Goal: Task Accomplishment & Management: Use online tool/utility

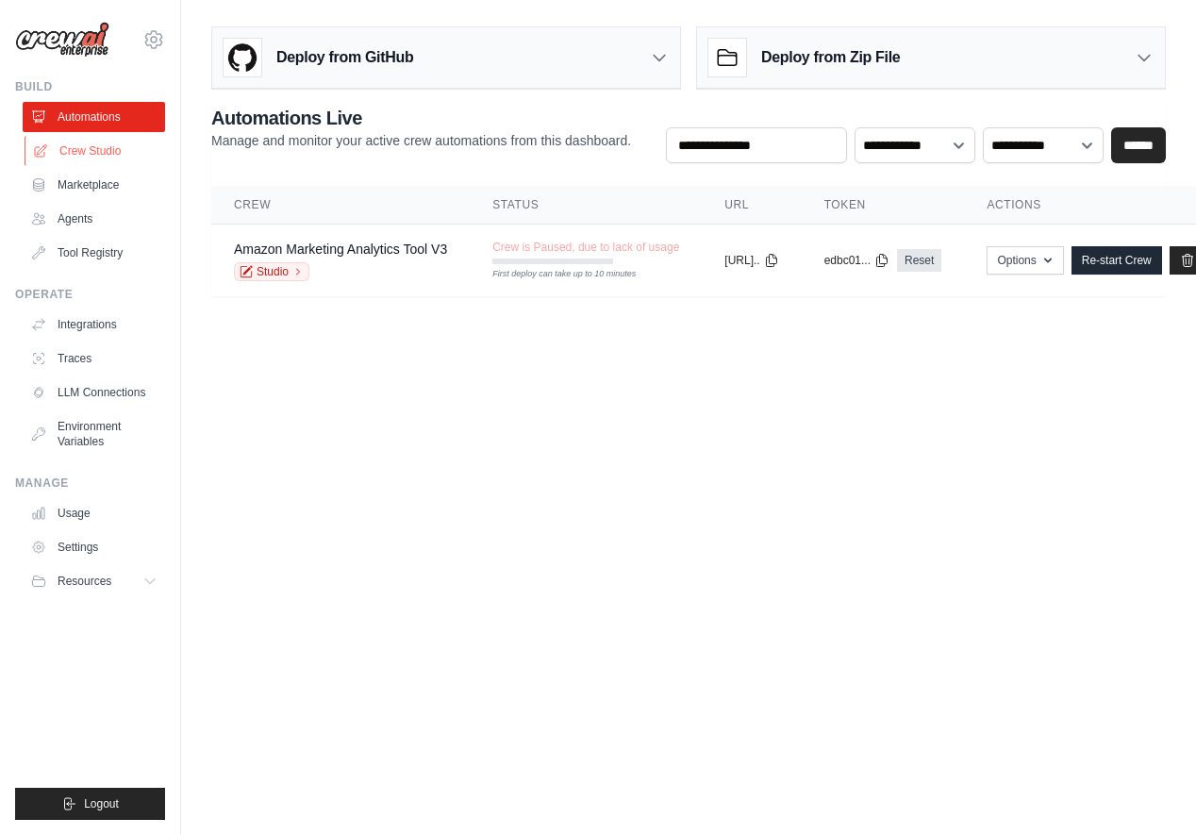
click at [104, 157] on link "Crew Studio" at bounding box center [96, 151] width 142 height 30
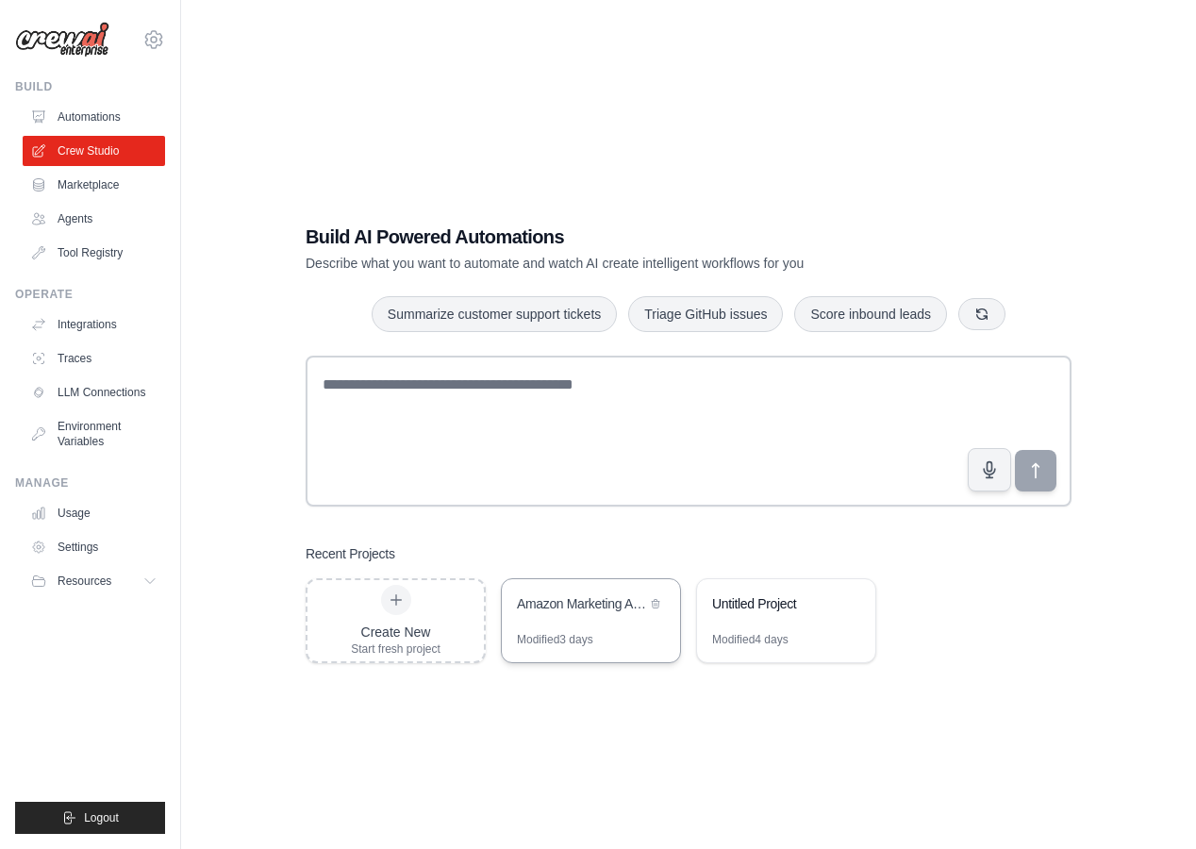
click at [602, 635] on div "Modified 3 days" at bounding box center [591, 647] width 178 height 30
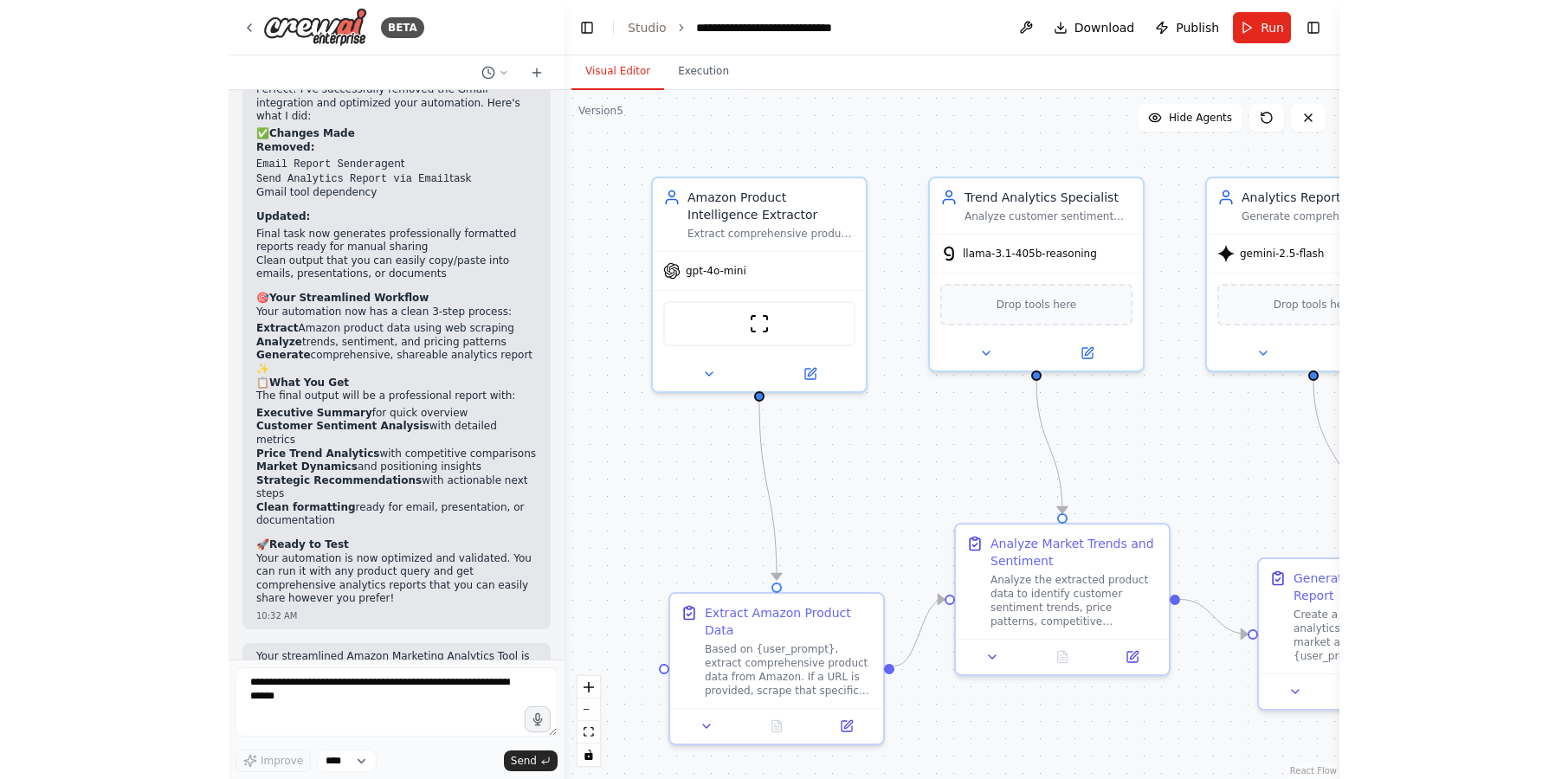
scroll to position [9231, 0]
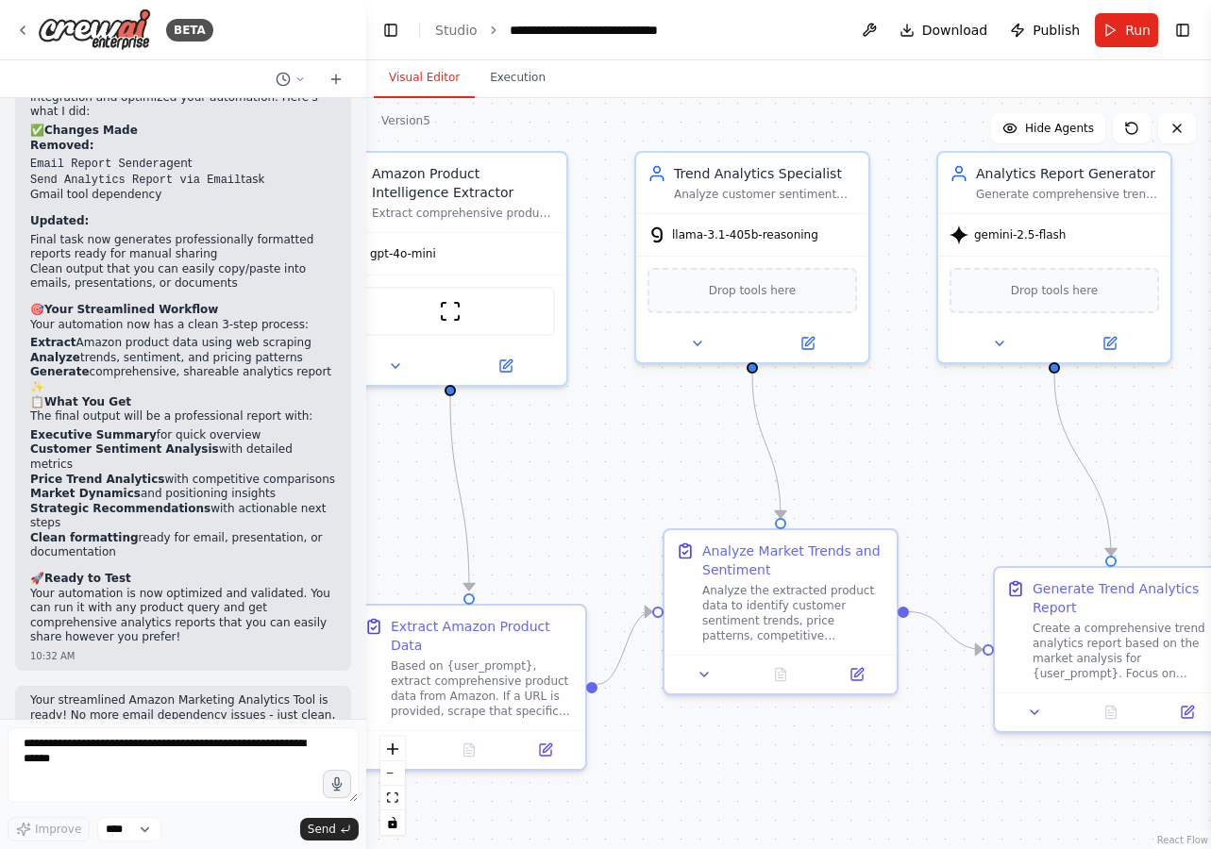
drag, startPoint x: 1046, startPoint y: 499, endPoint x: 917, endPoint y: 458, distance: 134.9
click at [917, 458] on div ".deletable-edge-delete-btn { width: 20px; height: 20px; border: 0px solid #ffff…" at bounding box center [788, 473] width 845 height 751
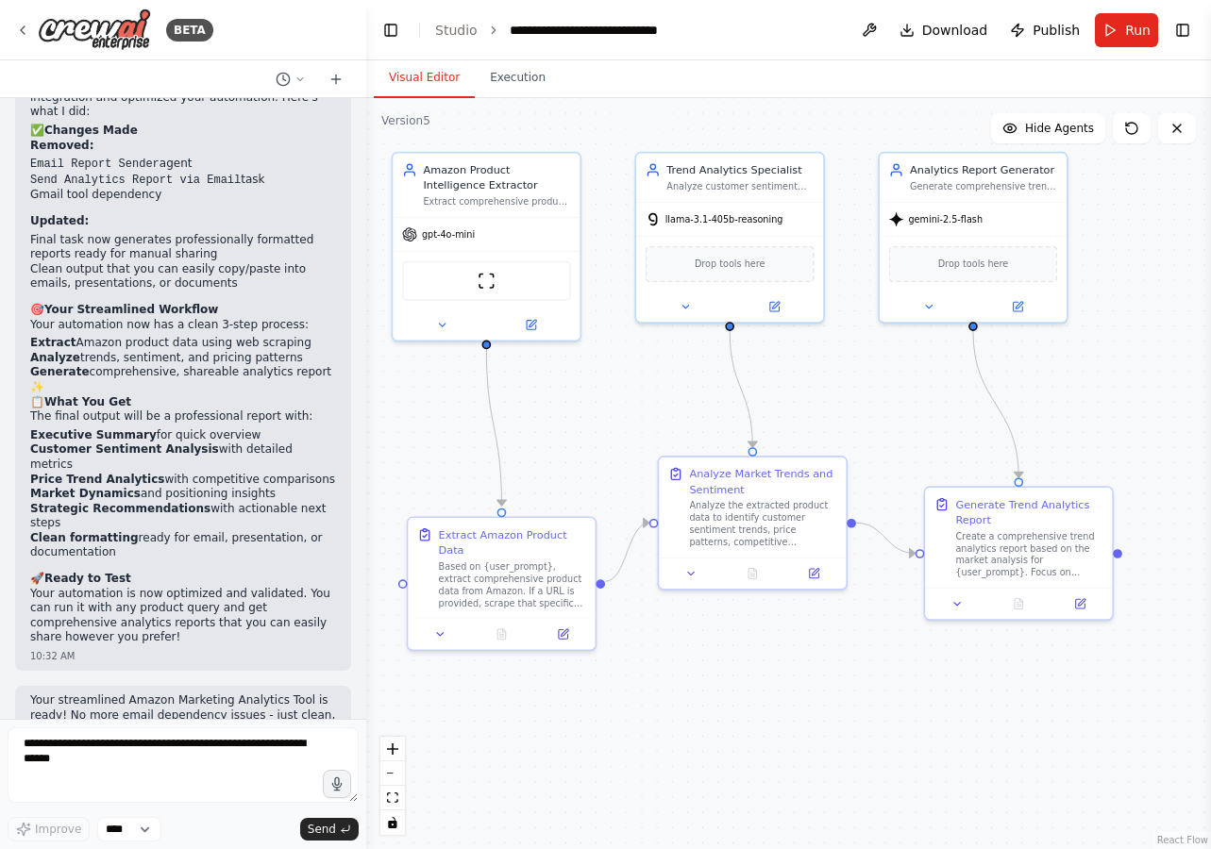
drag, startPoint x: 924, startPoint y: 476, endPoint x: 865, endPoint y: 417, distance: 82.7
click at [865, 417] on div ".deletable-edge-delete-btn { width: 20px; height: 20px; border: 0px solid #ffff…" at bounding box center [788, 473] width 845 height 751
click at [436, 322] on icon at bounding box center [442, 322] width 12 height 12
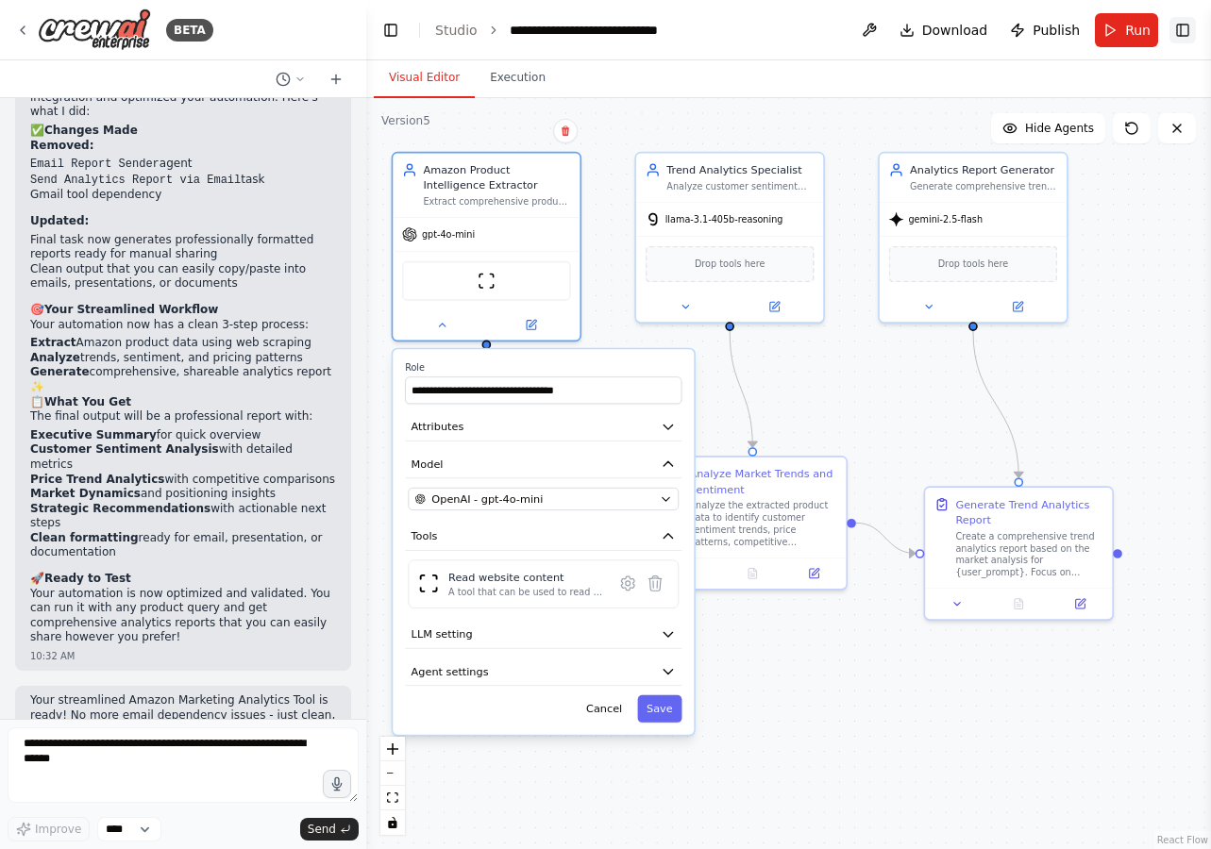
click at [1176, 25] on button "Toggle Right Sidebar" at bounding box center [1182, 30] width 26 height 26
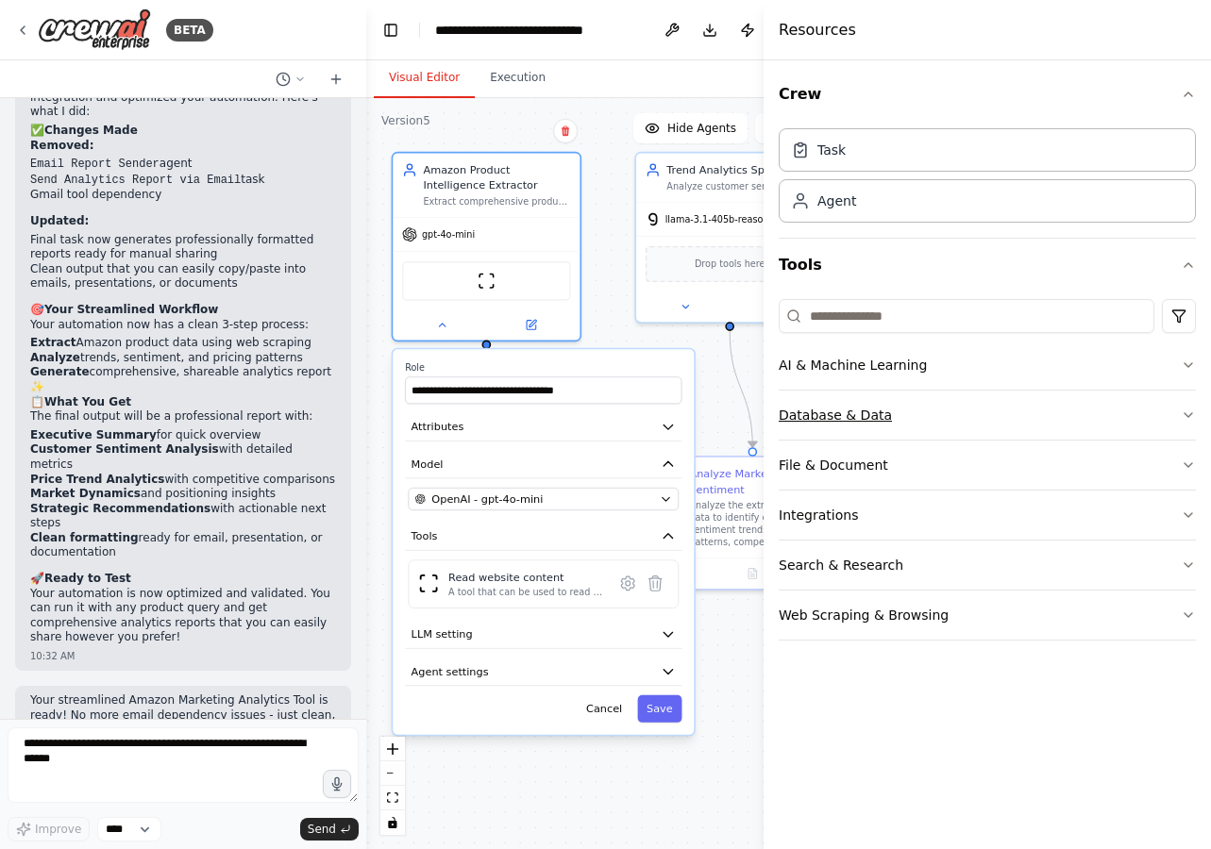
click at [1186, 416] on icon "button" at bounding box center [1188, 415] width 8 height 4
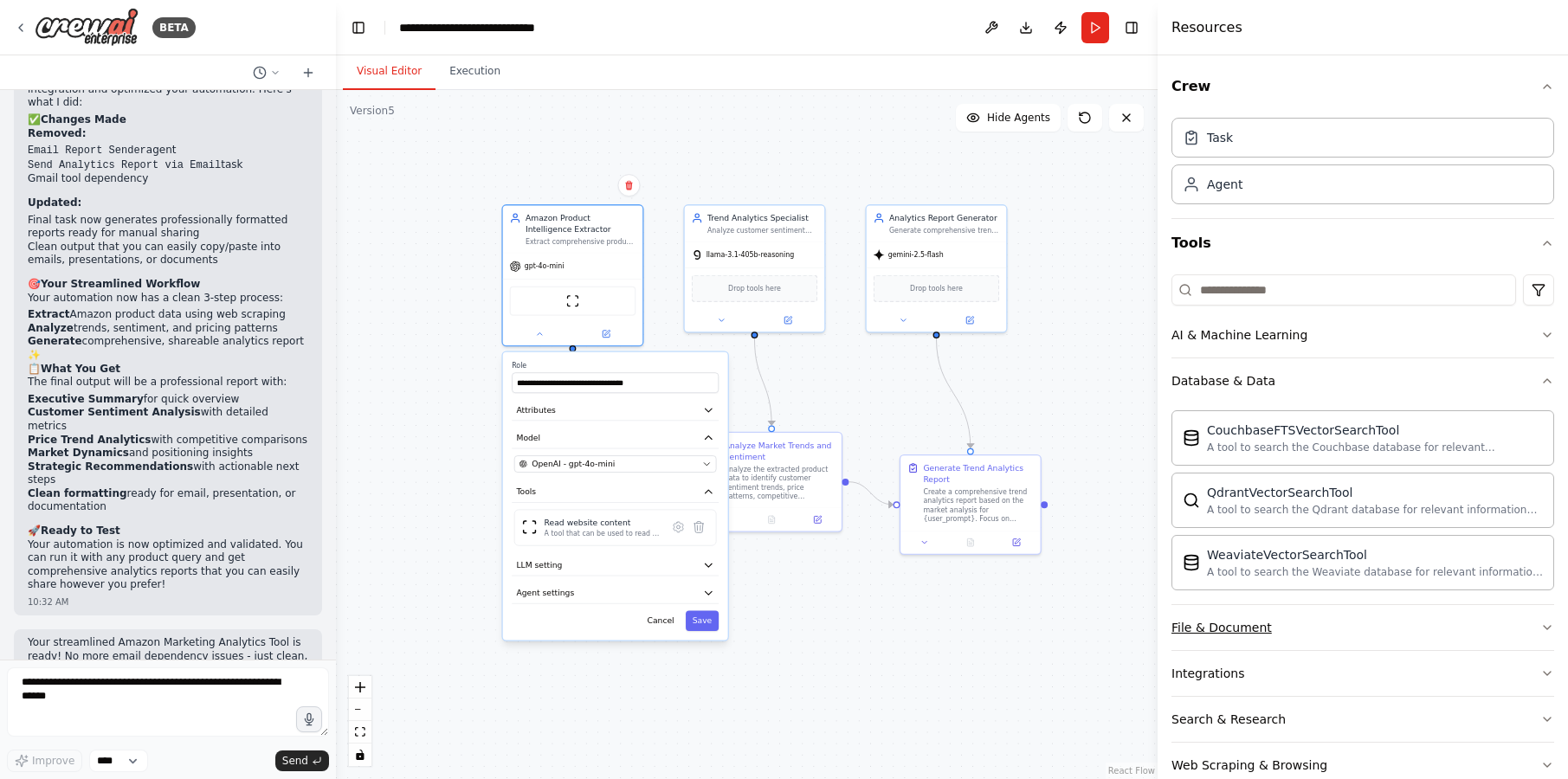
click at [1110, 633] on icon "button" at bounding box center [1547, 628] width 14 height 14
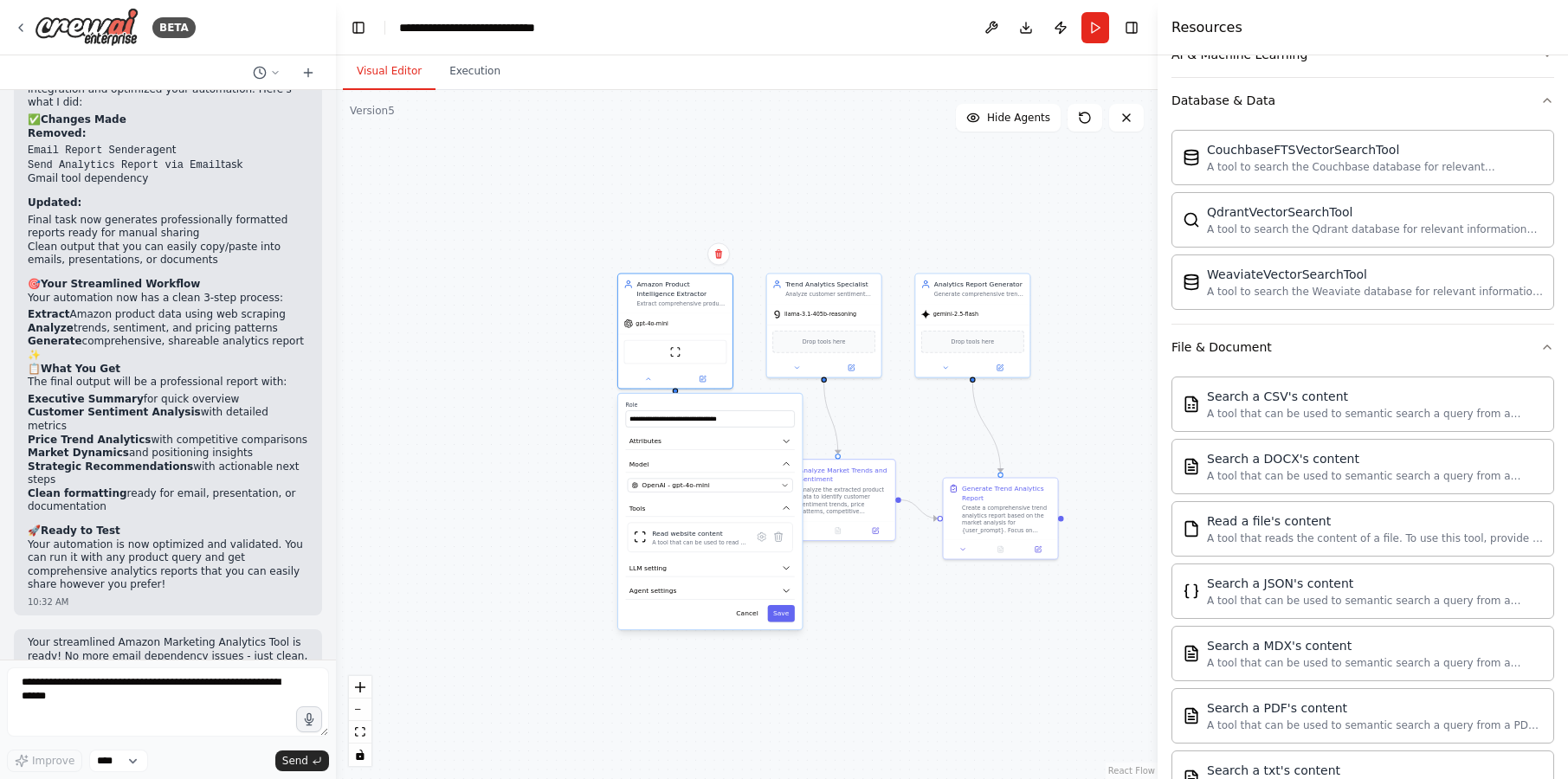
scroll to position [284, 0]
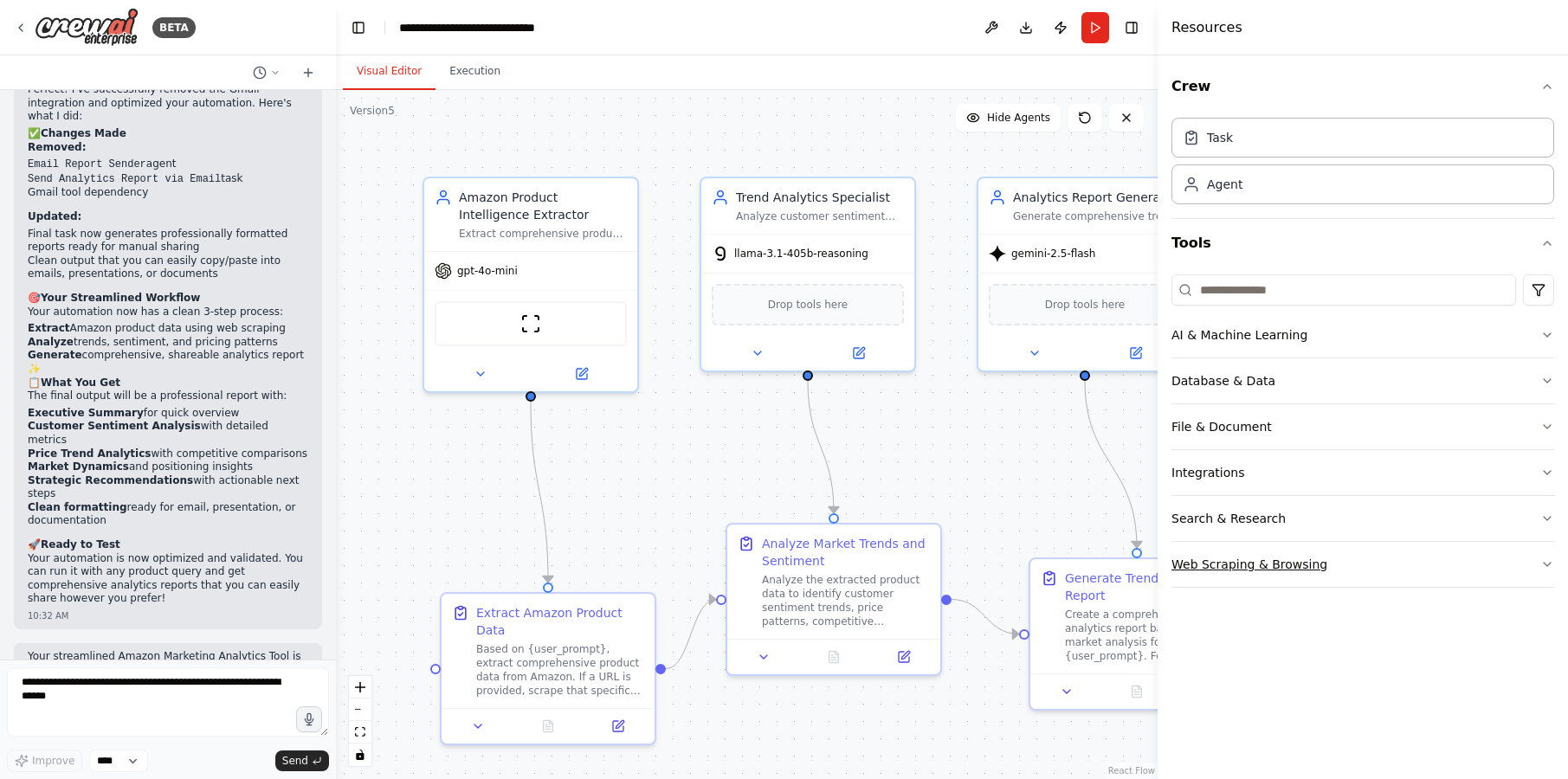
scroll to position [9231, 0]
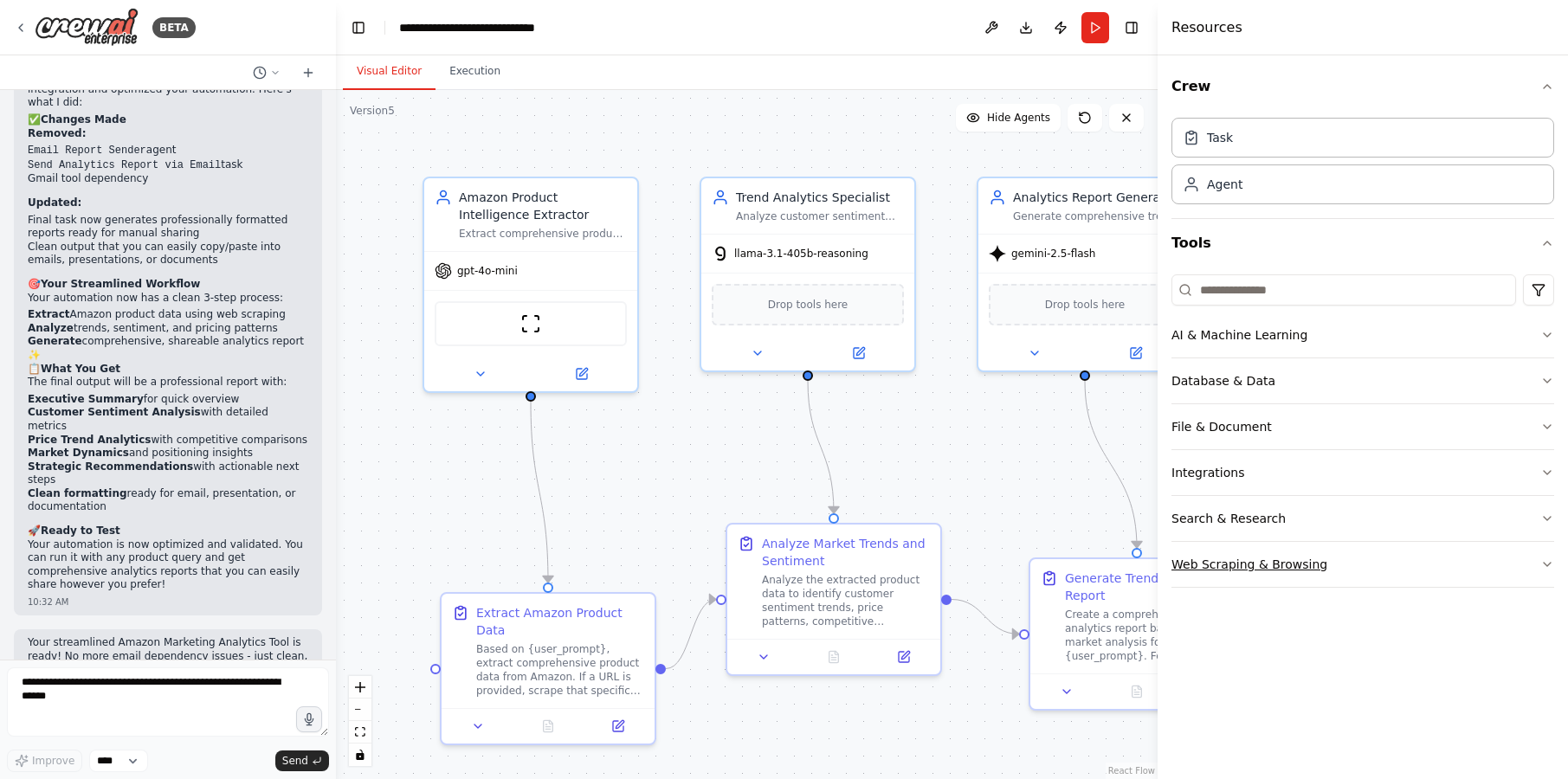
click at [1390, 575] on button "Web Scraping & Browsing" at bounding box center [1362, 564] width 383 height 45
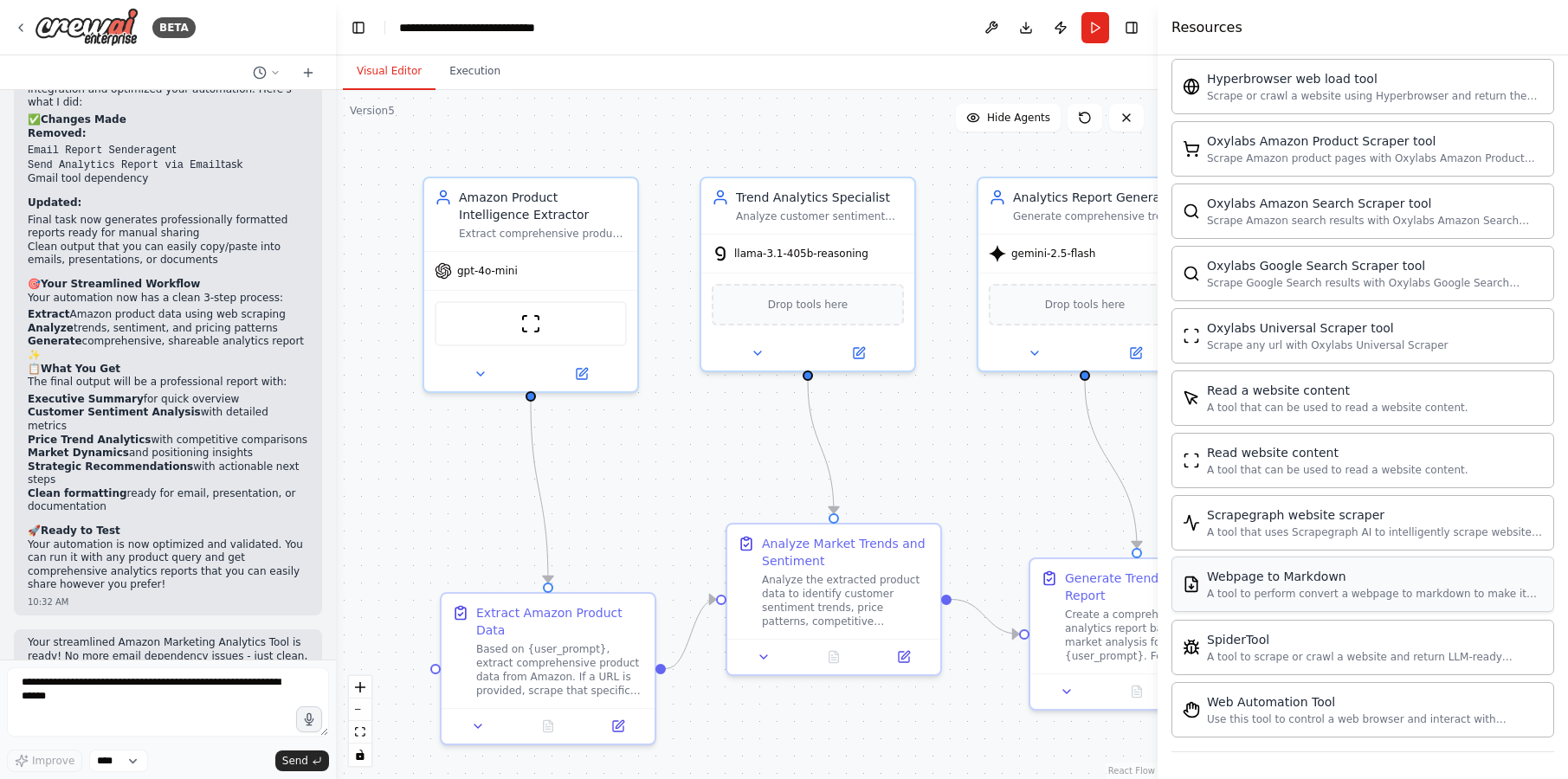
scroll to position [785, 0]
click at [623, 720] on icon at bounding box center [617, 722] width 14 height 14
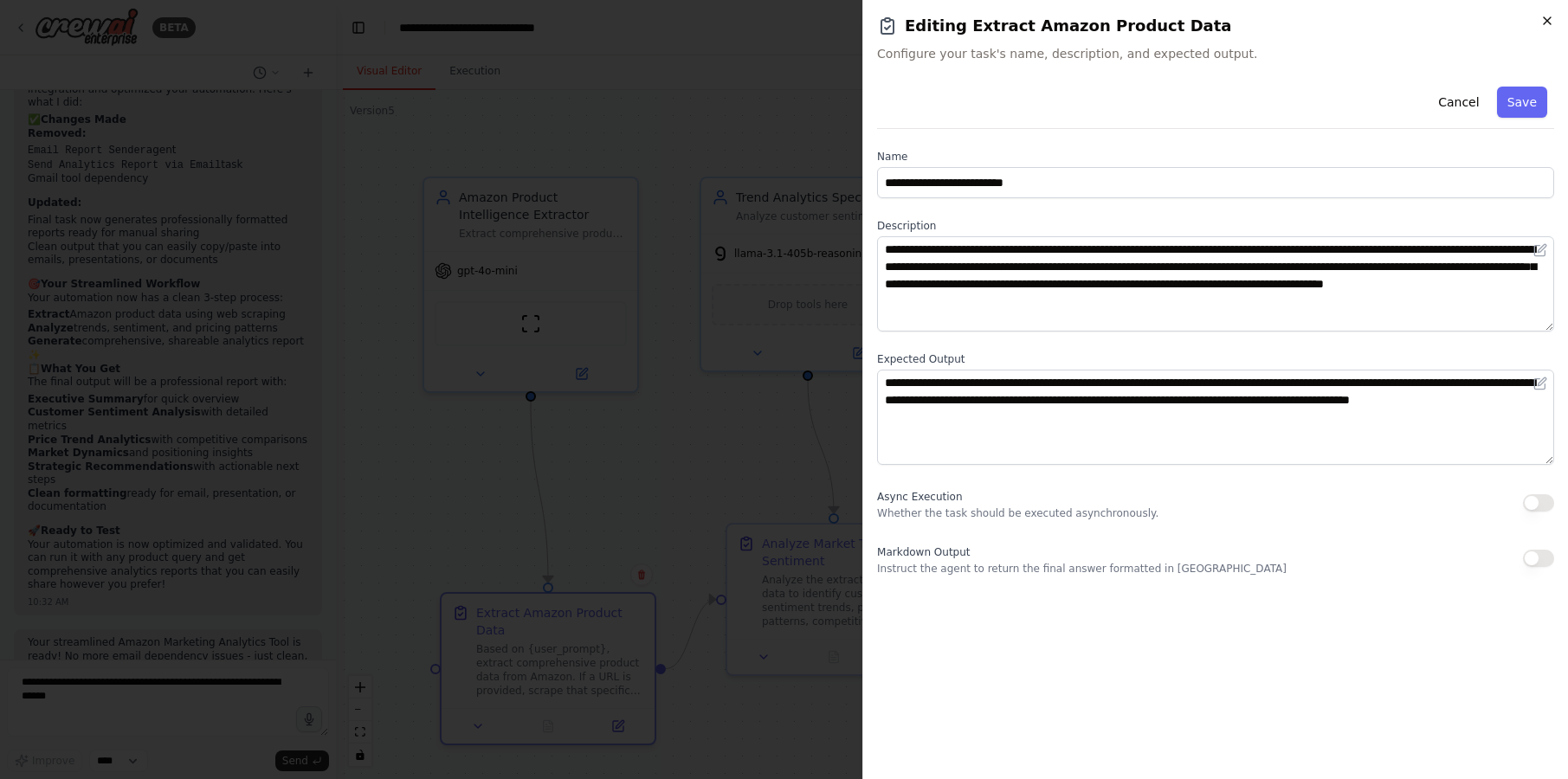
click at [1553, 17] on icon "button" at bounding box center [1547, 20] width 14 height 14
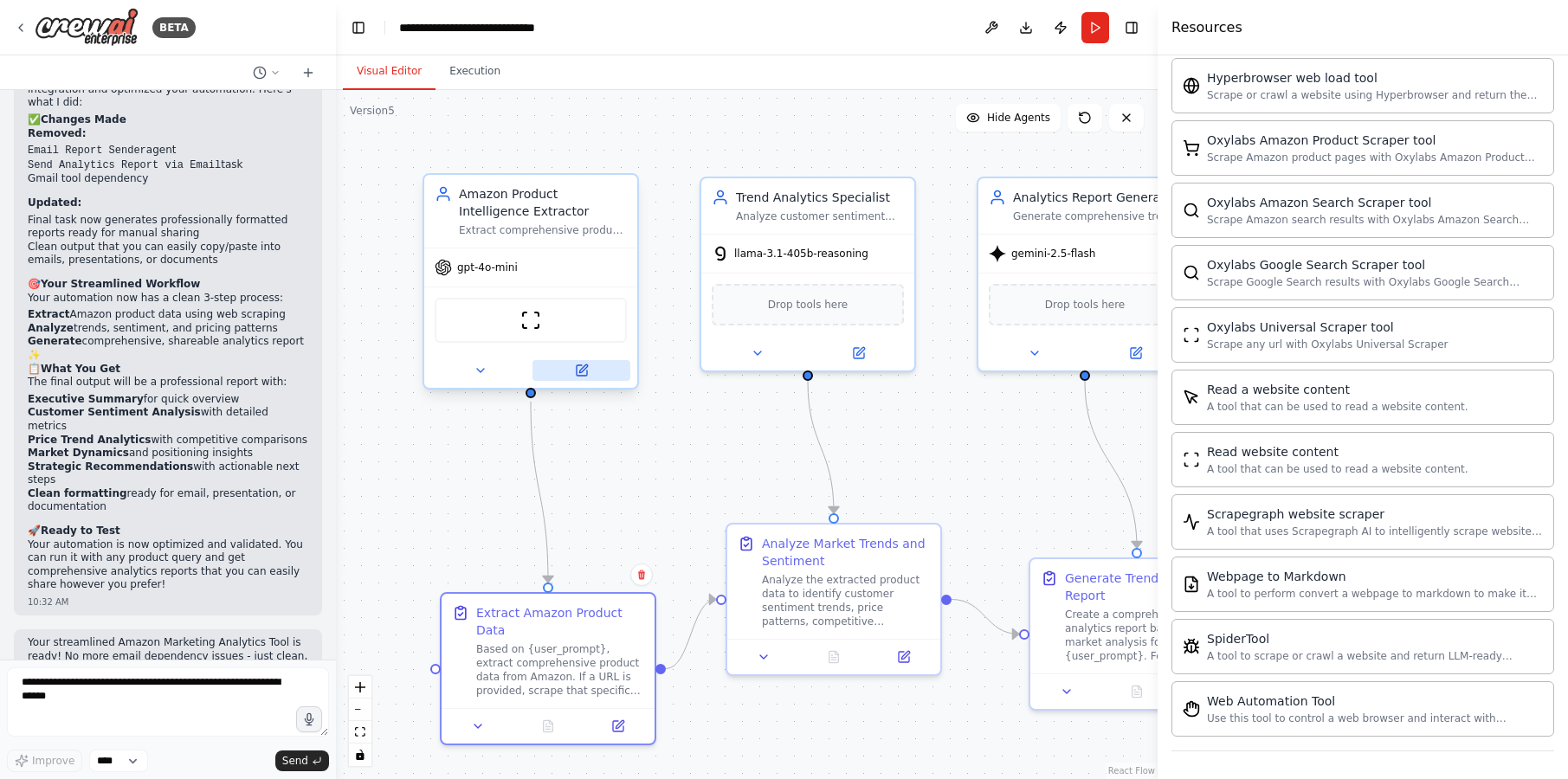
click at [586, 367] on icon at bounding box center [582, 370] width 14 height 14
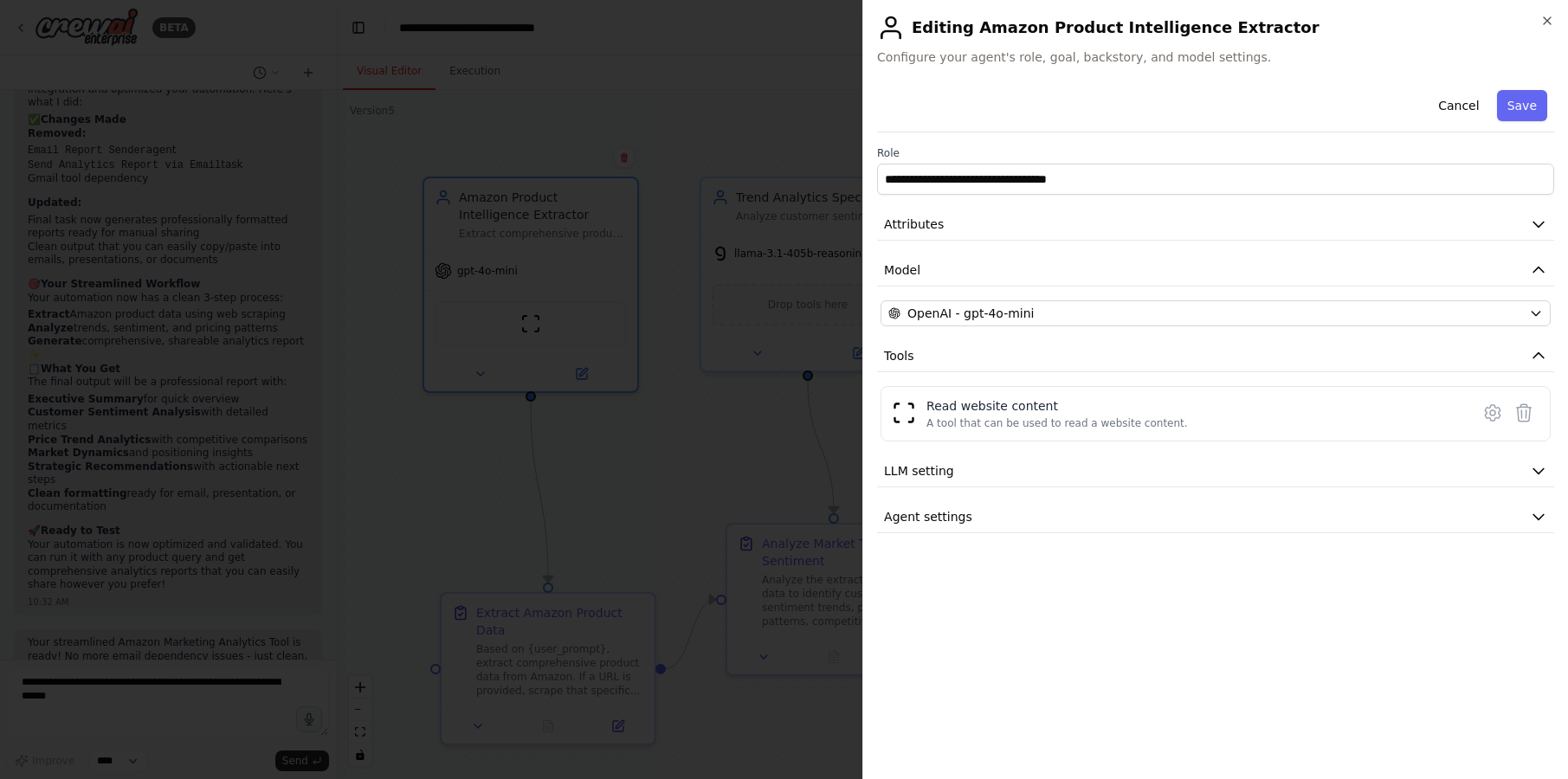
click at [1131, 380] on div "**********" at bounding box center [1216, 308] width 677 height 451
click at [1113, 415] on div "Read website content A tool that can be used to read a website content." at bounding box center [1057, 414] width 261 height 33
click at [1496, 415] on icon at bounding box center [1492, 413] width 21 height 21
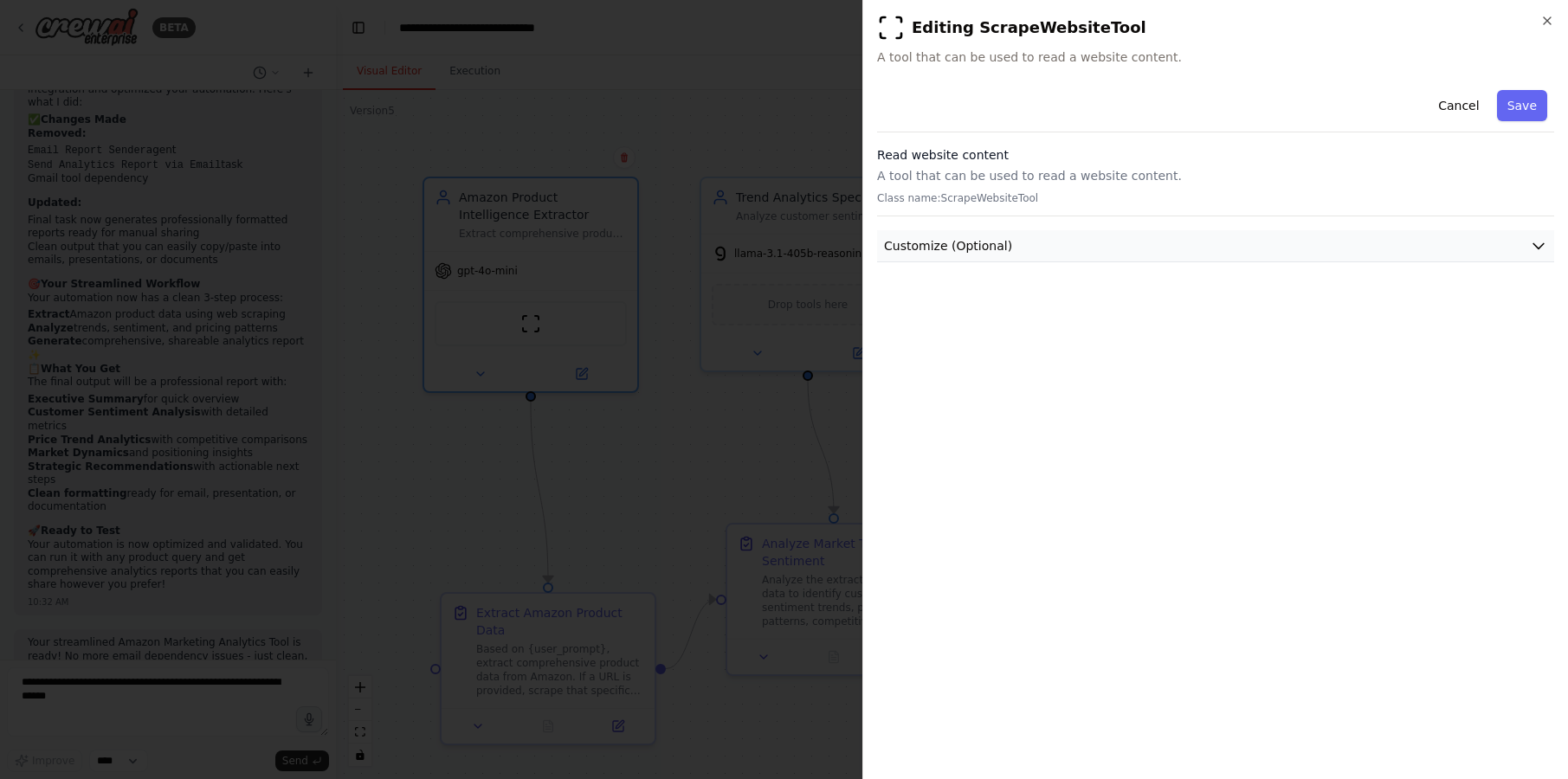
click at [1542, 242] on icon "button" at bounding box center [1538, 246] width 17 height 17
click at [1488, 449] on div "**********" at bounding box center [1216, 425] width 677 height 683
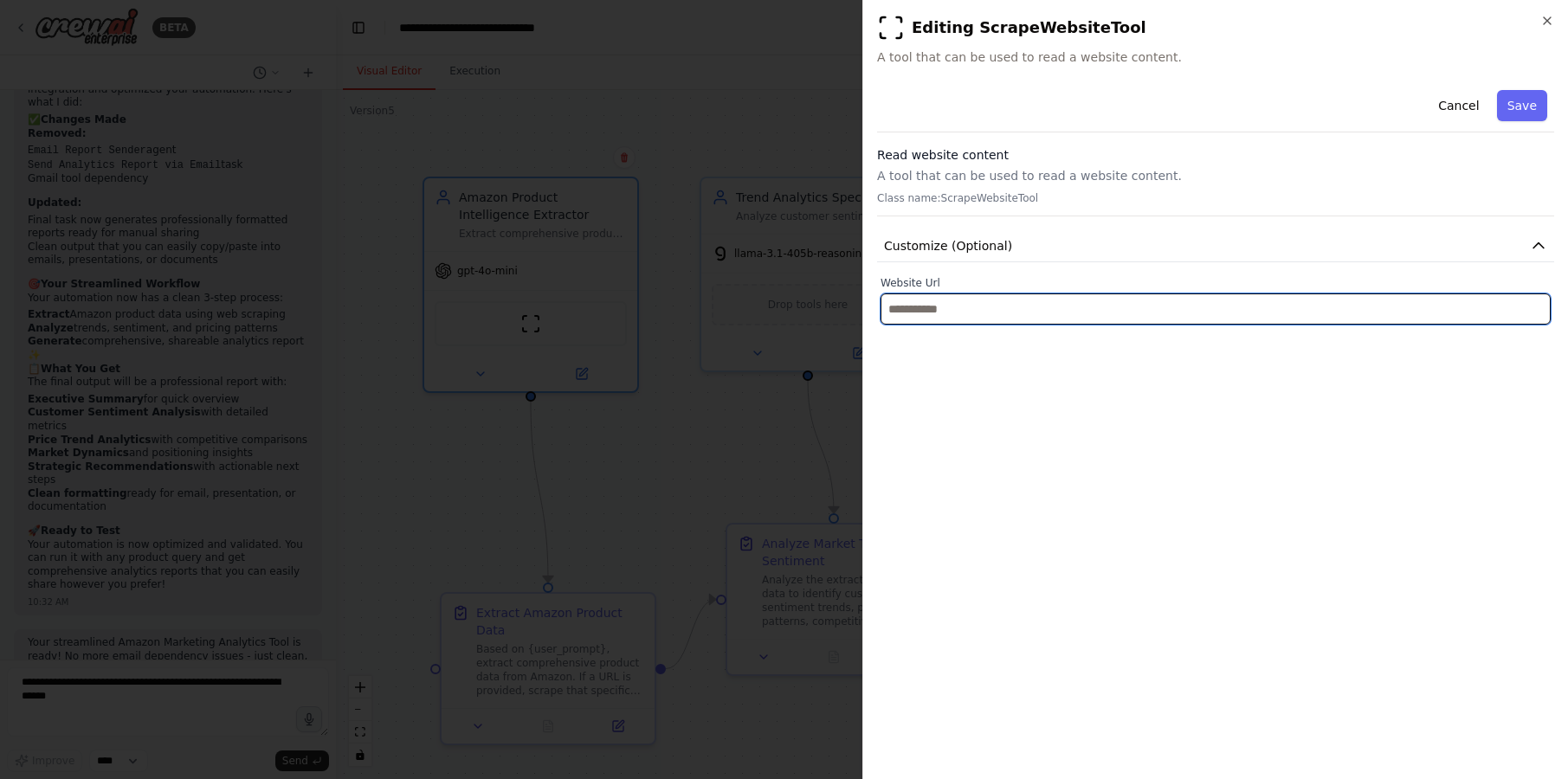
click at [1427, 319] on input "text" at bounding box center [1216, 309] width 670 height 31
click at [1205, 315] on input "text" at bounding box center [1216, 309] width 670 height 31
paste input "**********"
type input "**********"
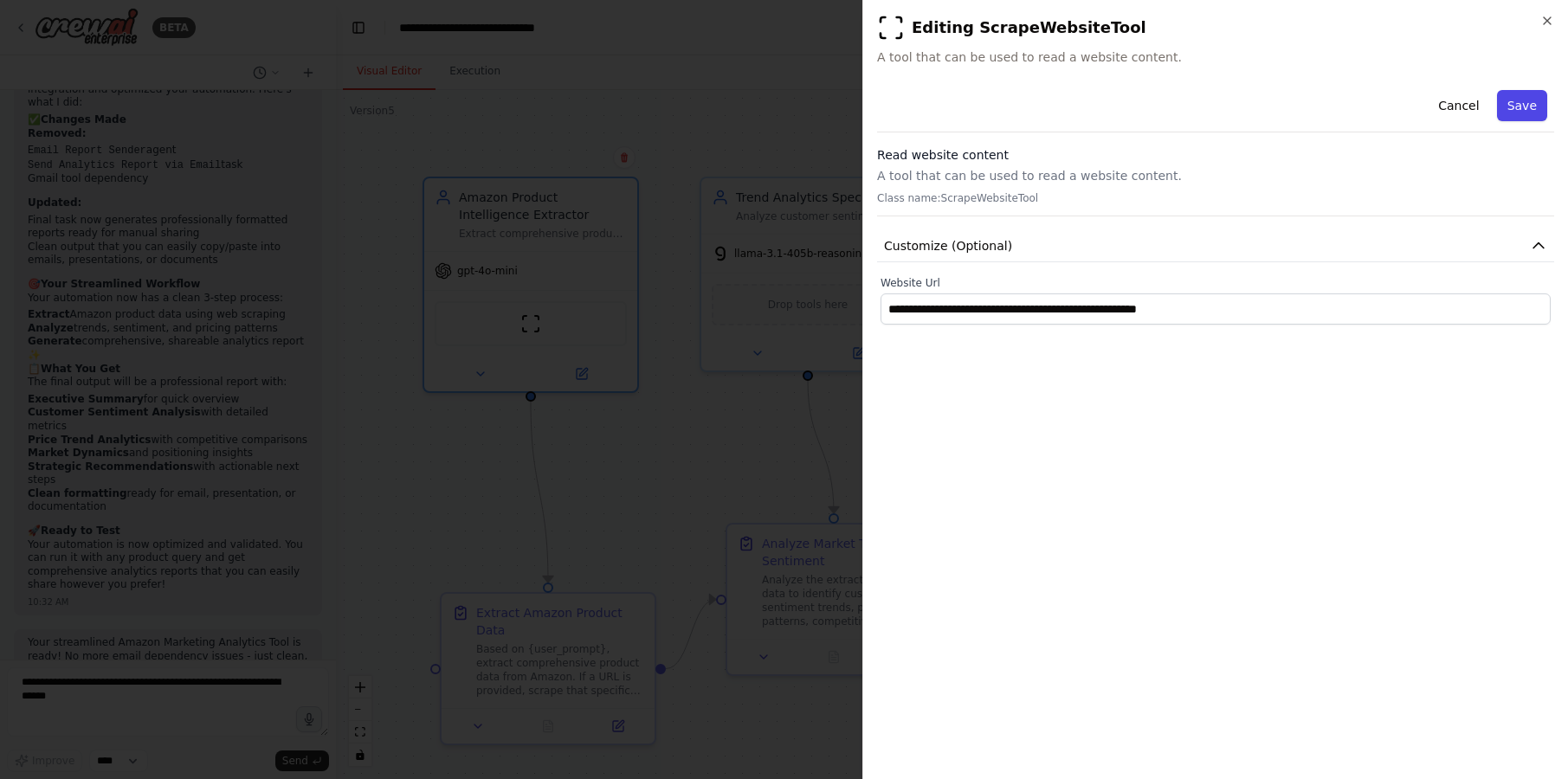
click at [1529, 103] on button "Save" at bounding box center [1521, 106] width 50 height 31
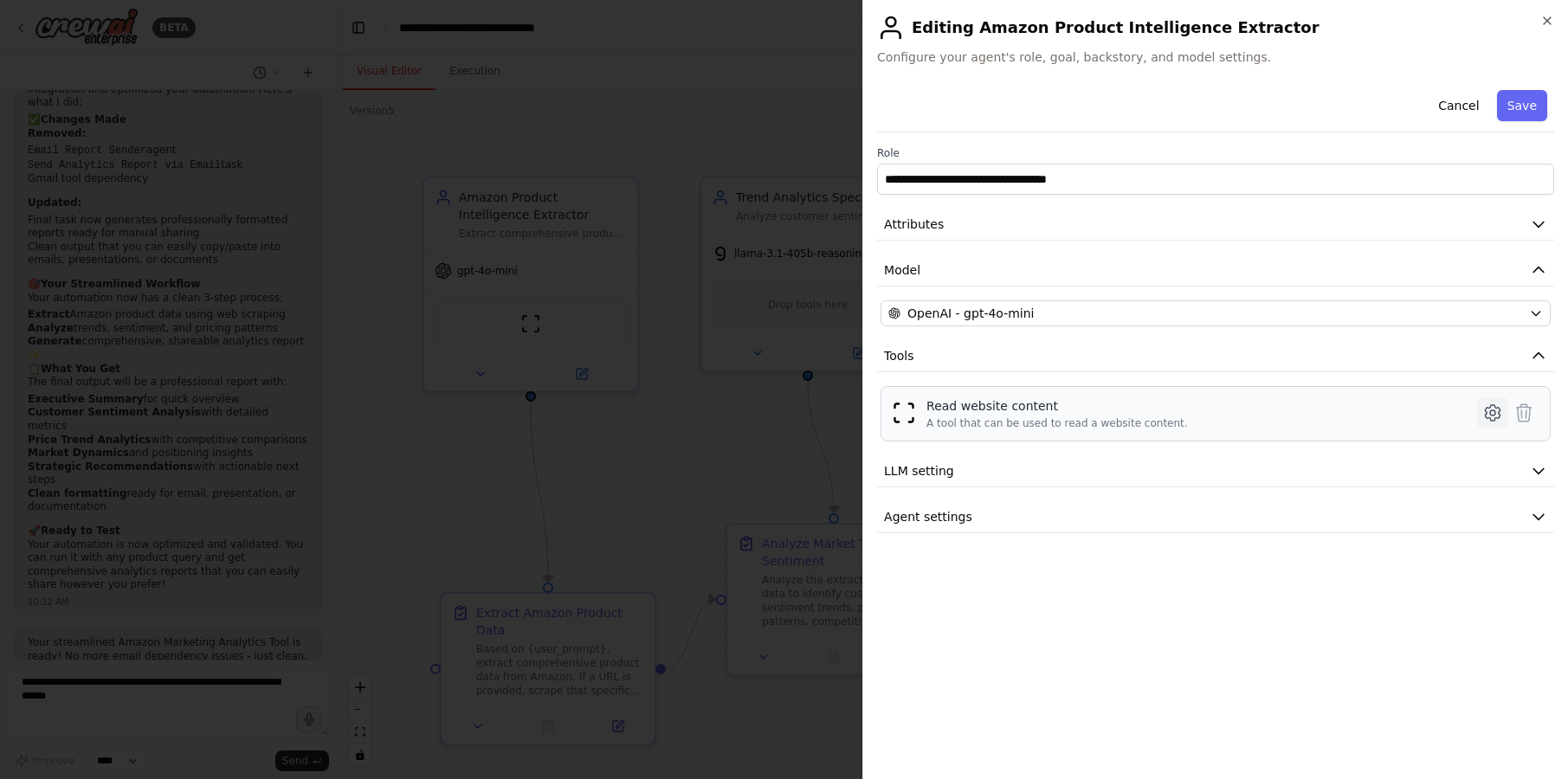
click at [1496, 416] on icon at bounding box center [1492, 413] width 21 height 21
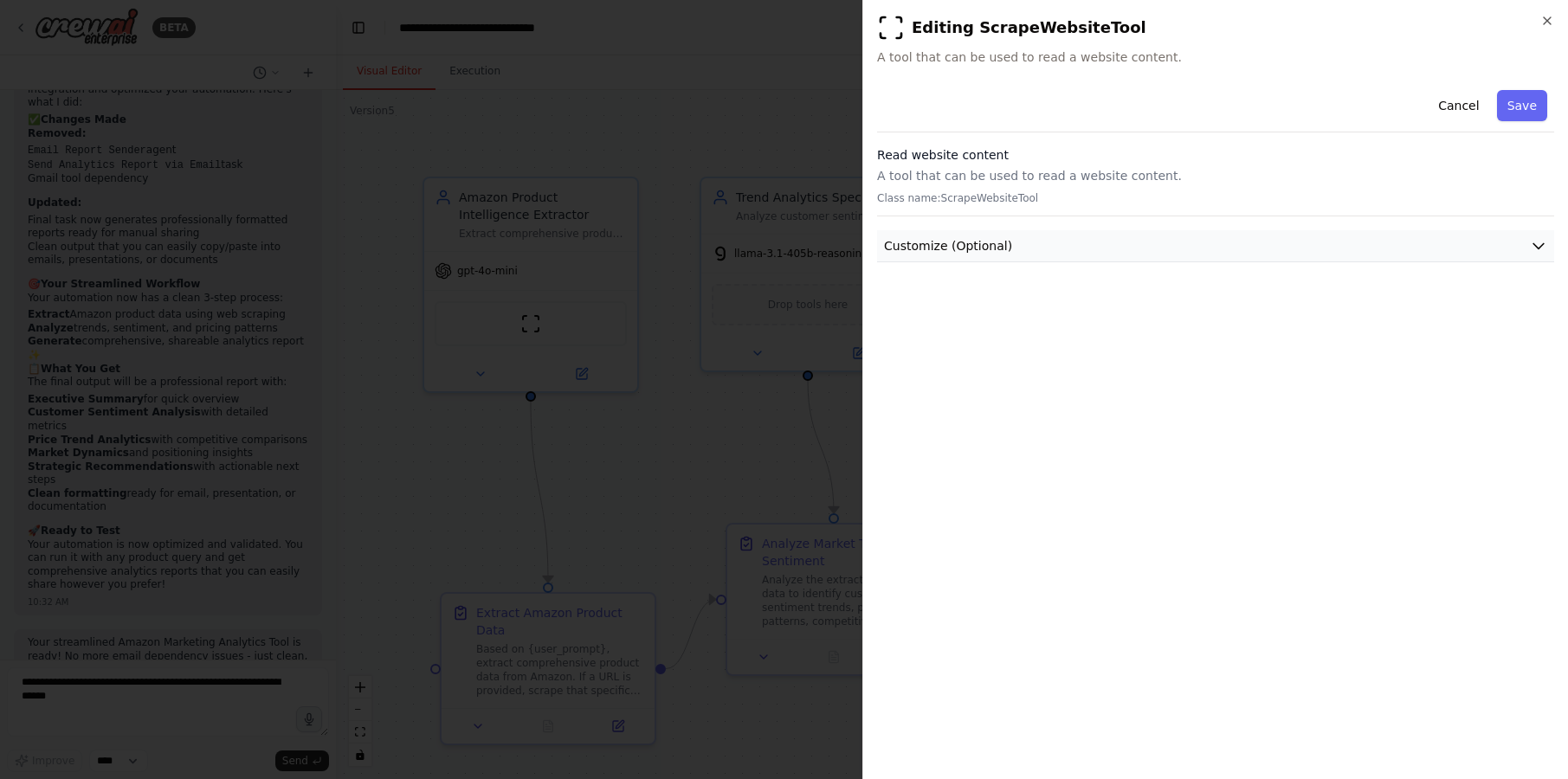
click at [1411, 250] on button "Customize (Optional)" at bounding box center [1216, 246] width 677 height 32
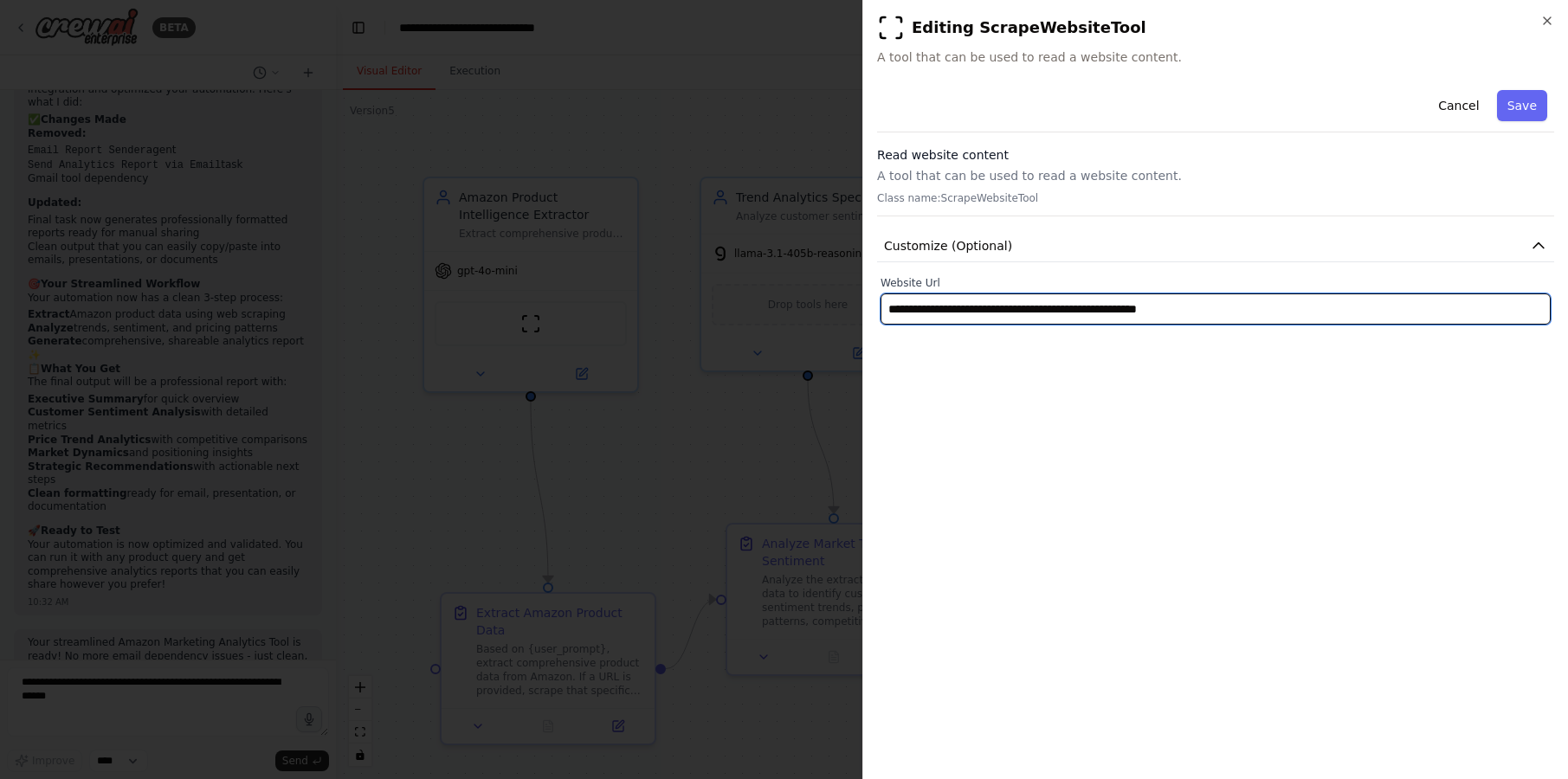
drag, startPoint x: 1266, startPoint y: 330, endPoint x: 804, endPoint y: 254, distance: 468.2
click at [805, 253] on body "BETA i want to build a marketing analytics tool for amazon products that genera…" at bounding box center [784, 389] width 1568 height 779
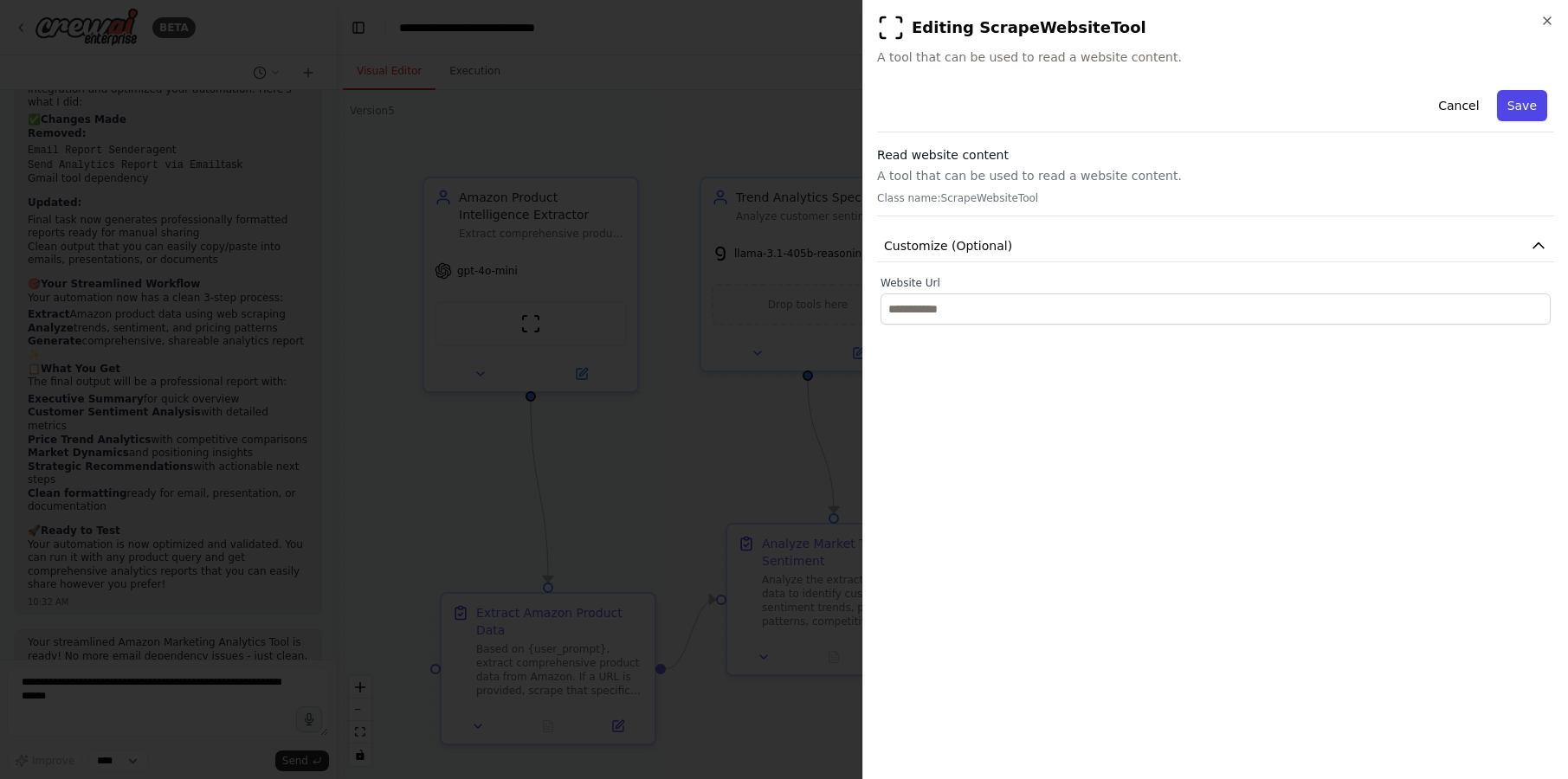
click at [1540, 112] on button "Save" at bounding box center [1521, 106] width 50 height 31
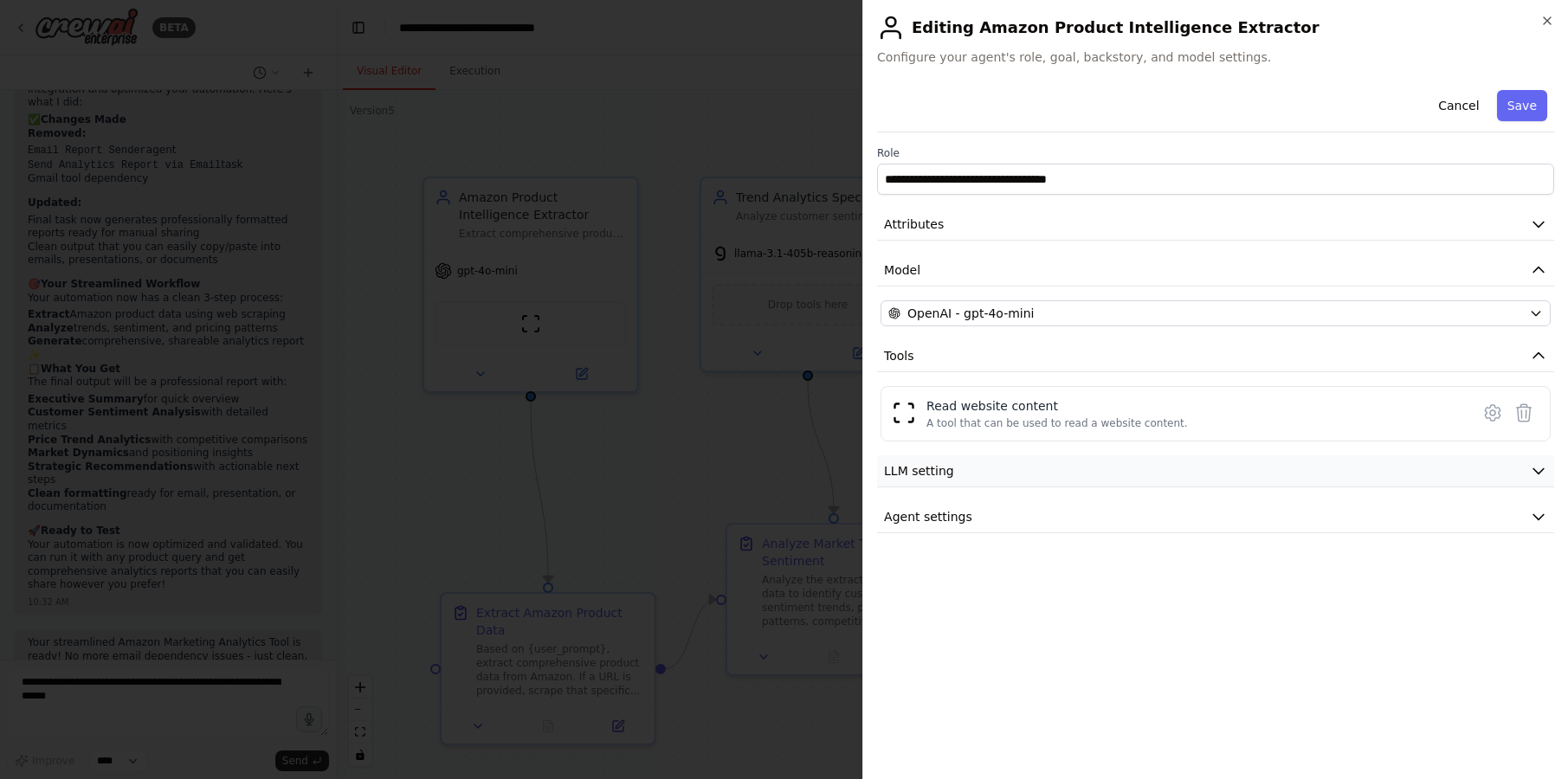
click at [1513, 468] on button "LLM setting" at bounding box center [1216, 471] width 677 height 32
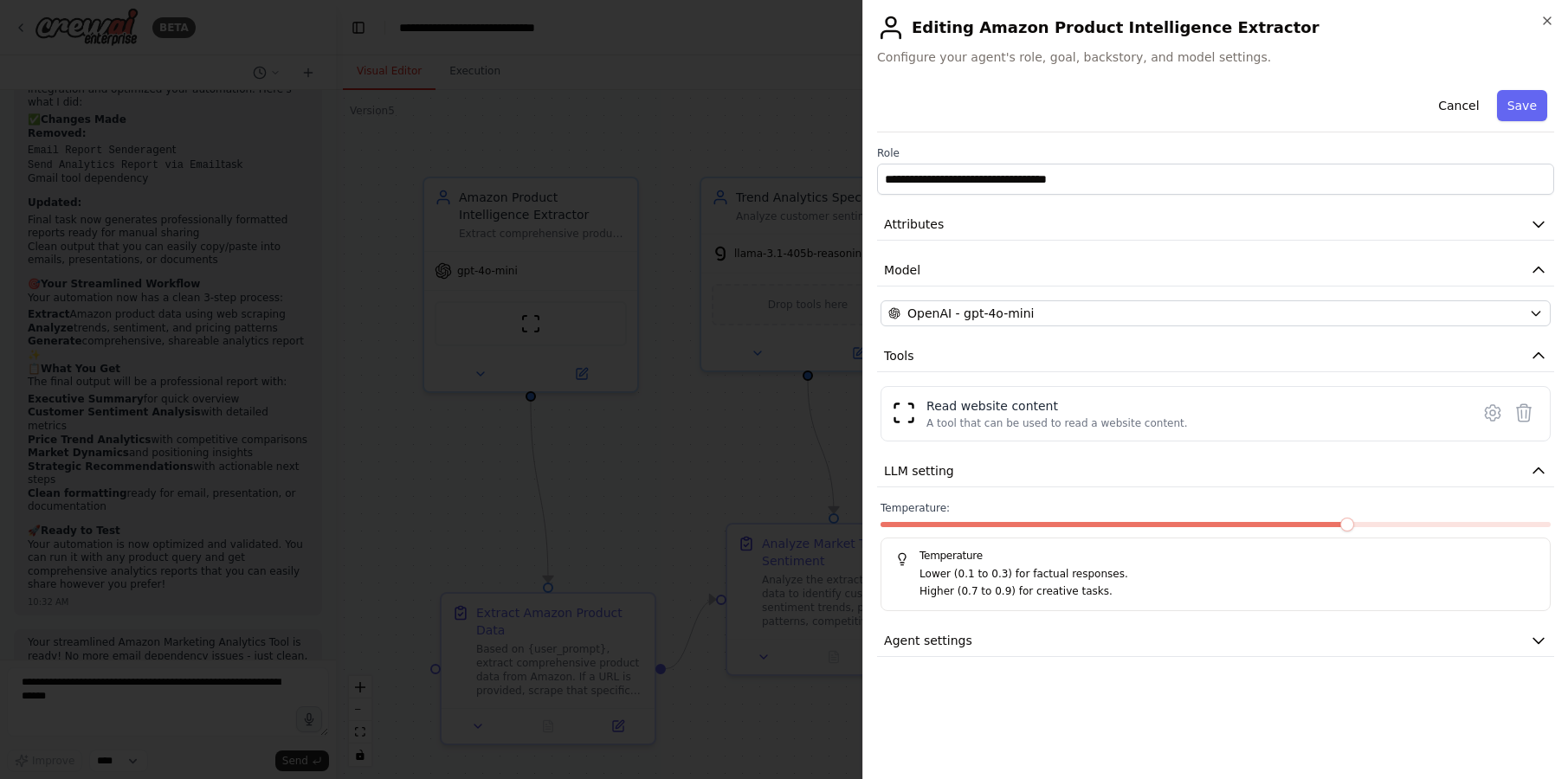
click at [1502, 661] on div "**********" at bounding box center [1216, 425] width 677 height 683
click at [1535, 644] on icon "button" at bounding box center [1538, 640] width 17 height 17
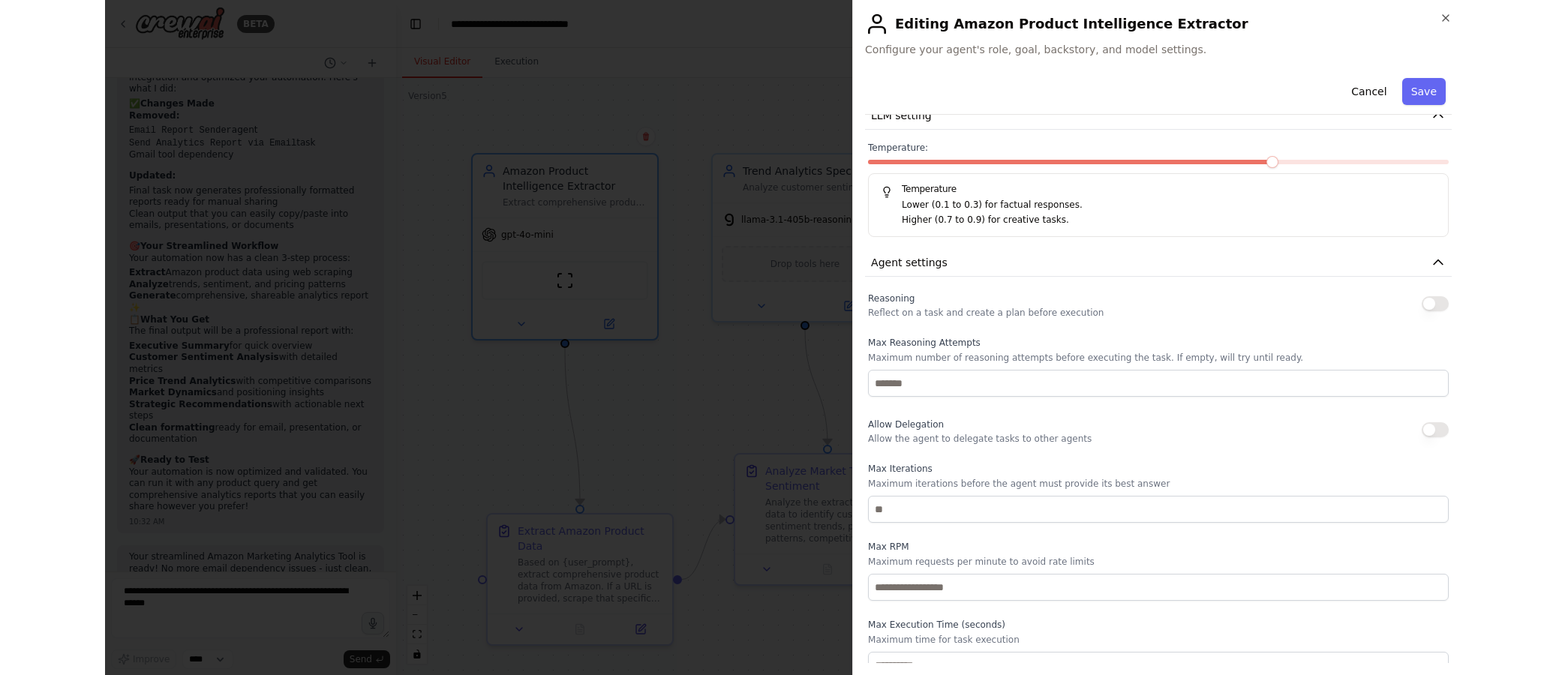
scroll to position [308, 0]
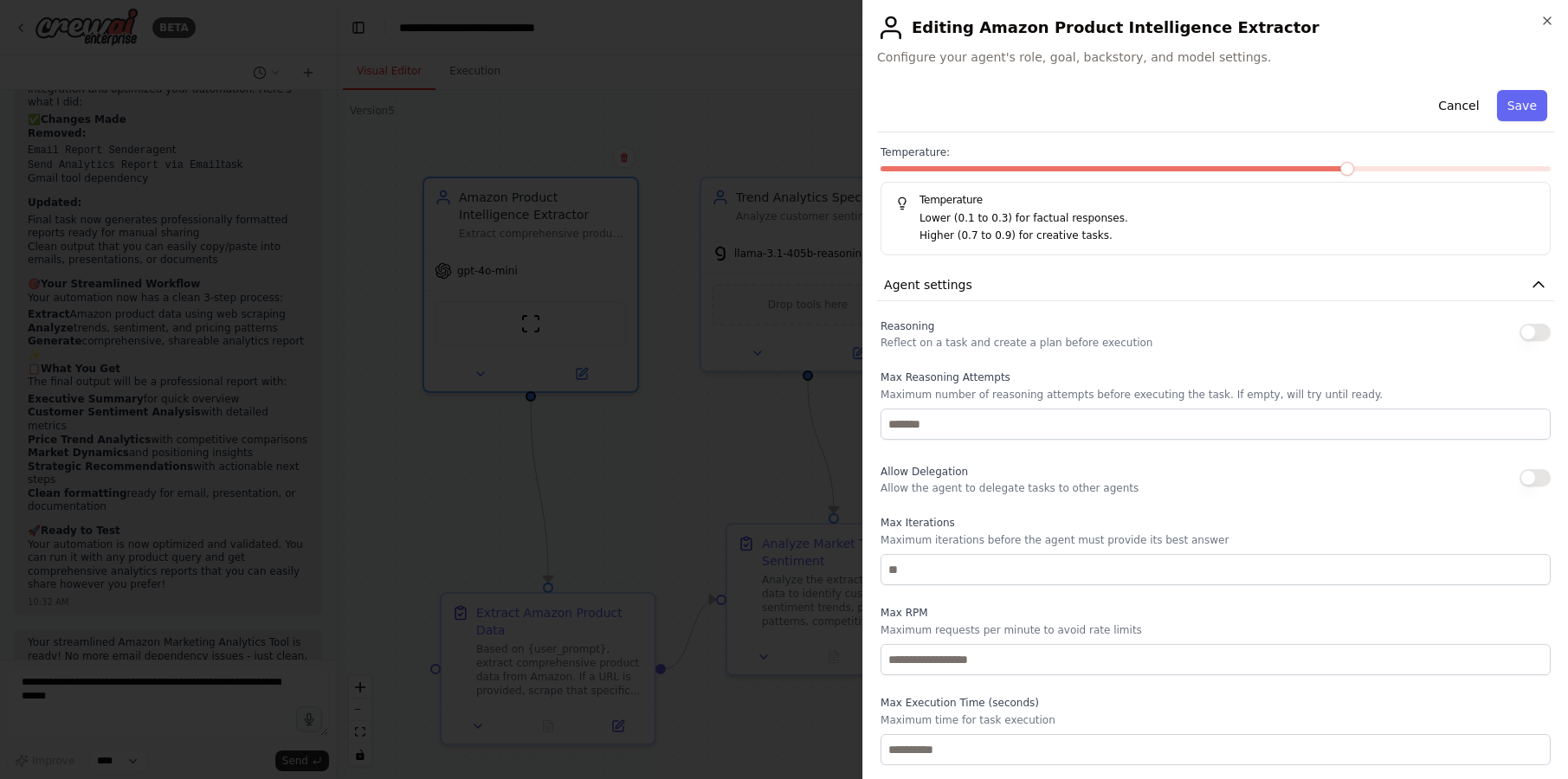
click at [1116, 330] on div "Reasoning Reflect on a task and create a plan before execution" at bounding box center [1017, 332] width 272 height 35
click at [1521, 110] on button "Save" at bounding box center [1521, 106] width 50 height 31
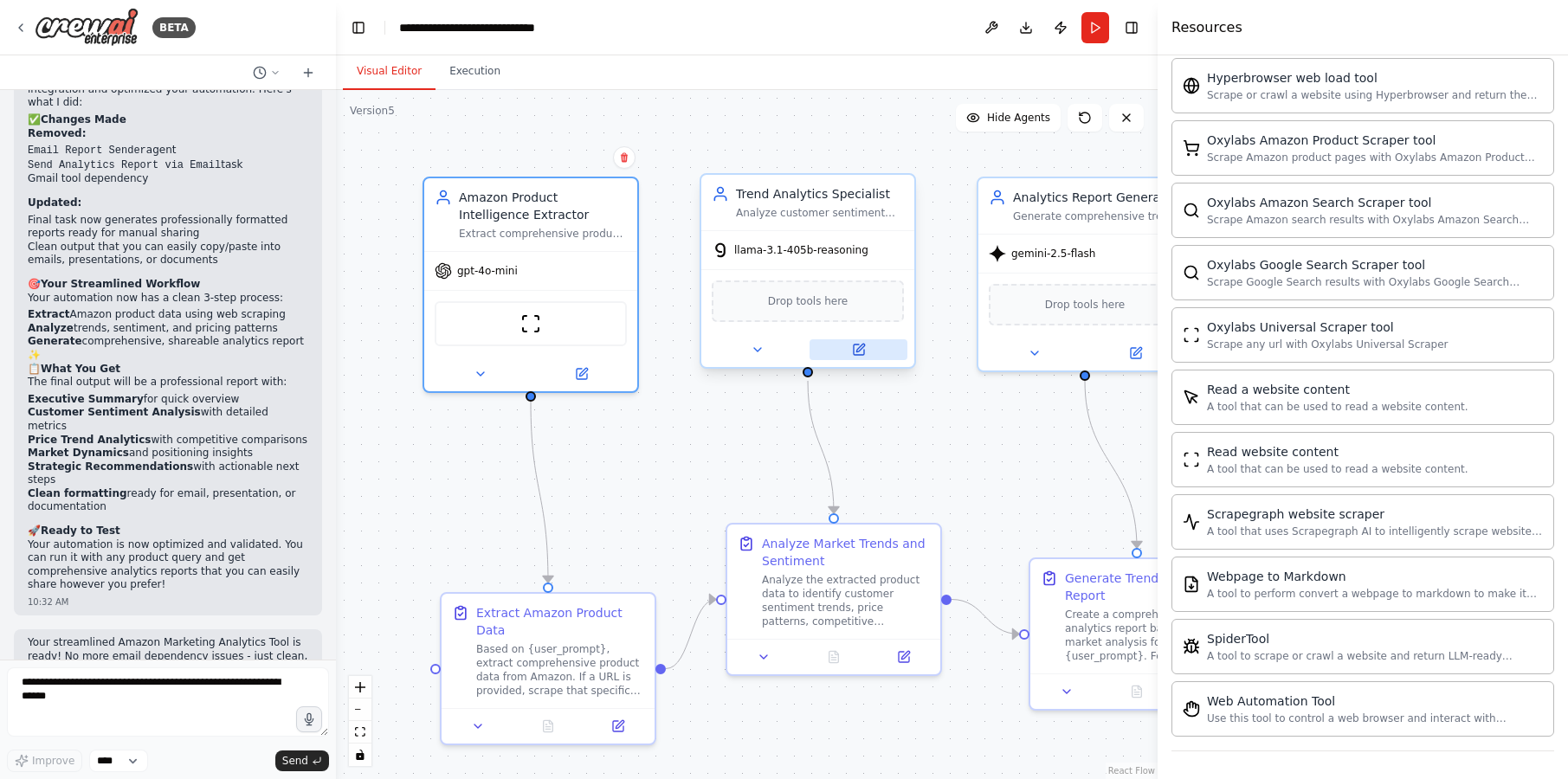
click at [865, 351] on button at bounding box center [858, 350] width 98 height 21
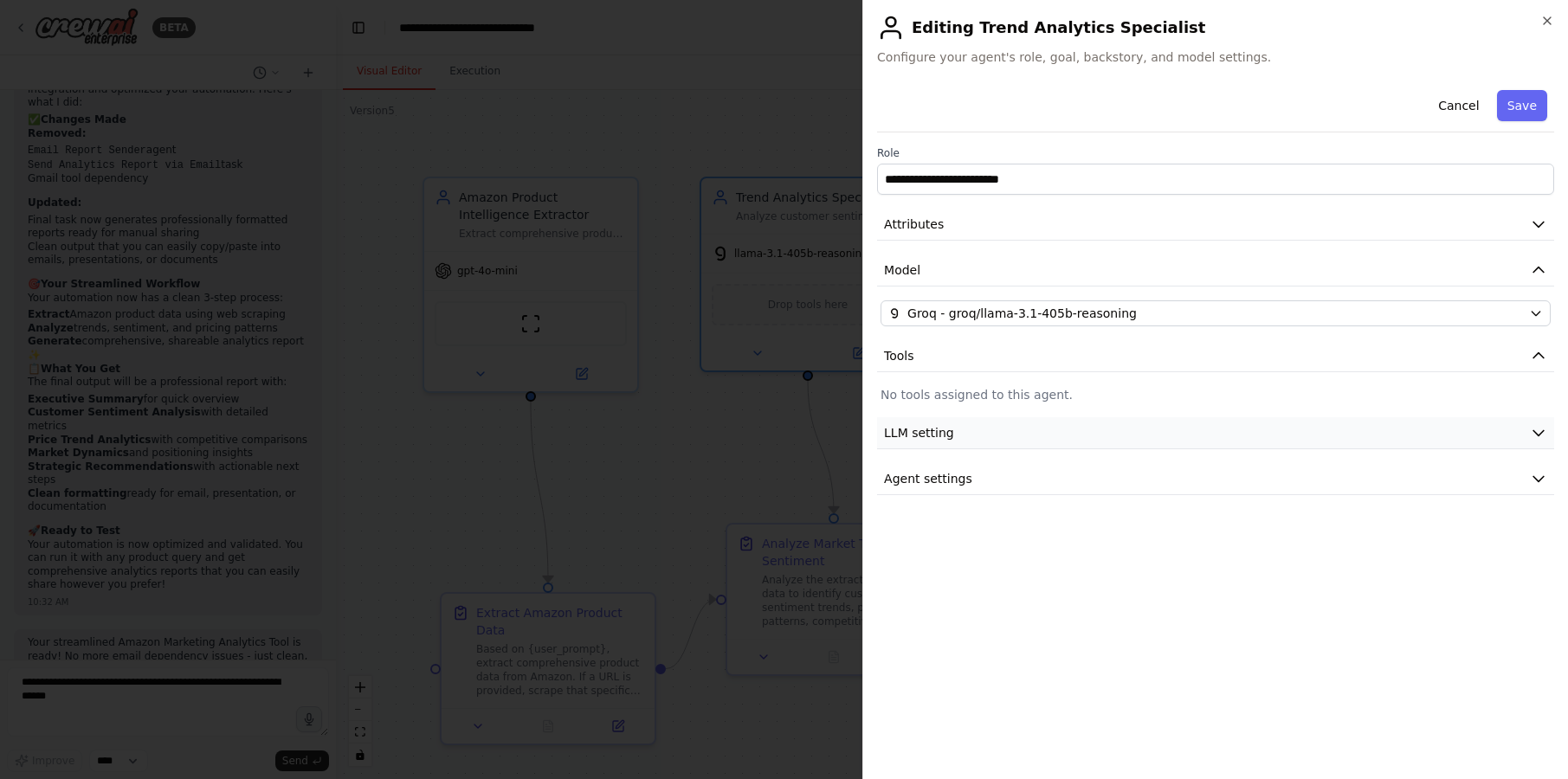
click at [1197, 440] on button "LLM setting" at bounding box center [1216, 433] width 677 height 32
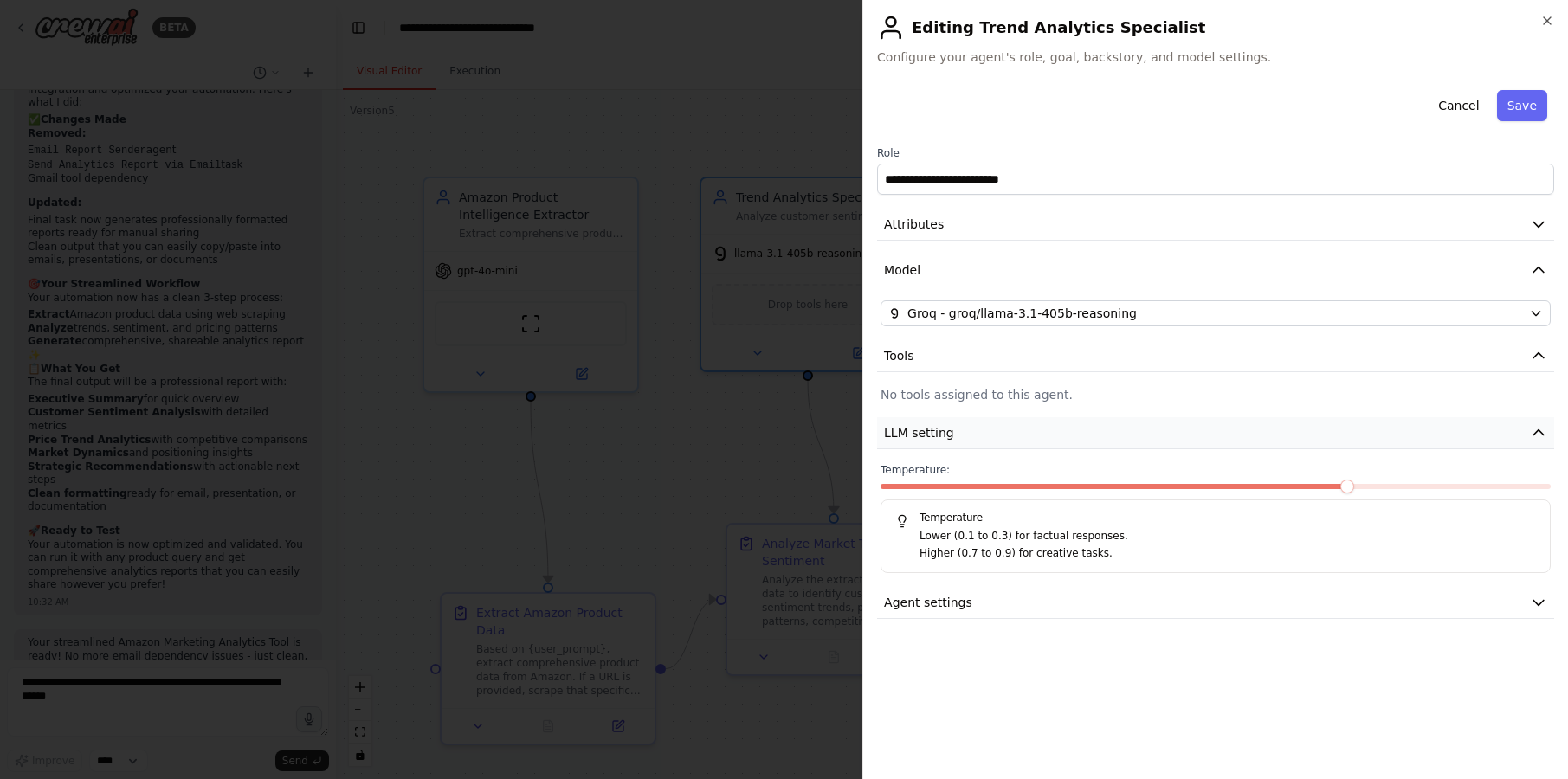
click at [1196, 440] on button "LLM setting" at bounding box center [1216, 433] width 677 height 32
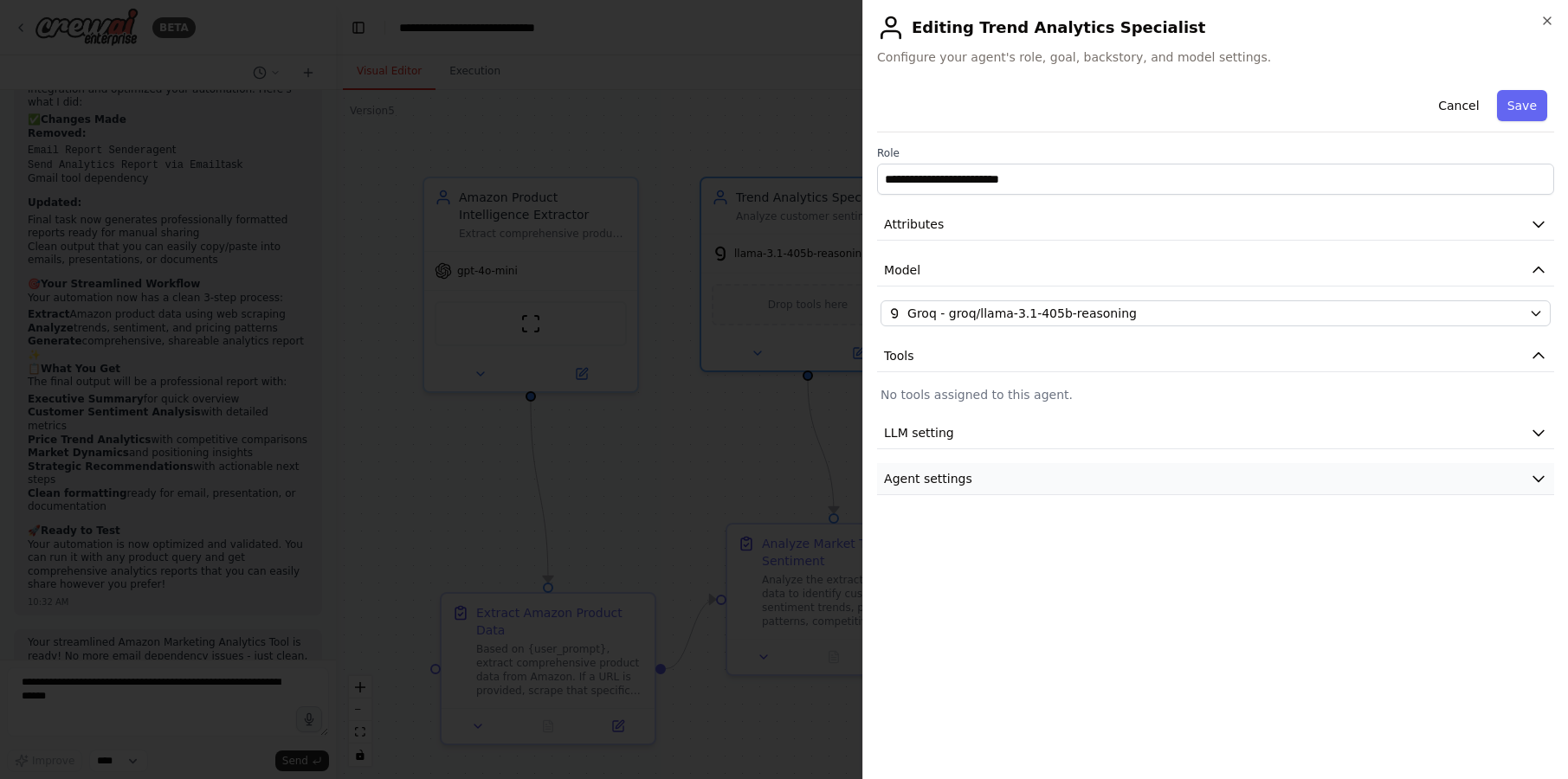
click at [1252, 478] on button "Agent settings" at bounding box center [1216, 479] width 677 height 32
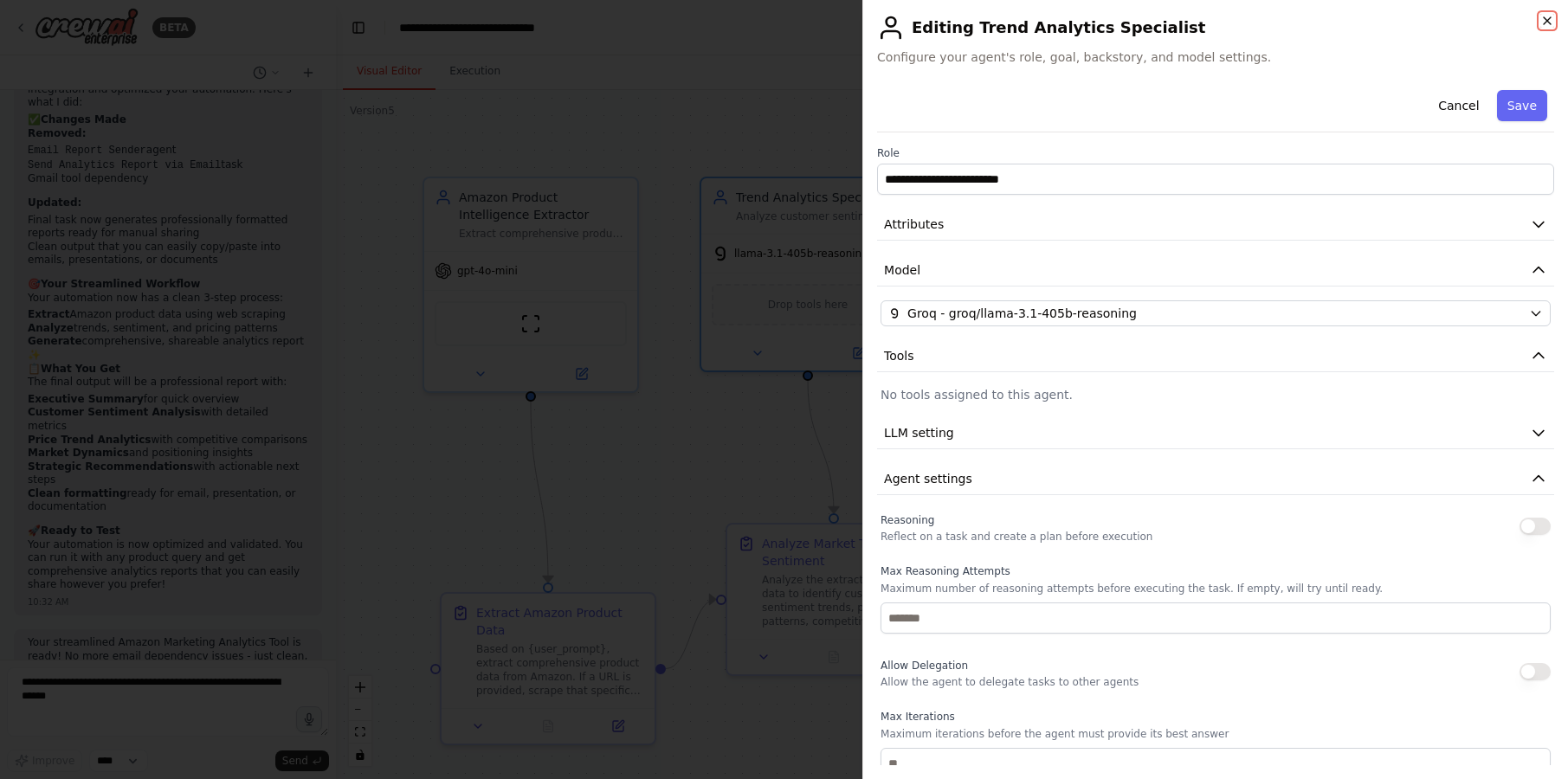
click at [1544, 21] on icon "button" at bounding box center [1547, 20] width 14 height 14
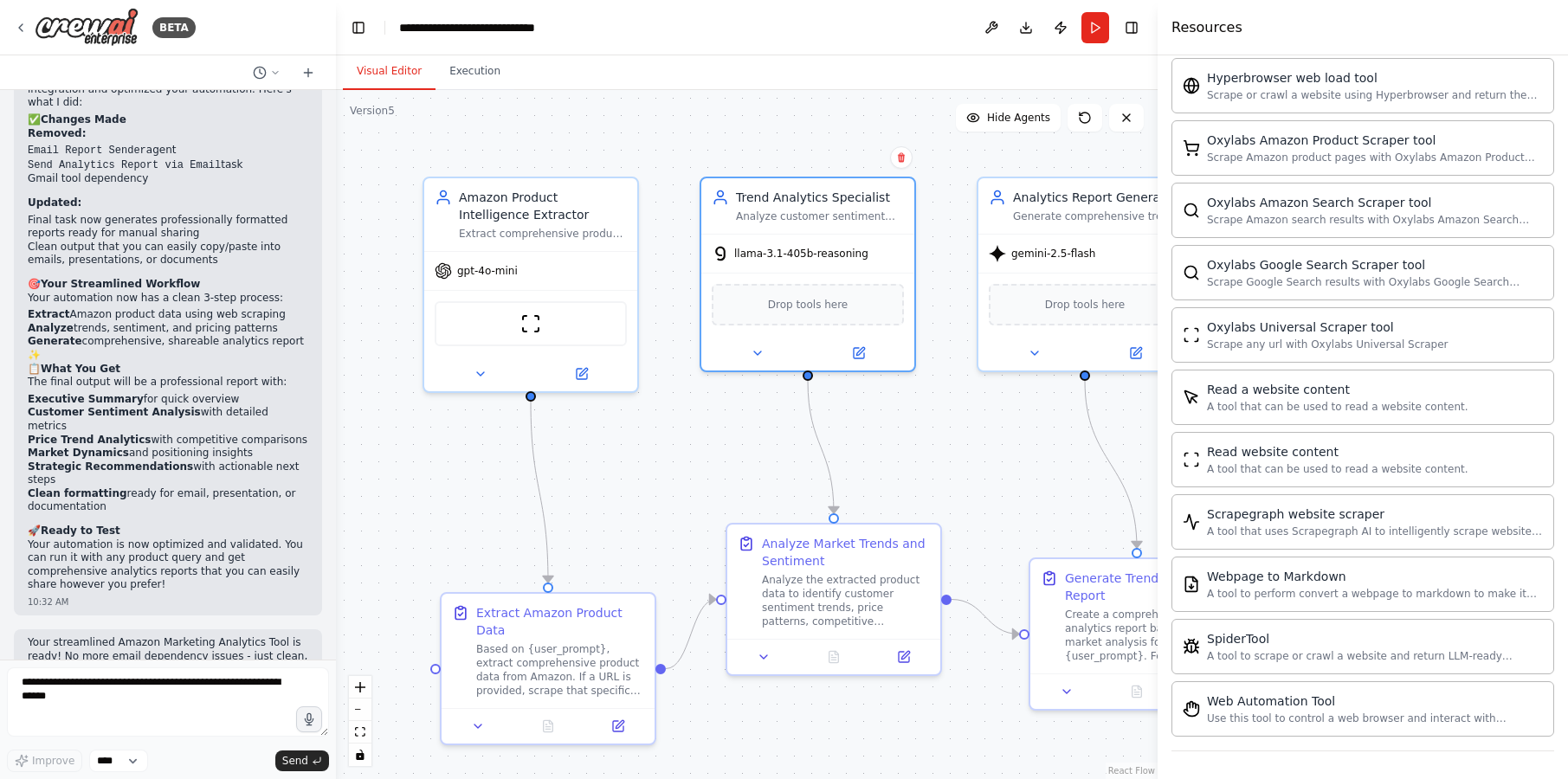
click at [1142, 438] on div ".deletable-edge-delete-btn { width: 20px; height: 20px; border: 0px solid #ffff…" at bounding box center [746, 434] width 821 height 689
click at [1096, 19] on button "Run" at bounding box center [1095, 28] width 28 height 31
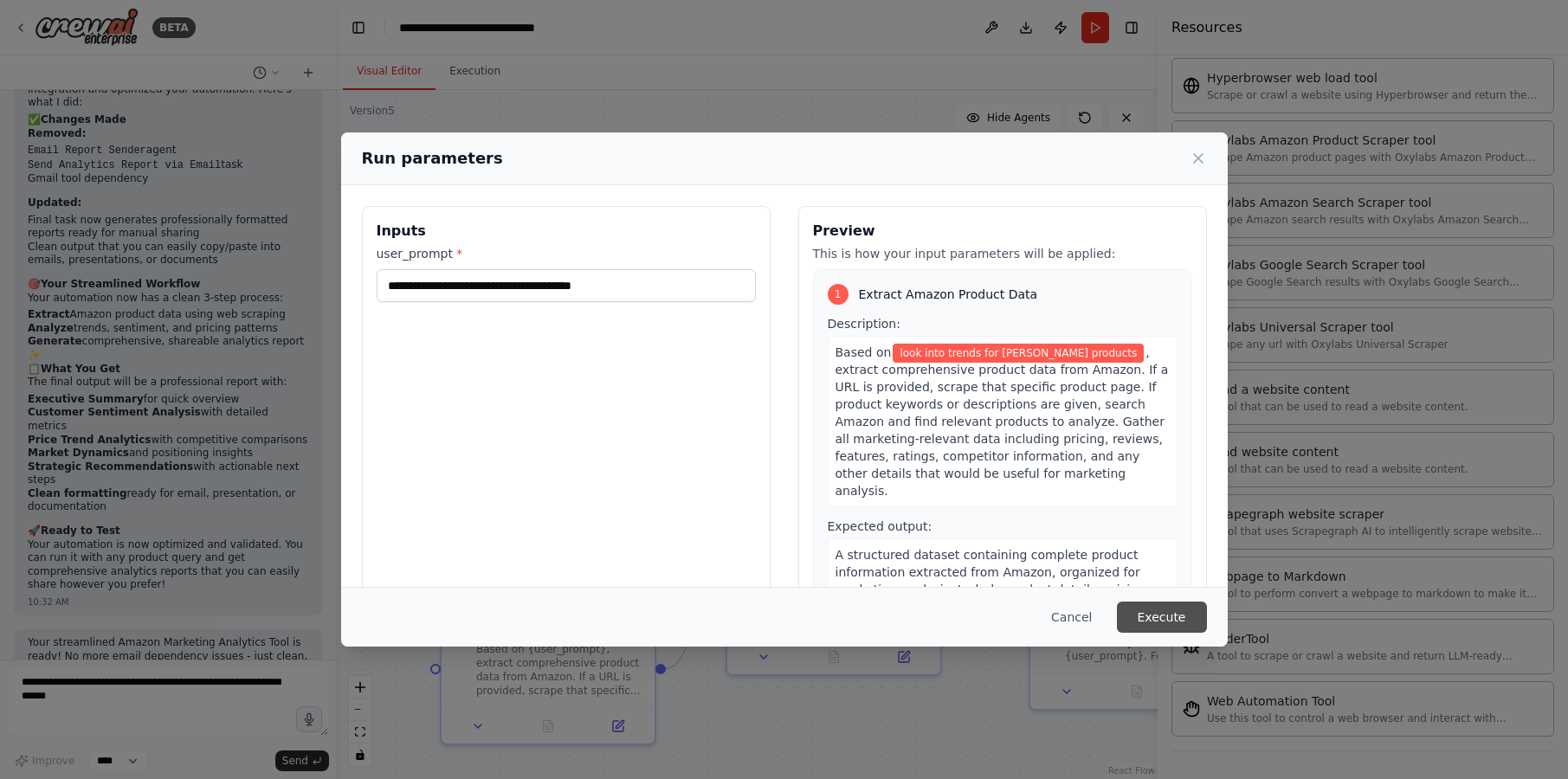
click at [1179, 611] on button "Execute" at bounding box center [1162, 618] width 90 height 31
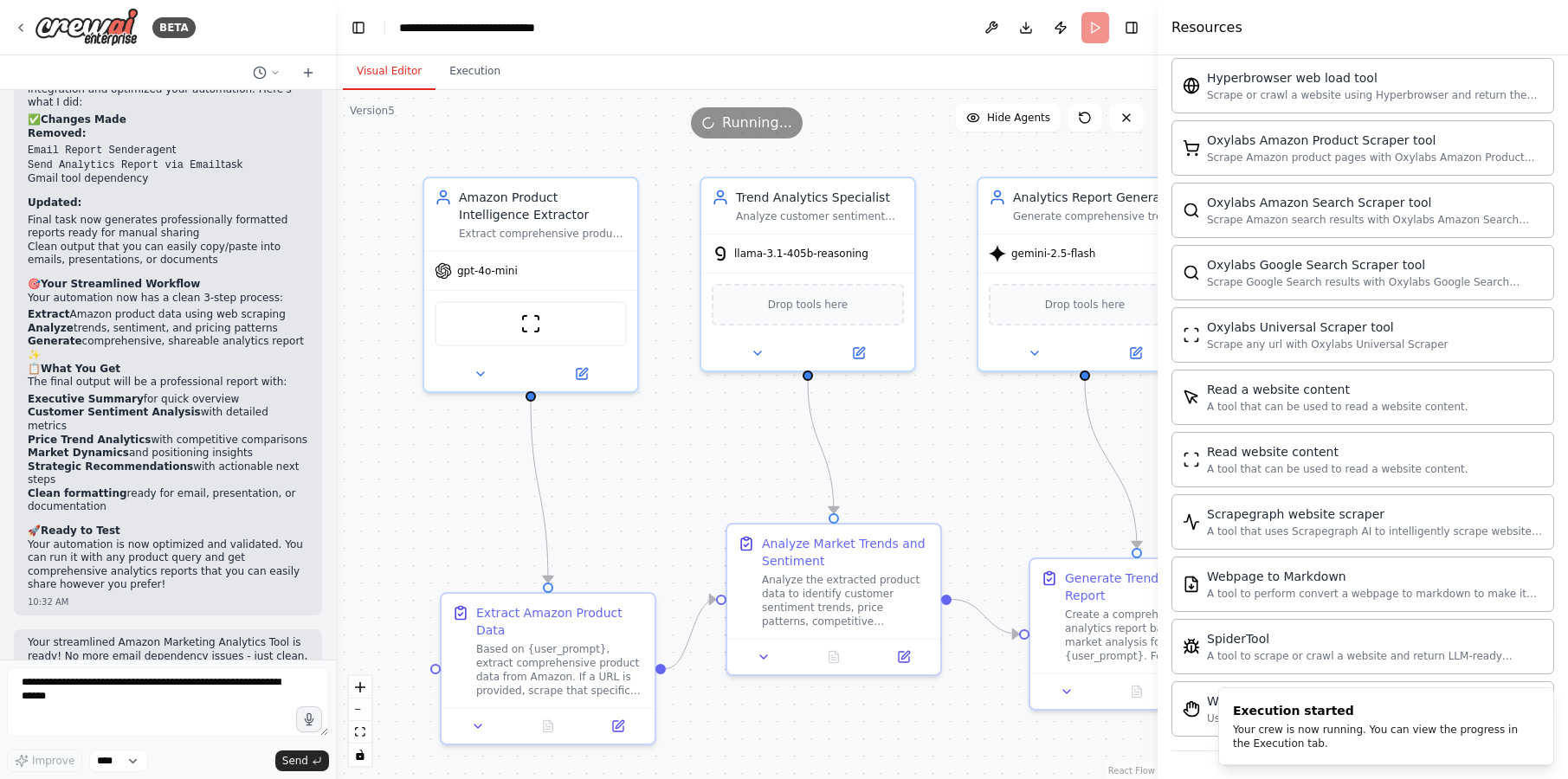
click at [747, 48] on header "**********" at bounding box center [746, 28] width 821 height 55
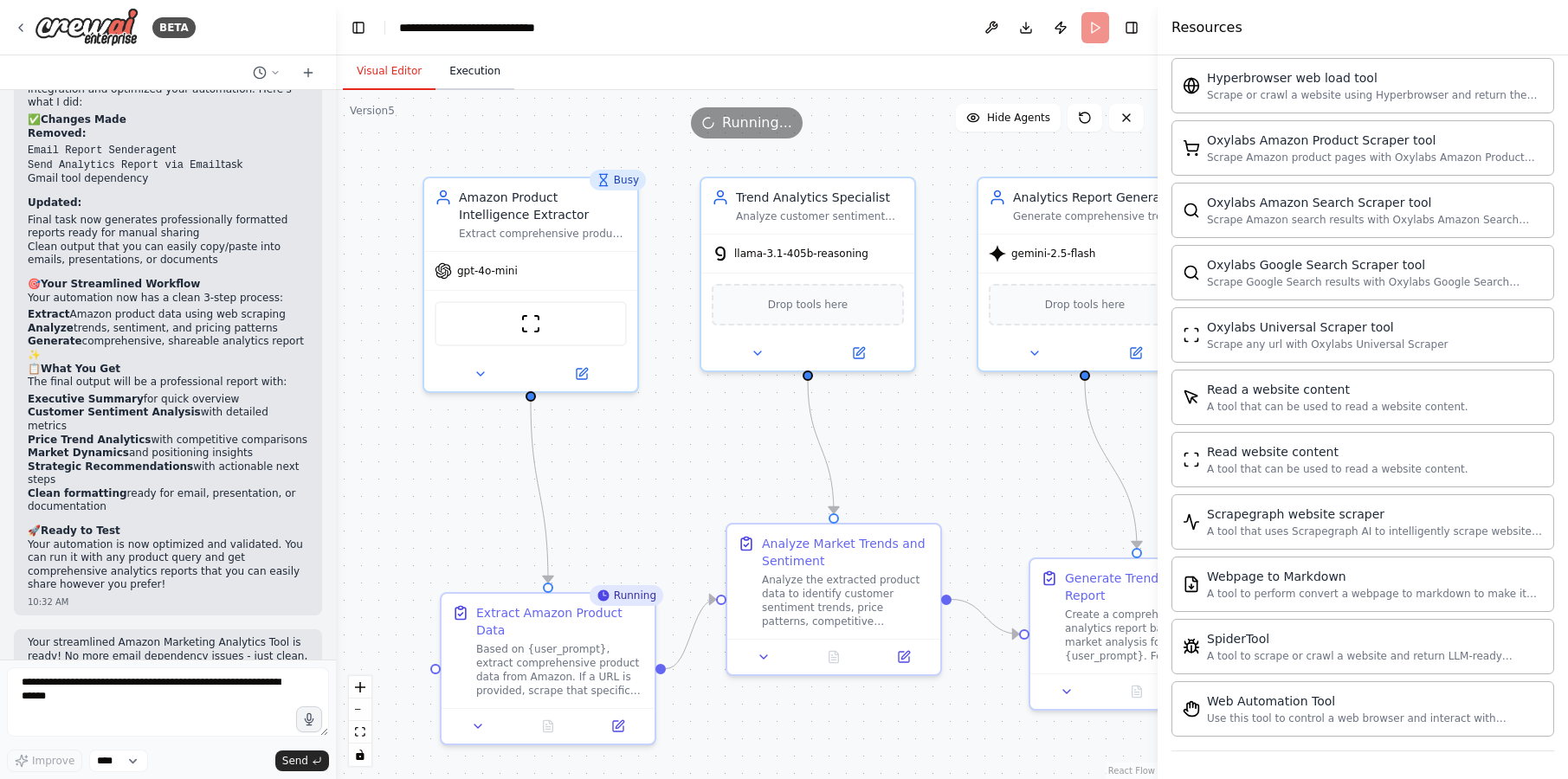
click at [473, 64] on button "Execution" at bounding box center [475, 72] width 79 height 37
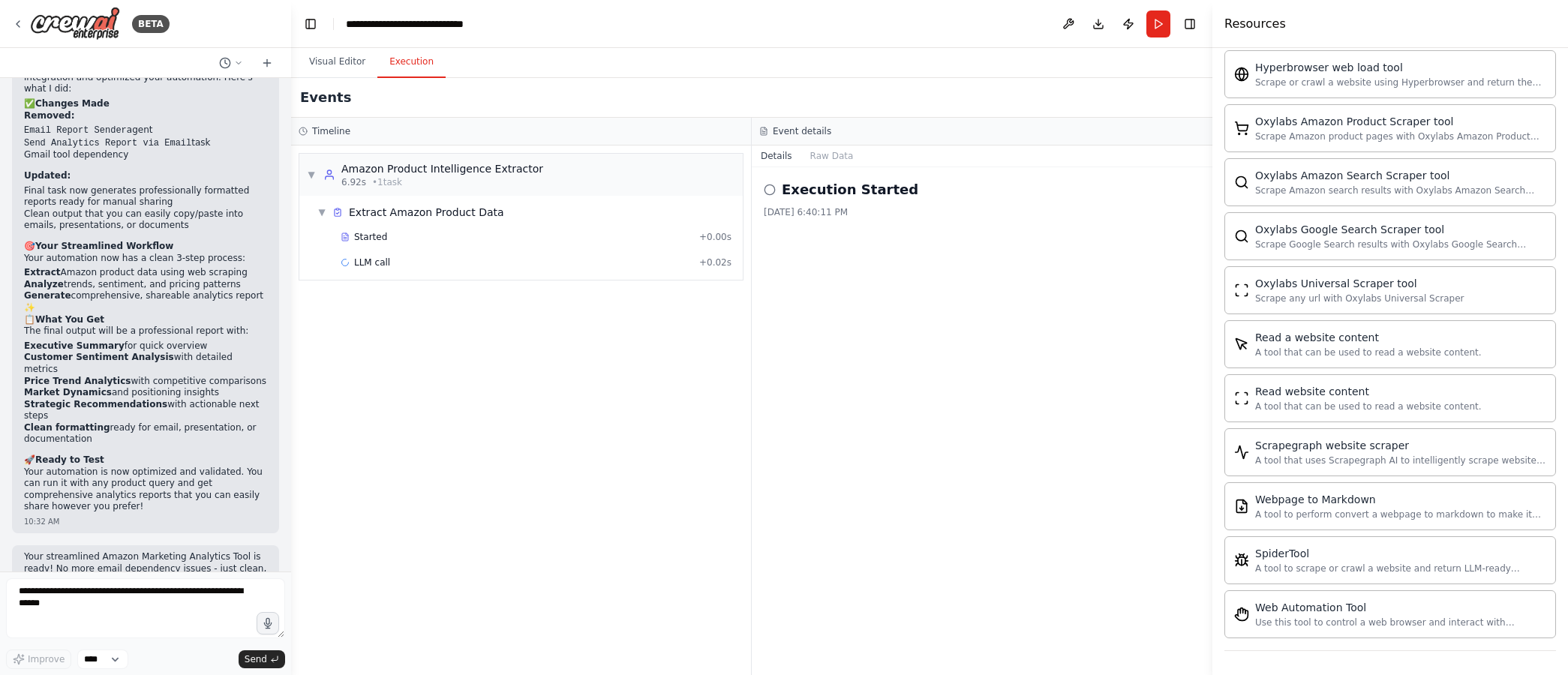
click at [600, 353] on div "▼ Amazon Product Intelligence Extractor 6.92s • 1 task ▼ Extract Amazon Product…" at bounding box center [521, 410] width 460 height 530
click at [780, 157] on button "Details" at bounding box center [776, 156] width 49 height 21
click at [320, 65] on button "Visual Editor" at bounding box center [337, 63] width 80 height 32
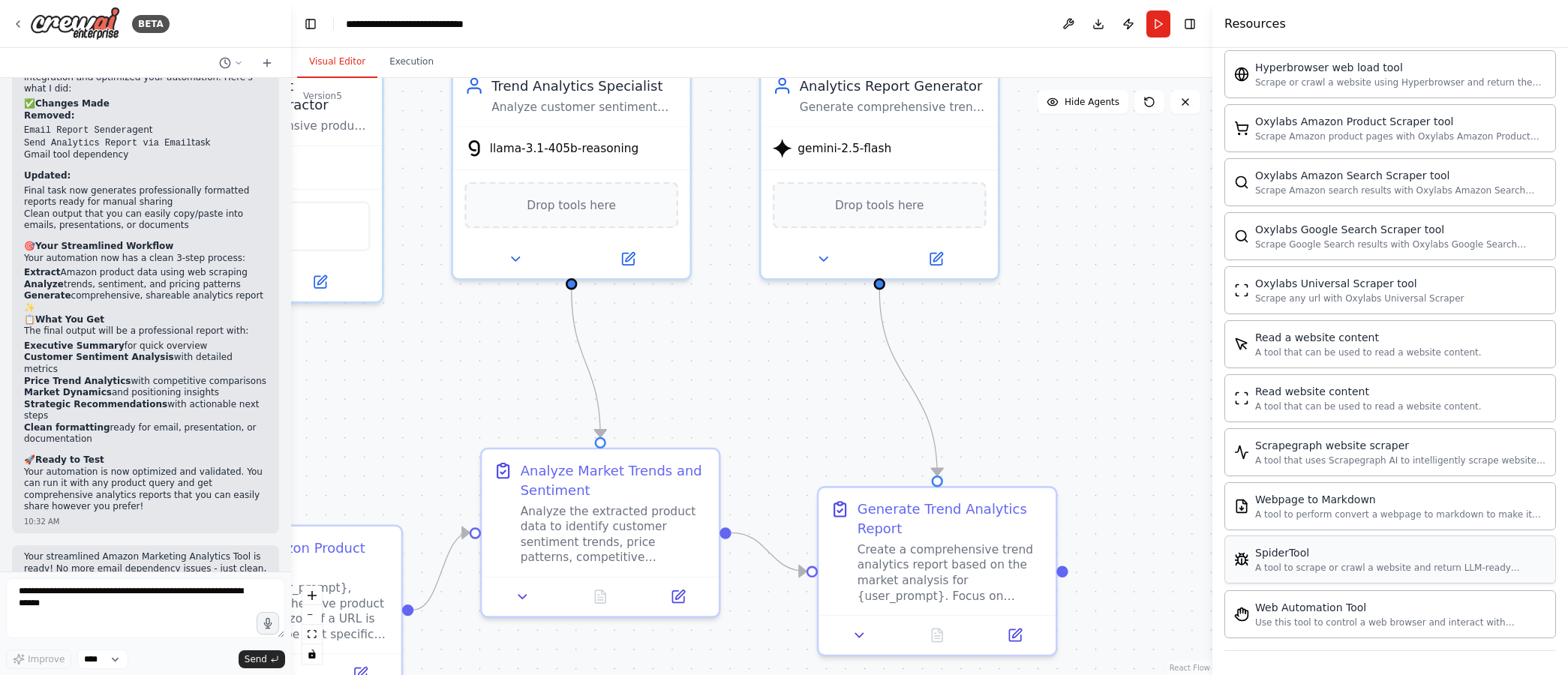
click at [1358, 574] on div "SpiderTool A tool to scrape or crawl a website and return LLM-ready content." at bounding box center [1390, 560] width 332 height 48
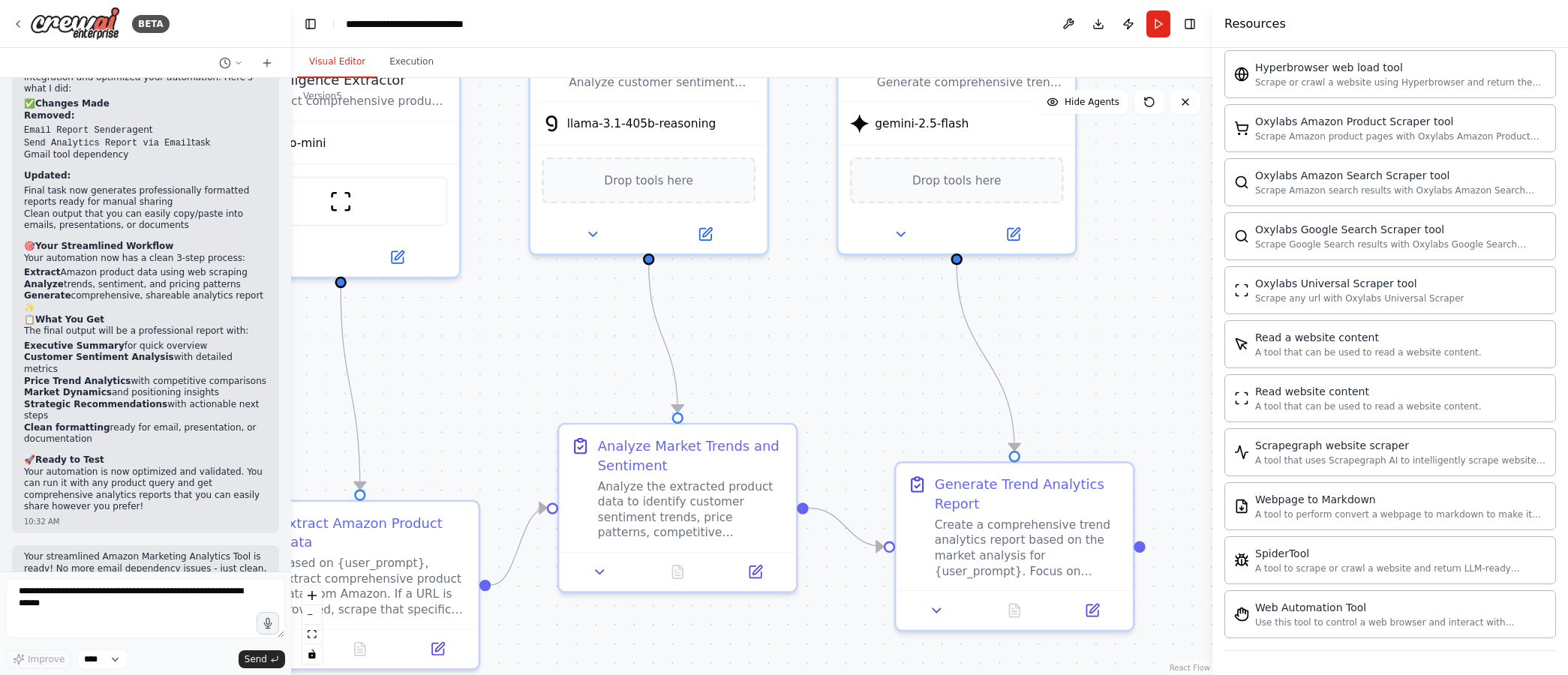
drag, startPoint x: 1100, startPoint y: 440, endPoint x: 1155, endPoint y: 382, distance: 79.9
click at [1177, 416] on div ".deletable-edge-delete-btn { width: 20px; height: 20px; border: 0px solid #ffff…" at bounding box center [751, 376] width 922 height 597
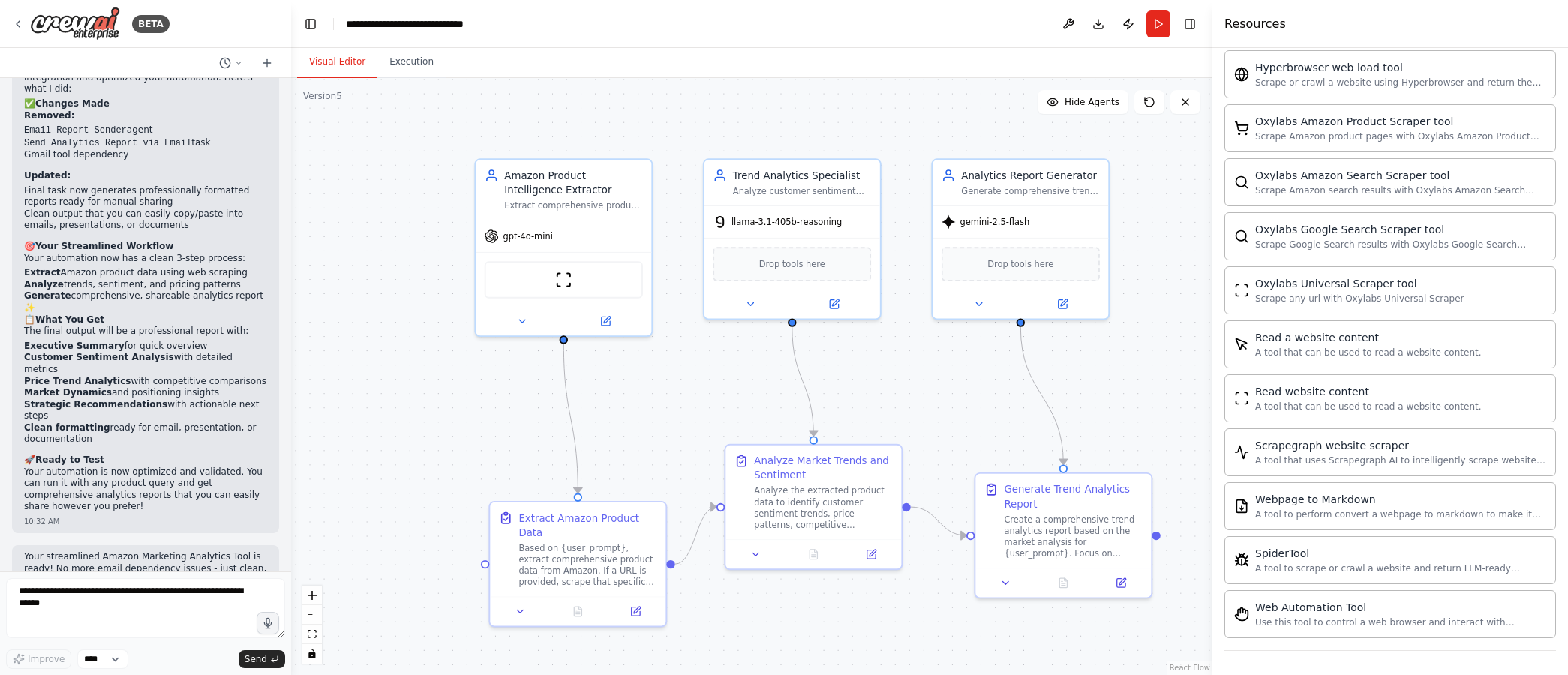
drag, startPoint x: 1084, startPoint y: 370, endPoint x: 1097, endPoint y: 409, distance: 41.1
click at [1097, 409] on div ".deletable-edge-delete-btn { width: 20px; height: 20px; border: 0px solid #ffff…" at bounding box center [751, 376] width 922 height 597
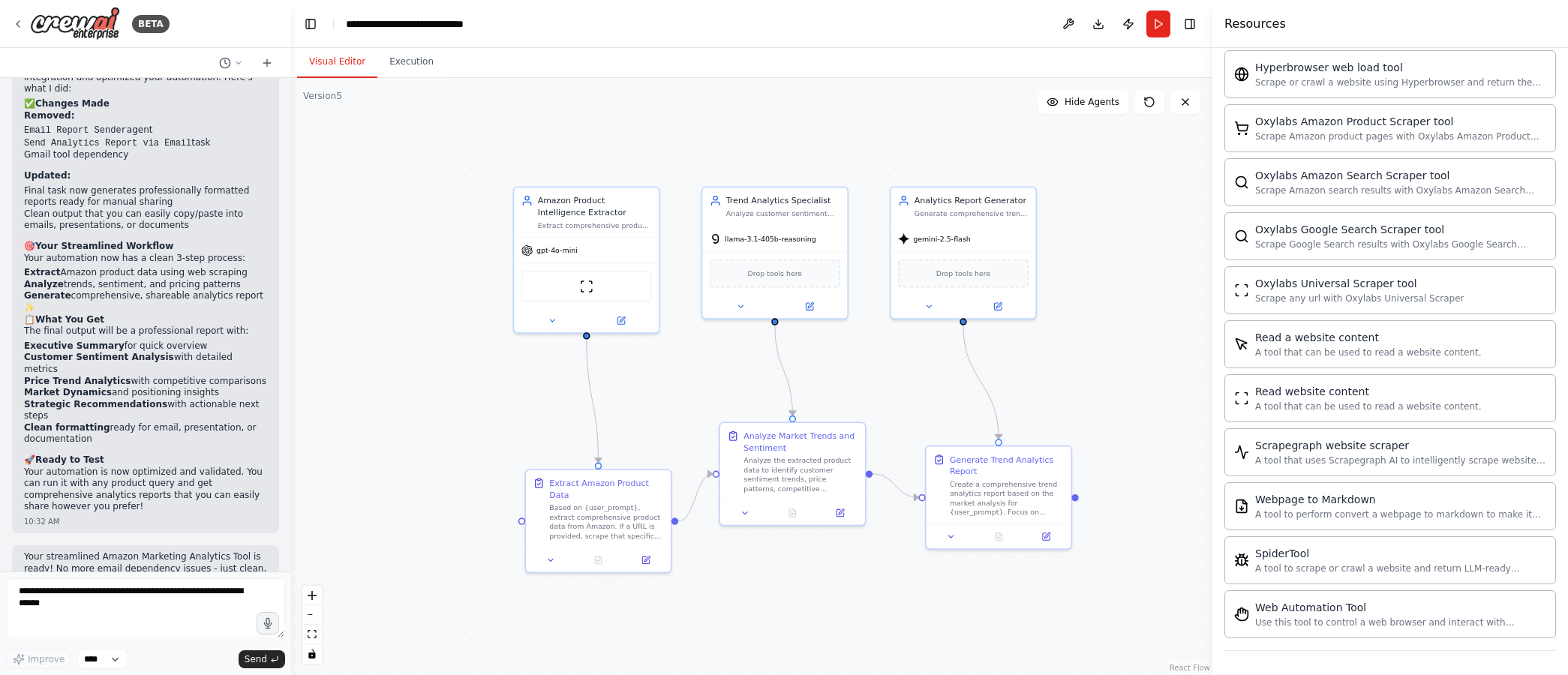
drag, startPoint x: 1178, startPoint y: 277, endPoint x: 1116, endPoint y: 281, distance: 62.1
click at [1116, 281] on div ".deletable-edge-delete-btn { width: 20px; height: 20px; border: 0px solid #ffff…" at bounding box center [751, 376] width 922 height 597
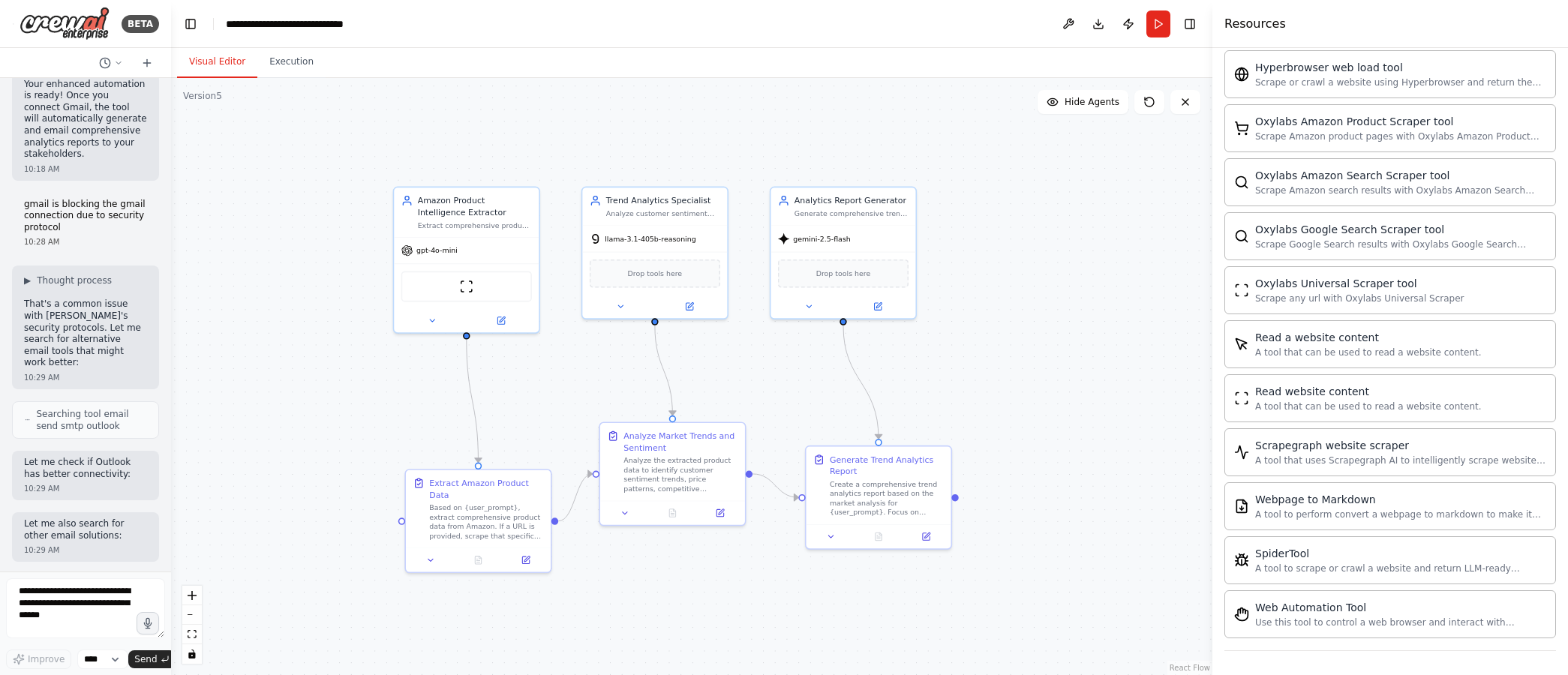
scroll to position [11803, 0]
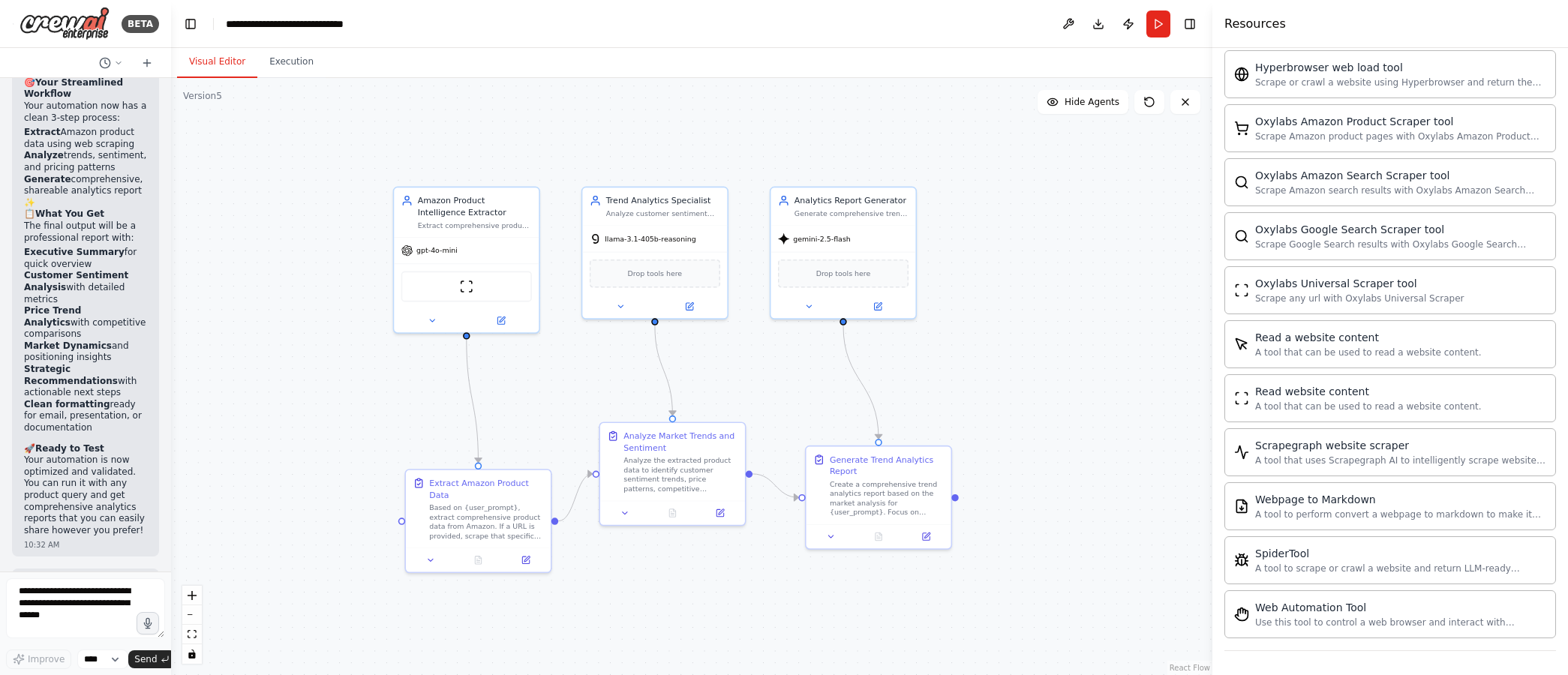
drag, startPoint x: 286, startPoint y: 214, endPoint x: -130, endPoint y: 215, distance: 416.0
click at [0, 215] on html "BETA i want to build a marketing analytics tool for amazon products that genera…" at bounding box center [784, 337] width 1568 height 675
click at [194, 23] on button "Toggle Left Sidebar" at bounding box center [190, 24] width 21 height 21
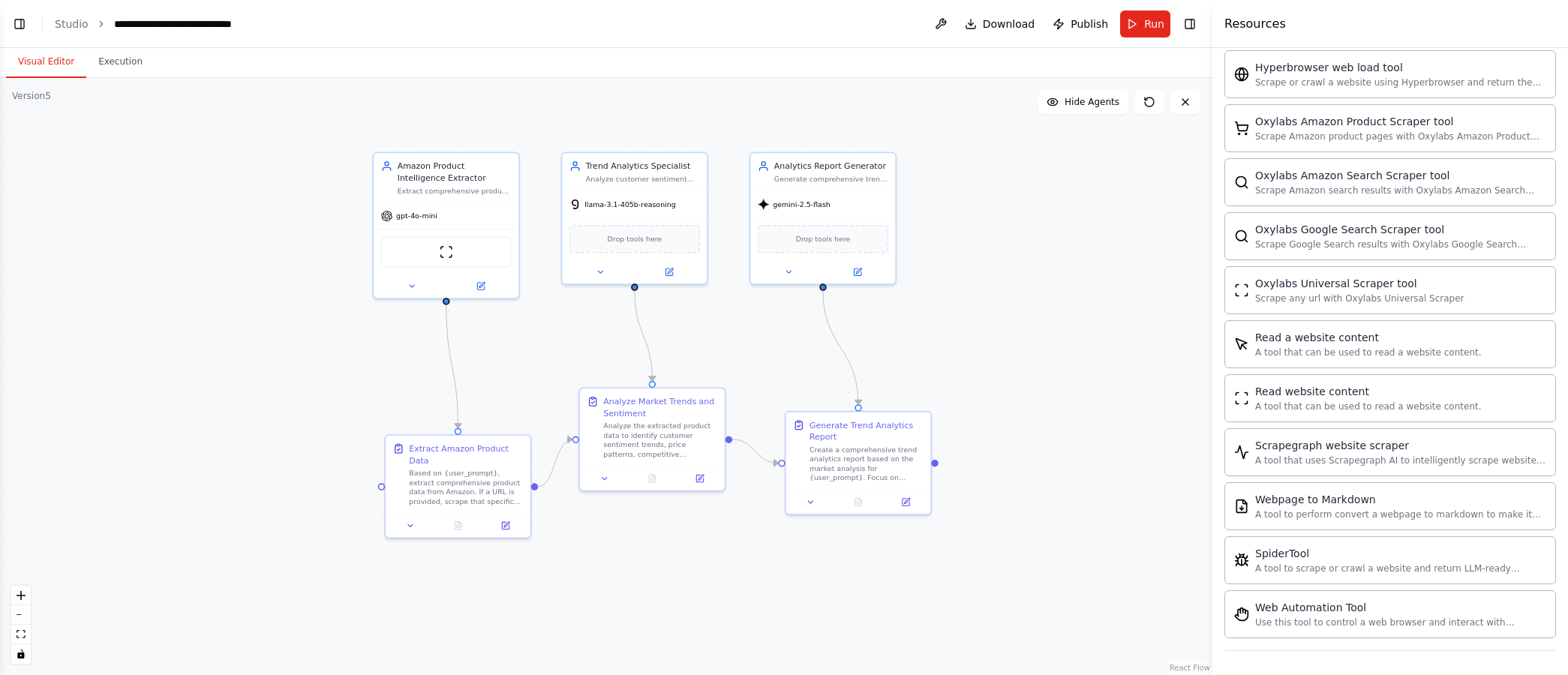
drag, startPoint x: 1021, startPoint y: 267, endPoint x: 1172, endPoint y: 231, distance: 155.2
click at [1172, 231] on div ".deletable-edge-delete-btn { width: 20px; height: 20px; border: 0px solid #ffff…" at bounding box center [606, 376] width 1213 height 597
click at [125, 60] on button "Execution" at bounding box center [121, 63] width 68 height 32
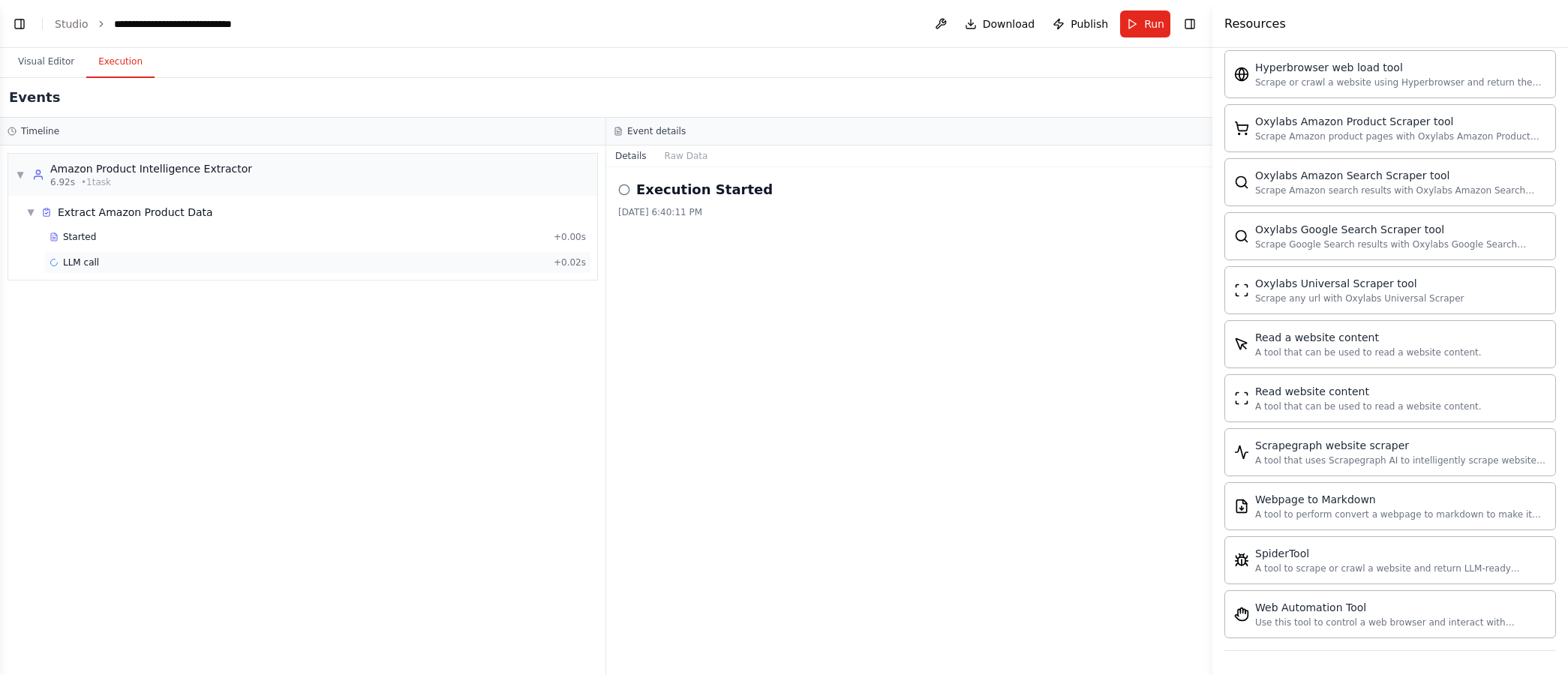
click at [82, 263] on span "LLM call" at bounding box center [80, 262] width 36 height 12
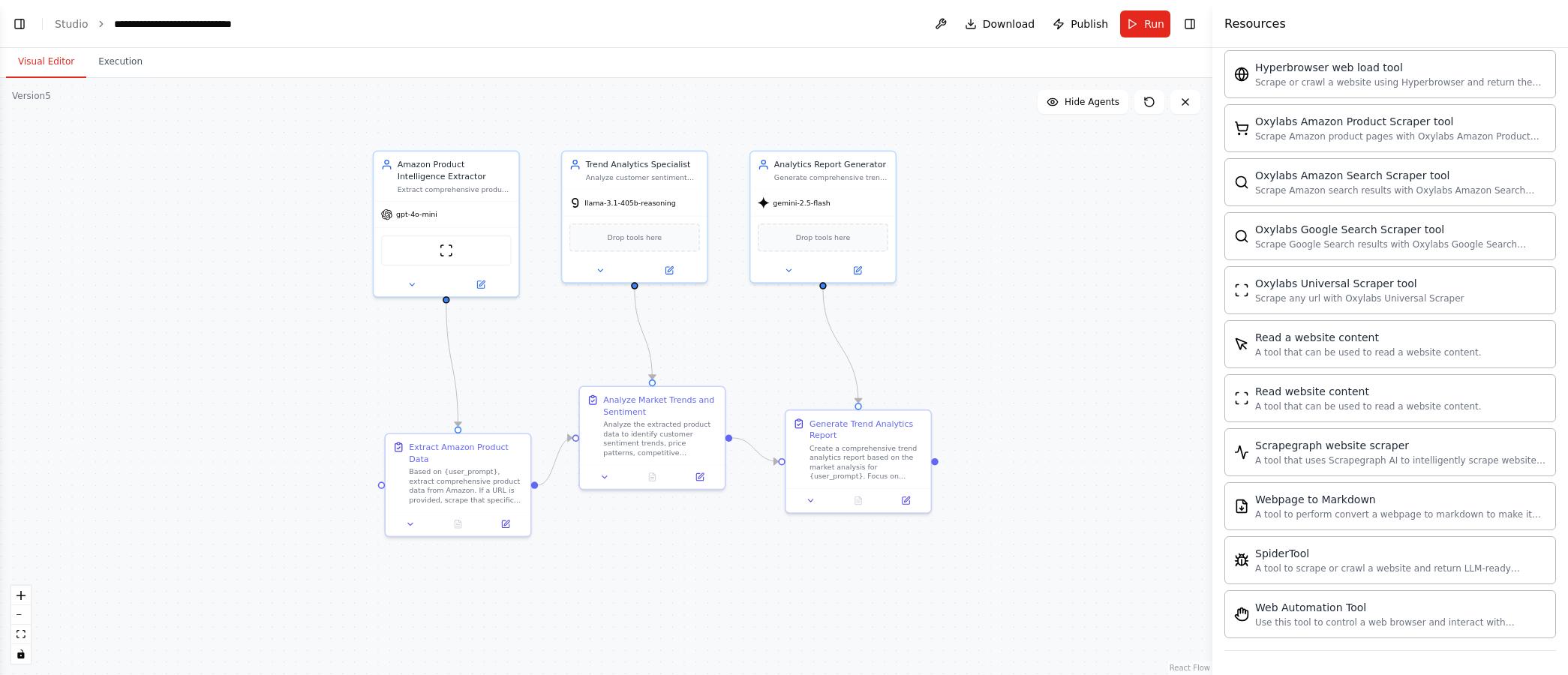
click at [62, 60] on button "Visual Editor" at bounding box center [46, 63] width 80 height 32
click at [445, 255] on div "ScrapeWebsiteTool" at bounding box center [446, 248] width 130 height 31
click at [479, 273] on div at bounding box center [446, 282] width 145 height 23
click at [482, 281] on icon at bounding box center [482, 281] width 6 height 6
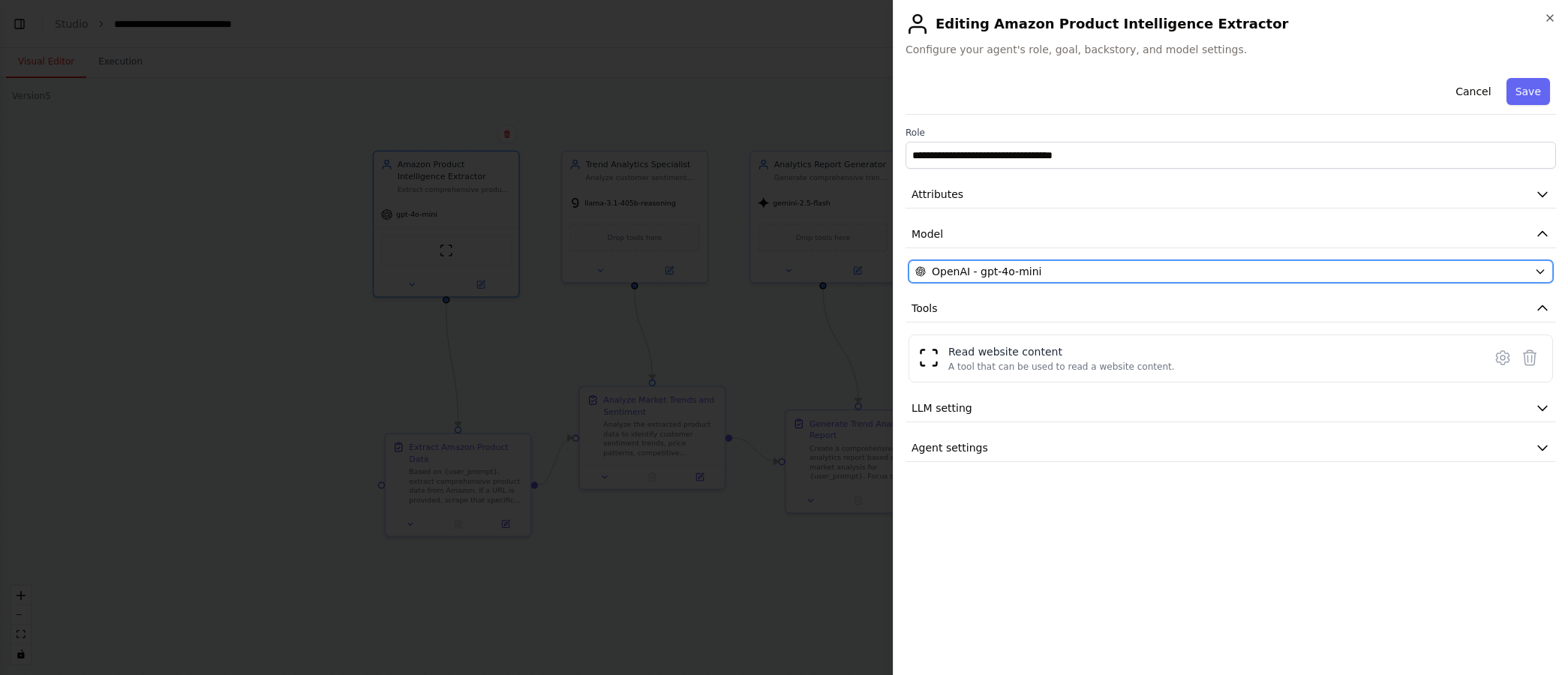
click at [1123, 273] on div "OpenAI - gpt-4o-mini" at bounding box center [1221, 271] width 613 height 15
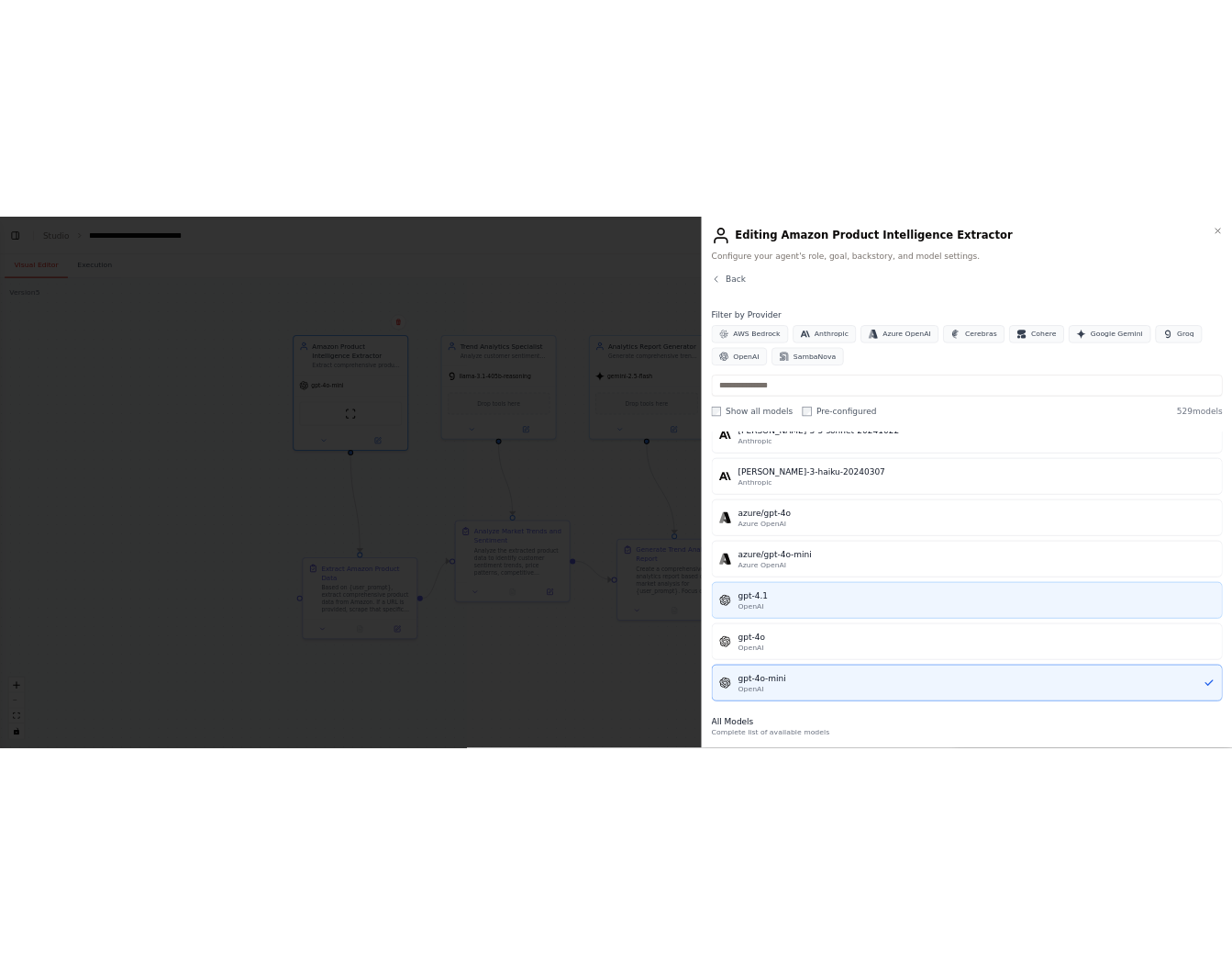
scroll to position [83, 0]
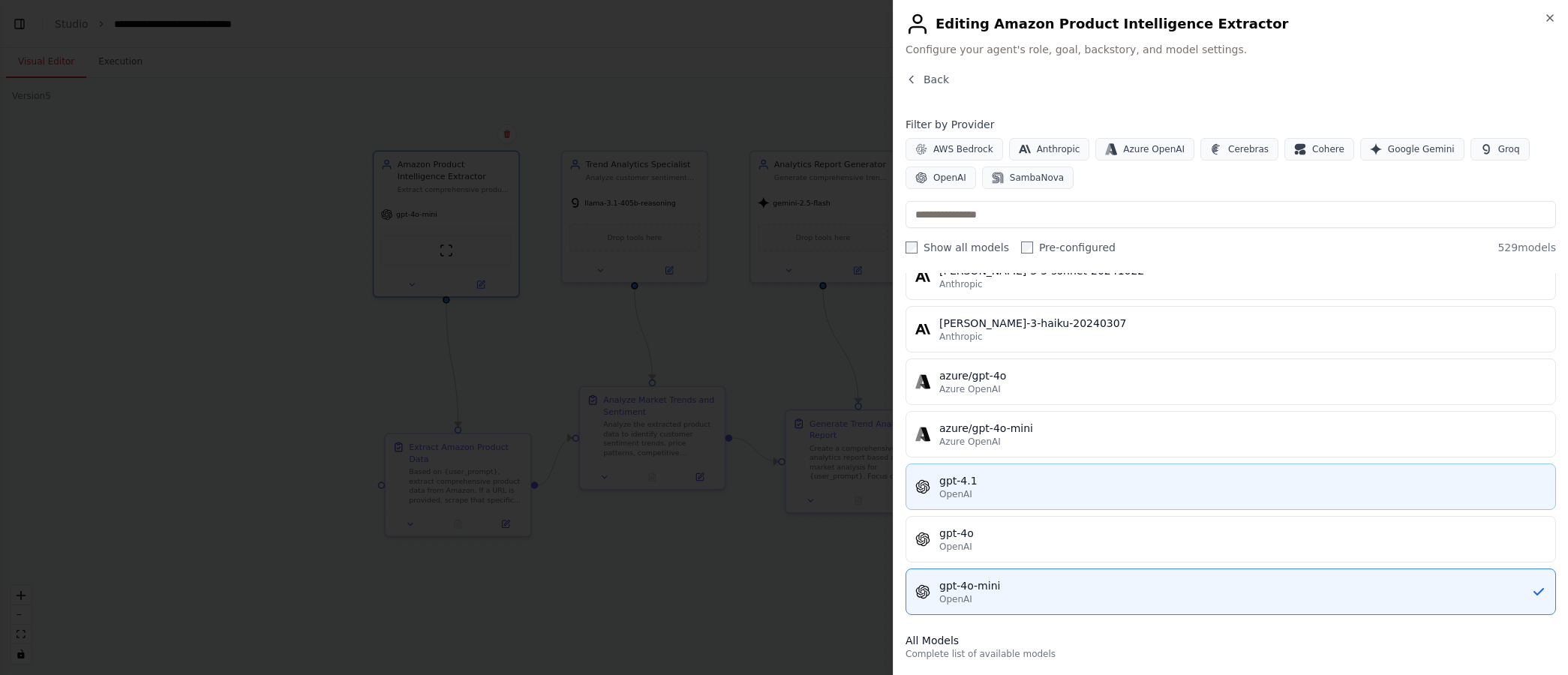
click at [997, 484] on div "gpt-4.1" at bounding box center [1242, 480] width 607 height 15
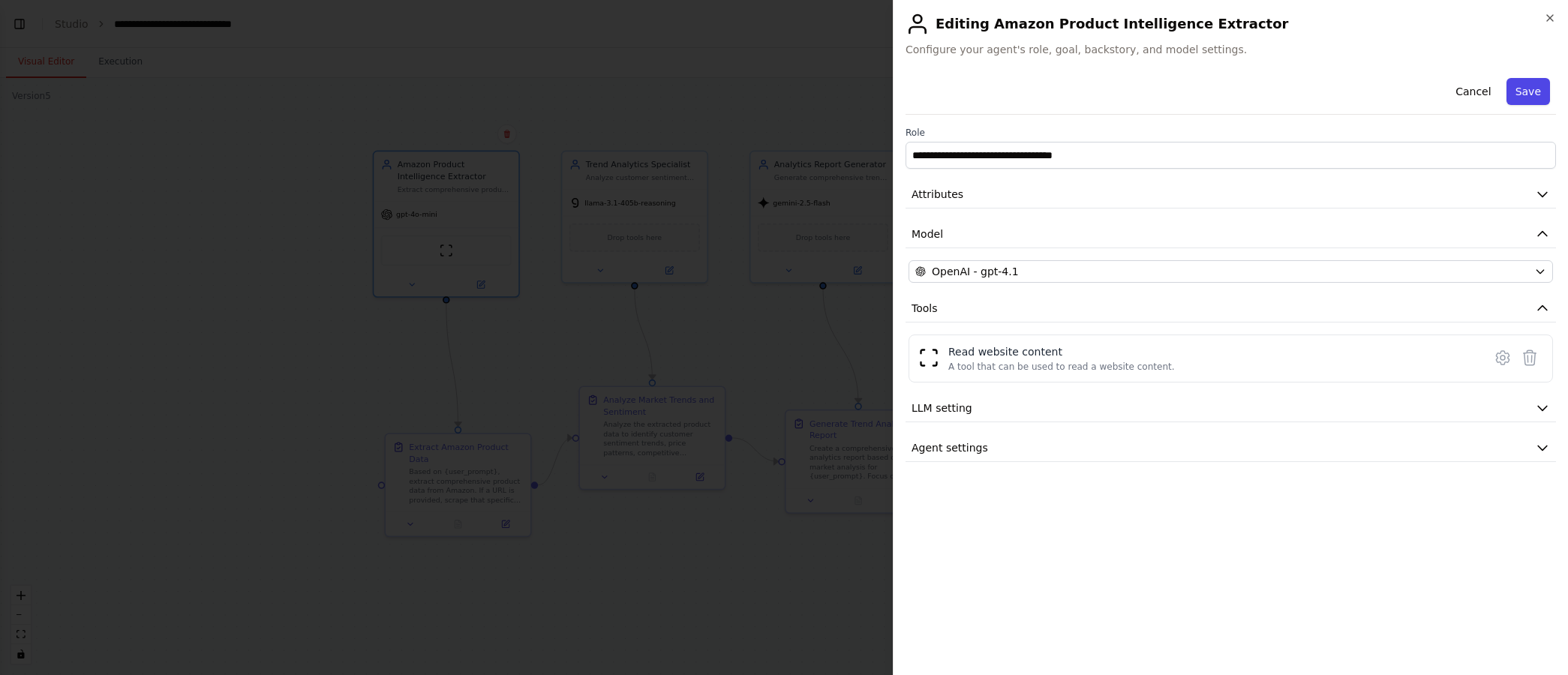
click at [1358, 92] on button "Save" at bounding box center [1528, 91] width 44 height 27
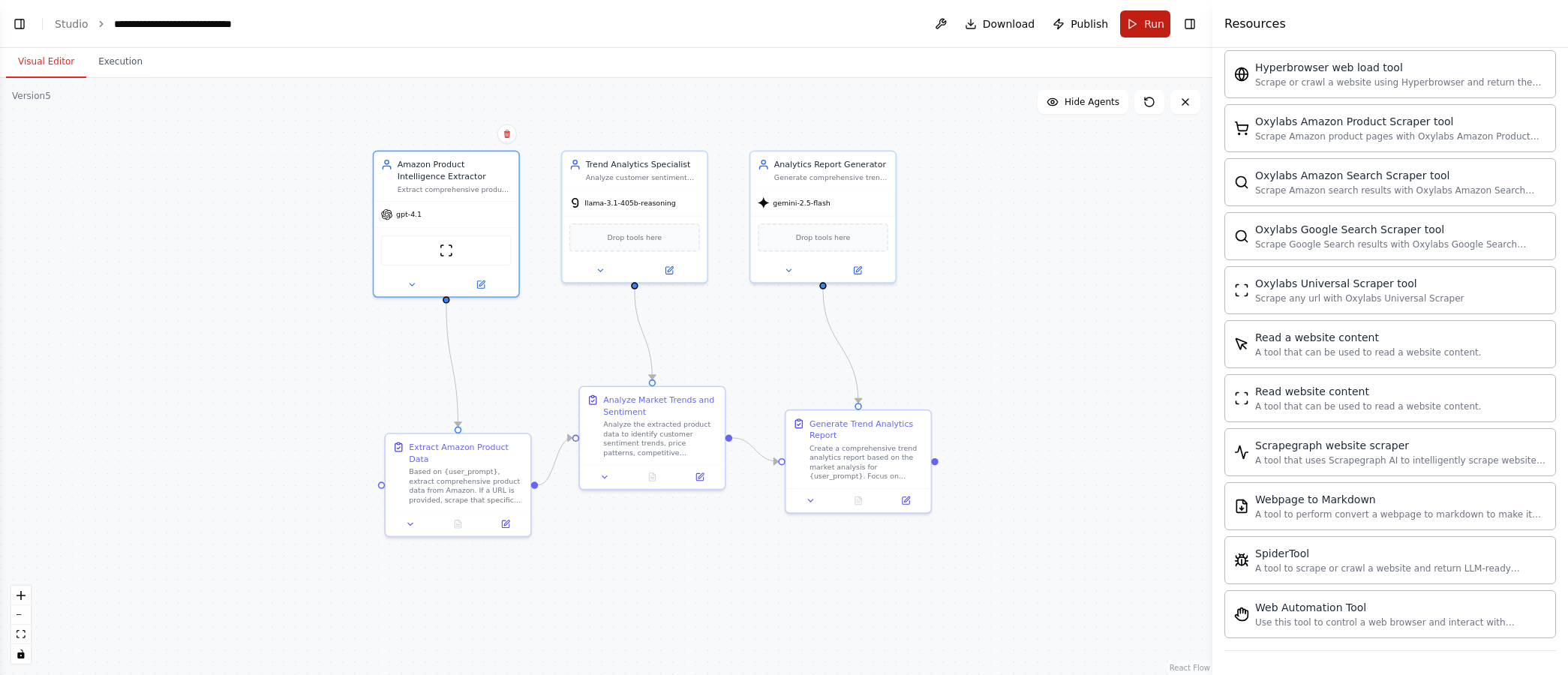
click at [1137, 29] on button "Run" at bounding box center [1145, 24] width 50 height 27
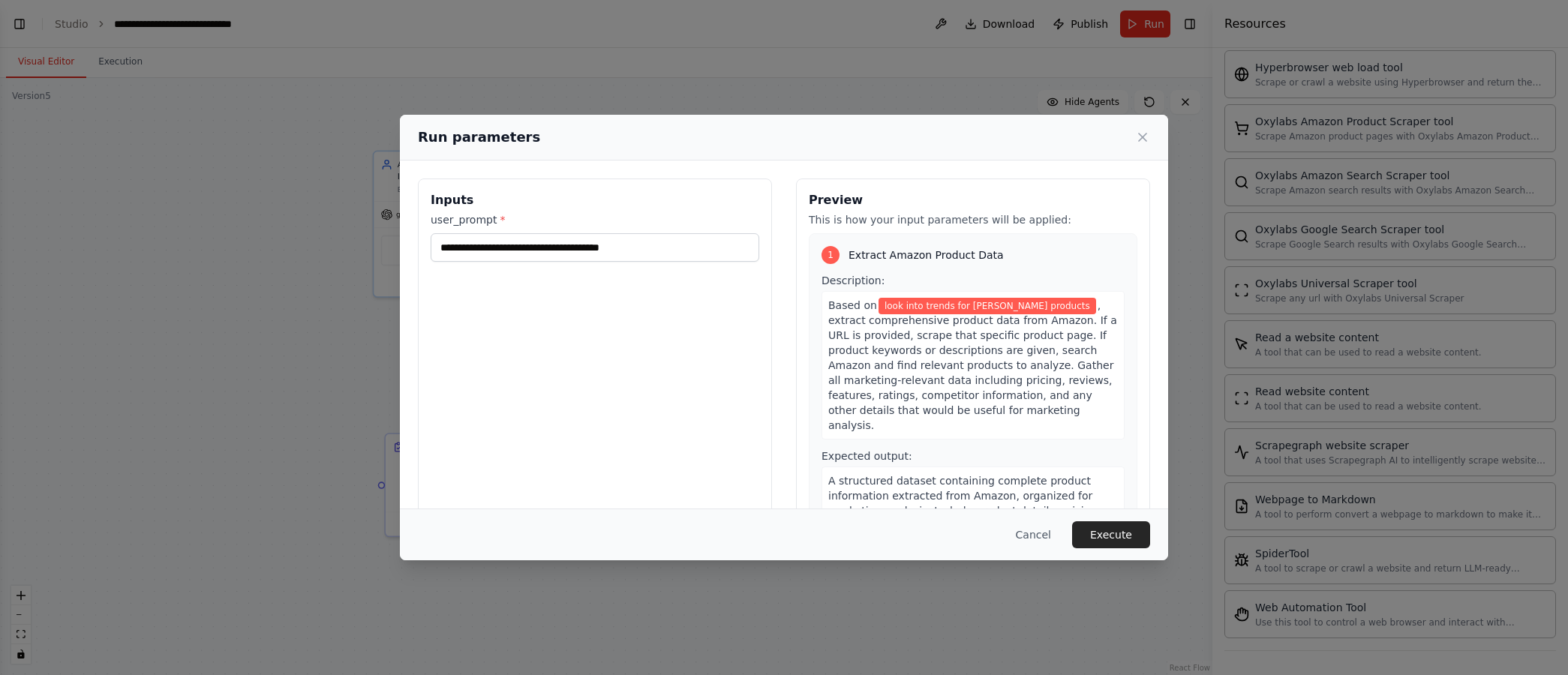
click at [1114, 530] on button "Execute" at bounding box center [1111, 535] width 78 height 27
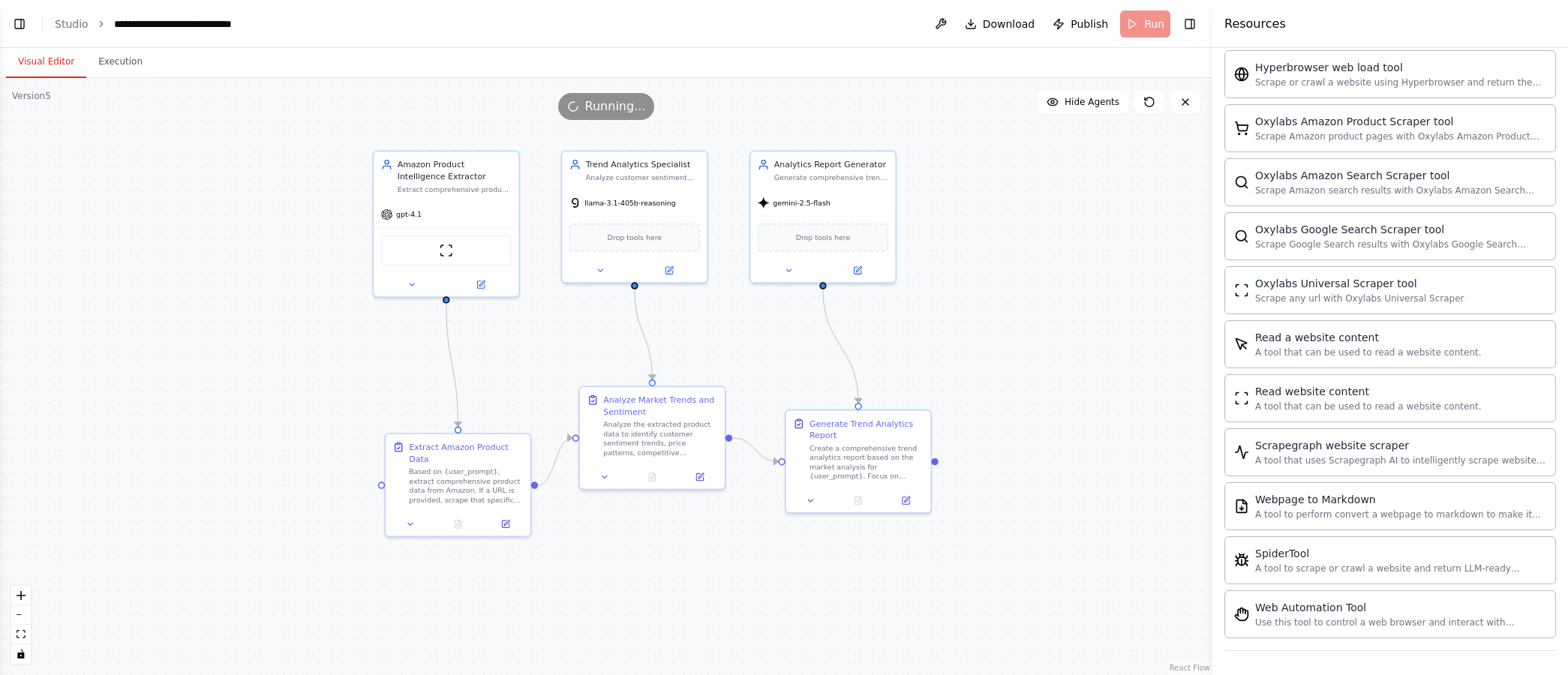
click at [1111, 495] on div ".deletable-edge-delete-btn { width: 20px; height: 20px; border: 0px solid #ffff…" at bounding box center [606, 376] width 1213 height 597
click at [126, 56] on button "Execution" at bounding box center [121, 63] width 68 height 32
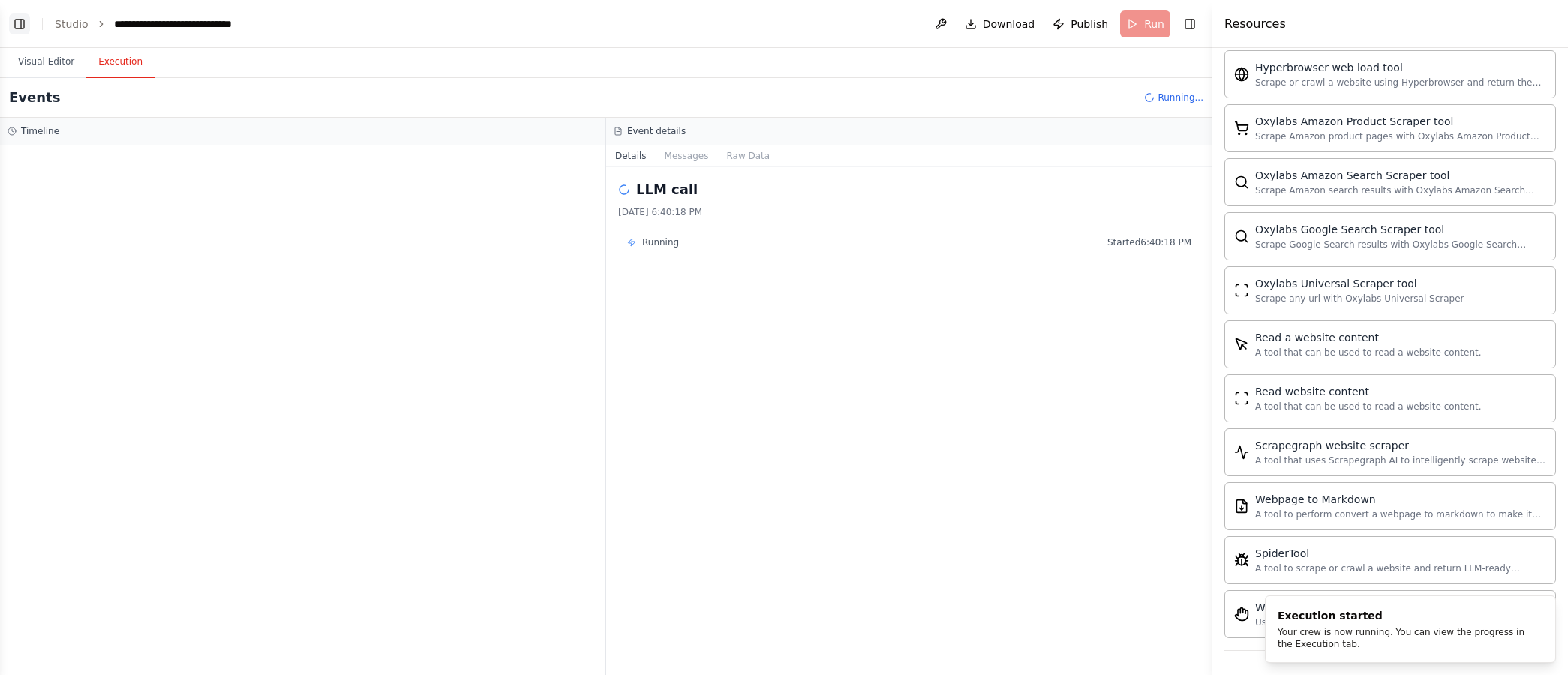
click at [25, 29] on button "Toggle Left Sidebar" at bounding box center [19, 24] width 21 height 21
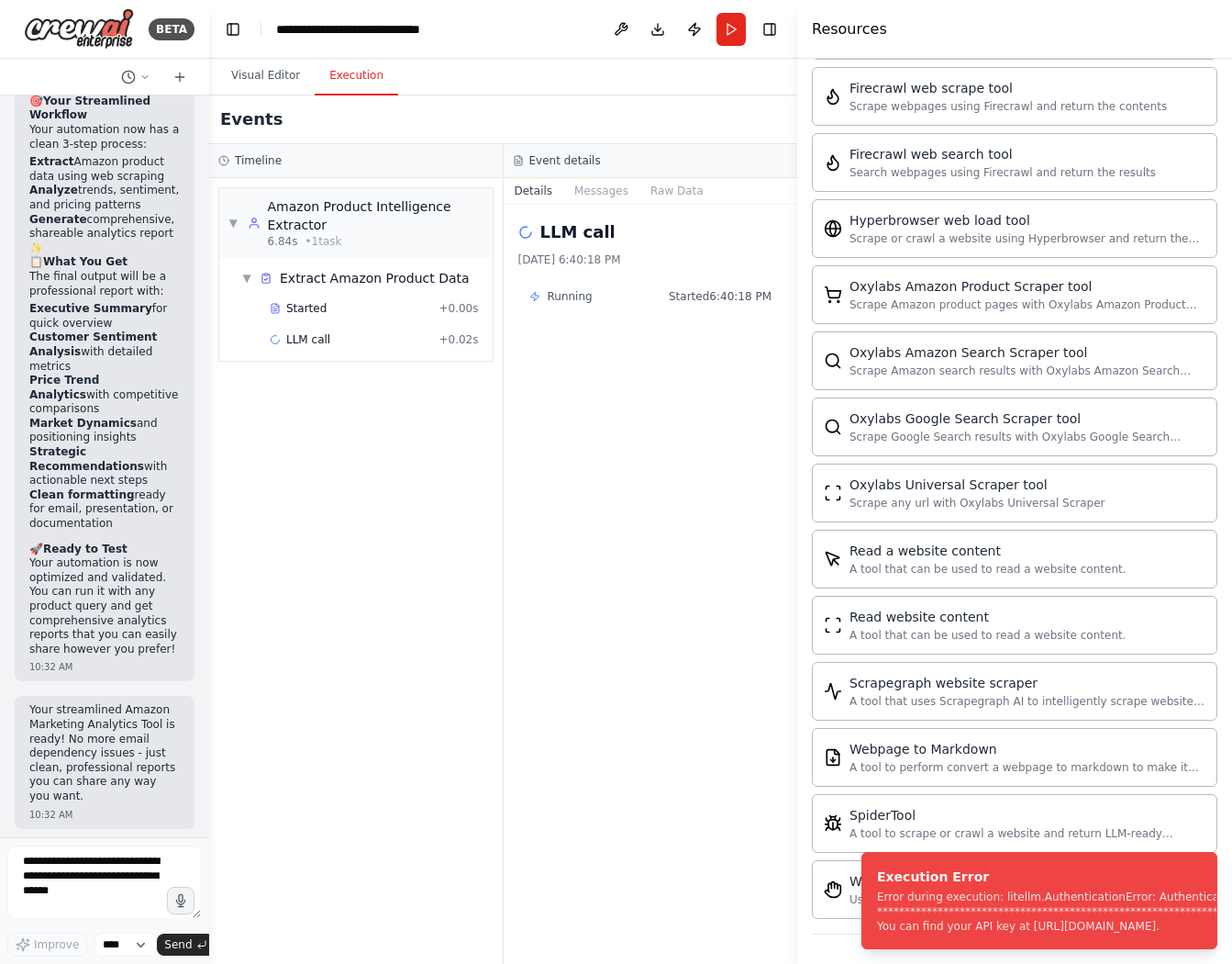
scroll to position [695, 0]
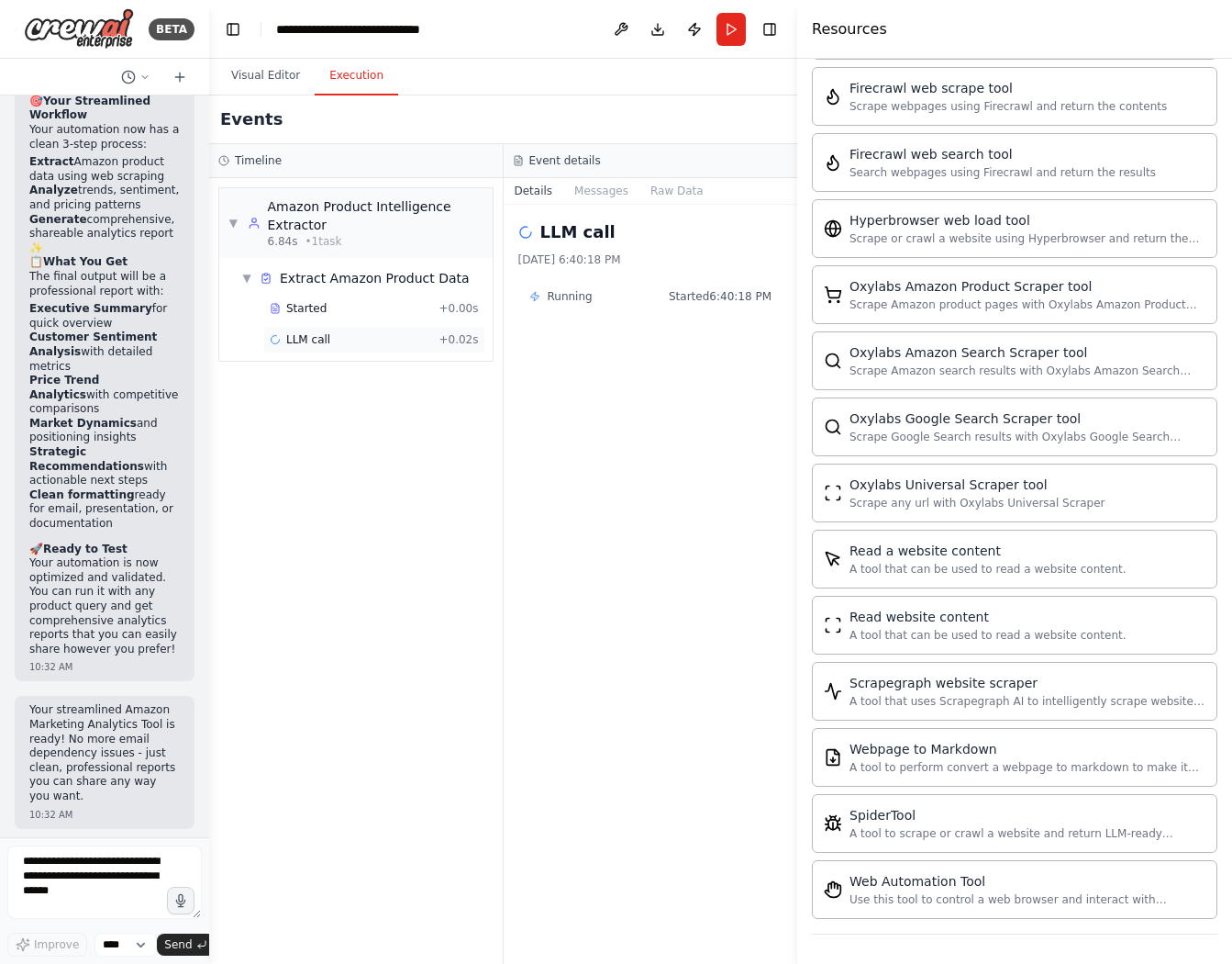
click at [297, 339] on span "LLM call" at bounding box center [307, 339] width 44 height 15
click at [274, 89] on button "Visual Editor" at bounding box center [265, 77] width 98 height 39
click at [389, 78] on button "Execution" at bounding box center [357, 77] width 84 height 39
click at [475, 468] on div "▼ Amazon Product Intelligence Extractor 6.84s • 1 task ▼ Extract Amazon Product…" at bounding box center [356, 571] width 294 height 786
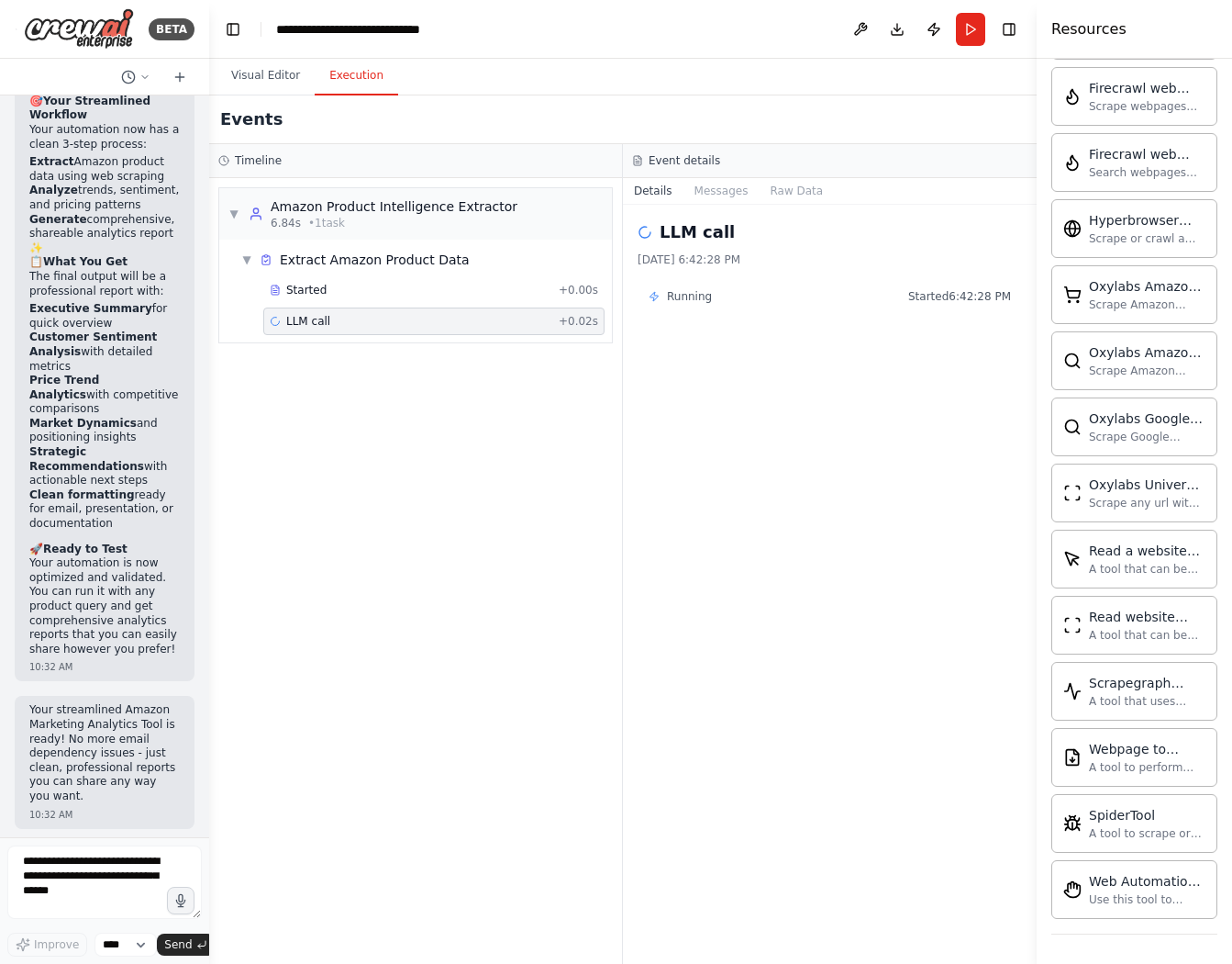
drag, startPoint x: 797, startPoint y: 340, endPoint x: 1037, endPoint y: 332, distance: 240.1
click at [1037, 332] on div at bounding box center [1040, 482] width 8 height 964
click at [444, 319] on div "LLM call + 0.02s" at bounding box center [434, 321] width 329 height 15
click at [725, 186] on button "Messages" at bounding box center [722, 191] width 76 height 25
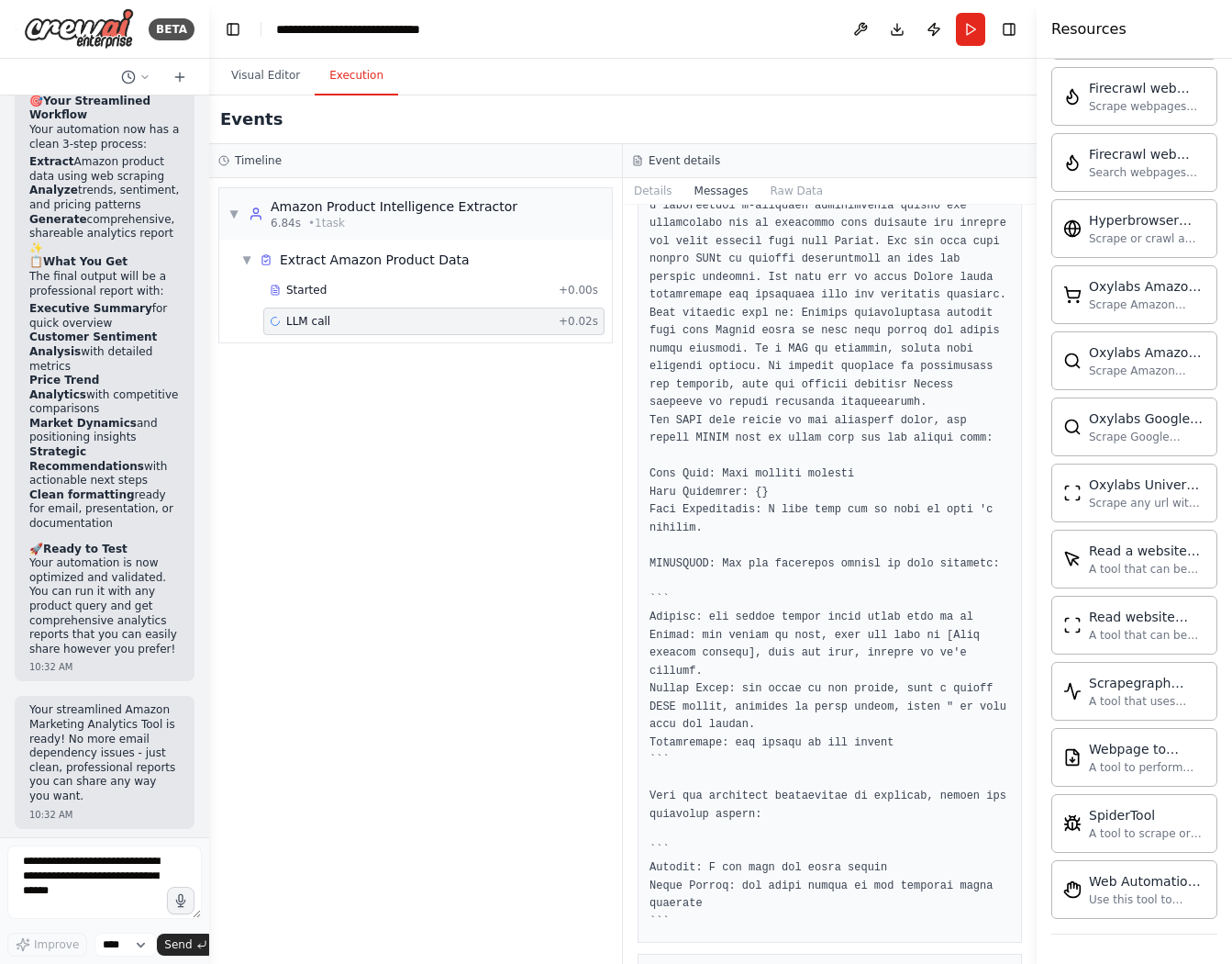
scroll to position [713, 0]
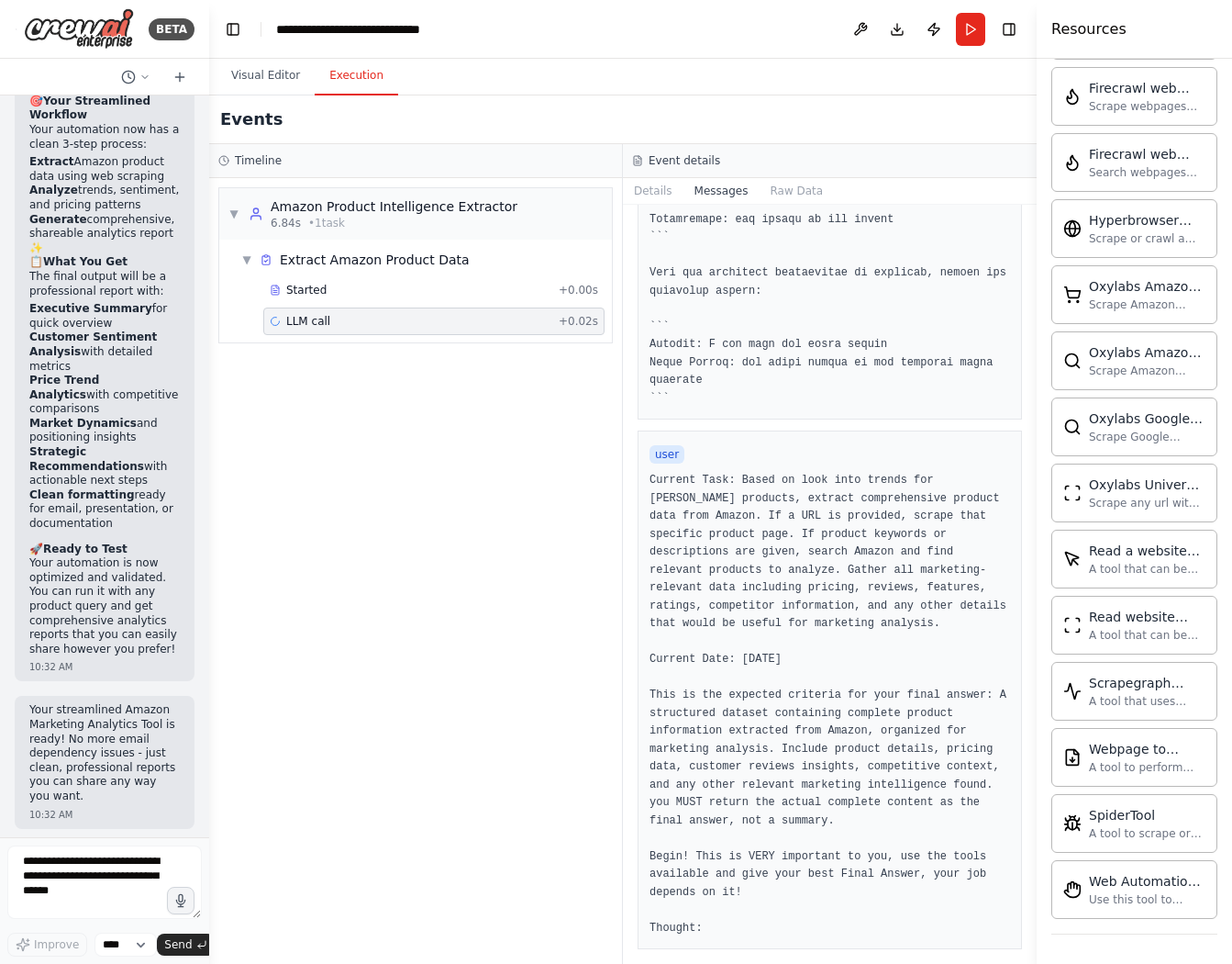
click at [313, 322] on span "LLM call" at bounding box center [307, 321] width 44 height 15
click at [488, 423] on div "▼ Amazon Product Intelligence Extractor 6.84s • 1 task ▼ Extract Amazon Product…" at bounding box center [415, 571] width 413 height 786
click at [648, 191] on button "Details" at bounding box center [653, 191] width 60 height 25
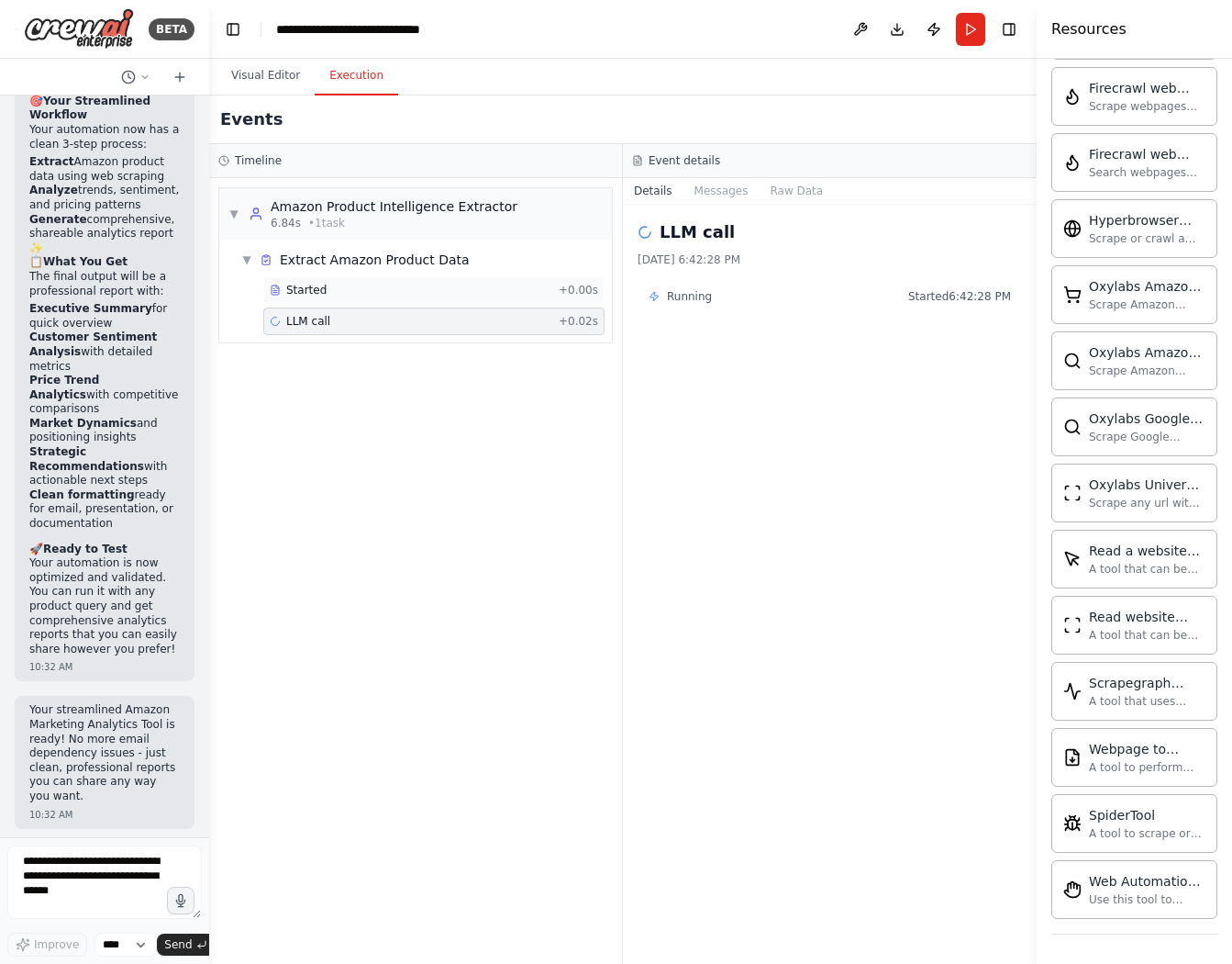
click at [306, 283] on span "Started" at bounding box center [306, 290] width 41 height 15
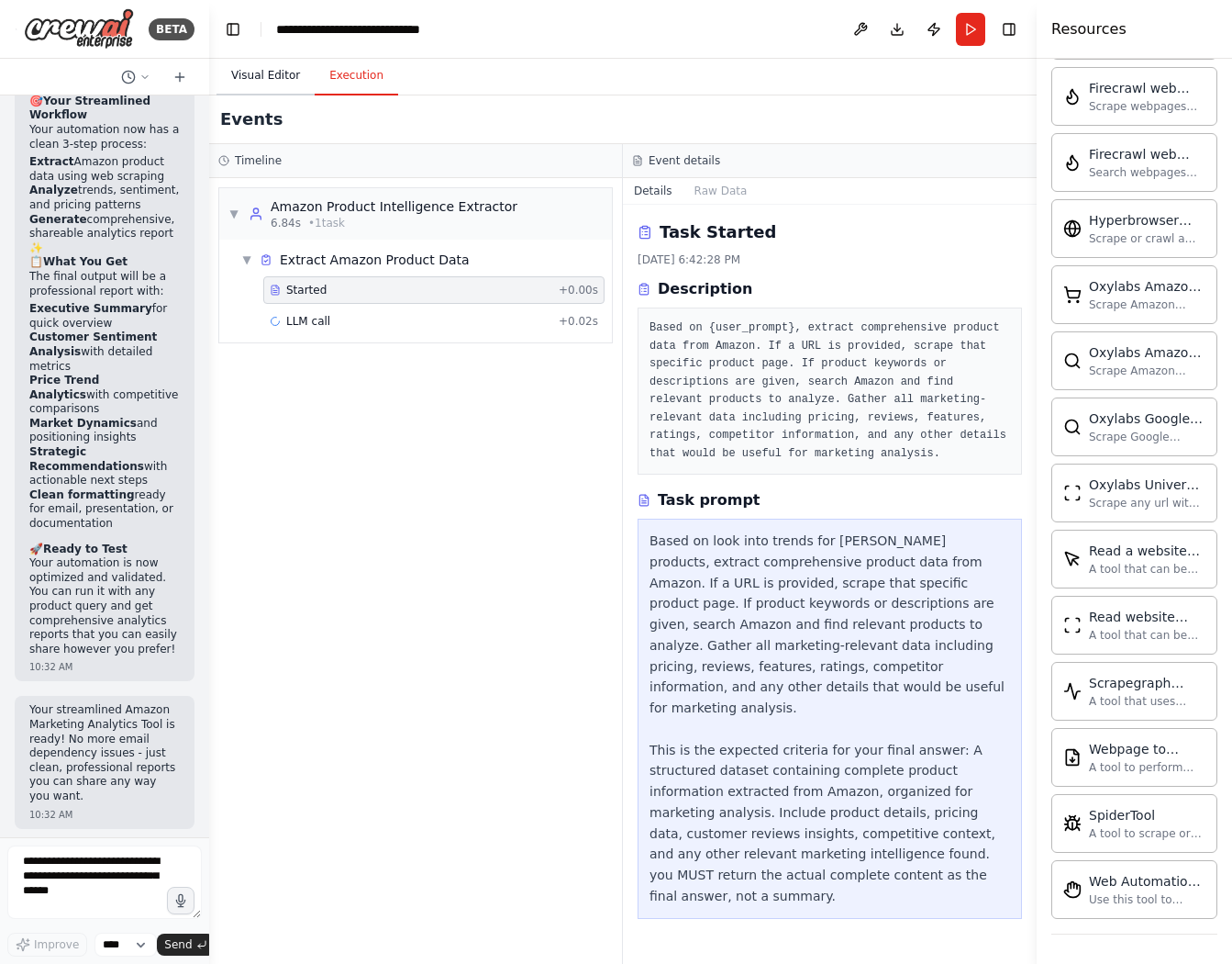
click at [244, 64] on button "Visual Editor" at bounding box center [265, 77] width 98 height 39
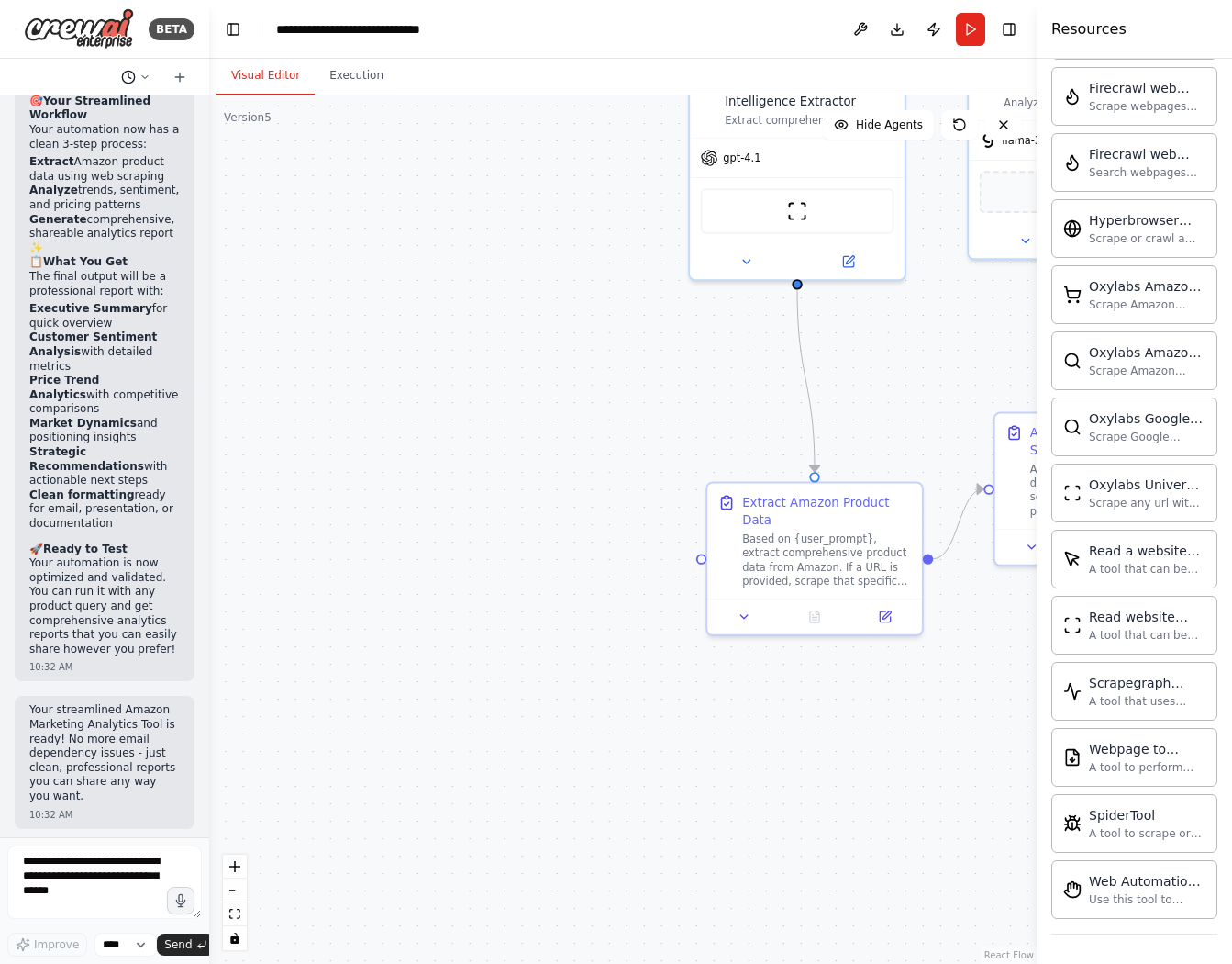
click at [139, 76] on icon at bounding box center [144, 77] width 11 height 11
click at [49, 110] on span "try again" at bounding box center [102, 114] width 165 height 15
click at [481, 31] on div "**********" at bounding box center [387, 29] width 223 height 18
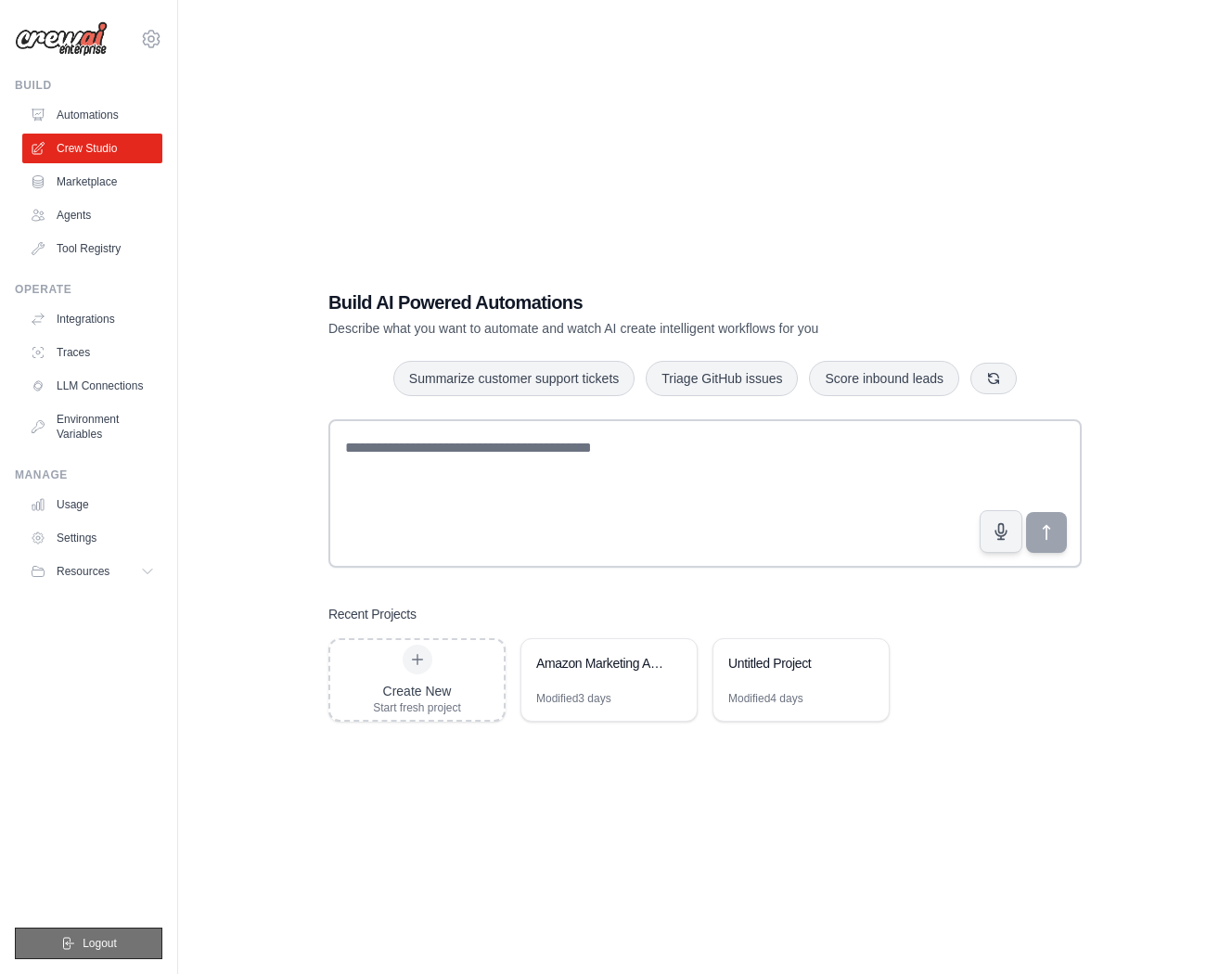
click at [95, 944] on span "Logout" at bounding box center [99, 943] width 34 height 15
